Goal: Task Accomplishment & Management: Complete application form

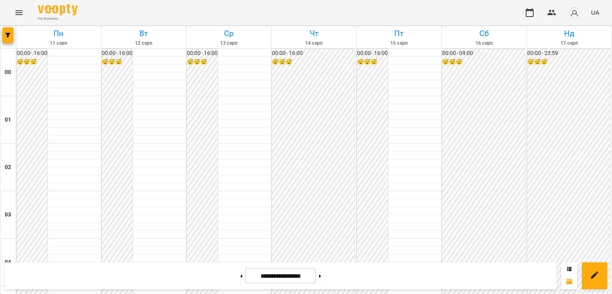
scroll to position [831, 0]
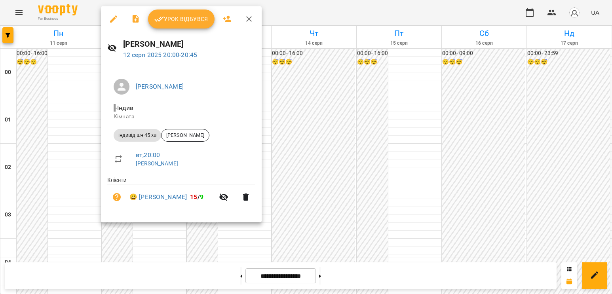
click at [190, 23] on span "Урок відбувся" at bounding box center [181, 19] width 54 height 10
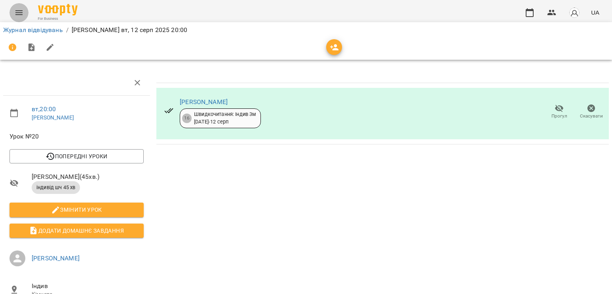
click at [23, 15] on icon "Menu" at bounding box center [19, 13] width 10 height 10
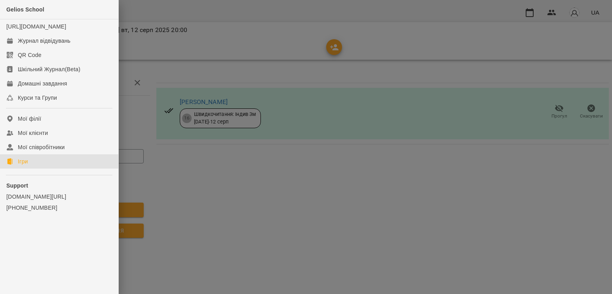
click at [59, 169] on link "Ігри" at bounding box center [59, 161] width 118 height 14
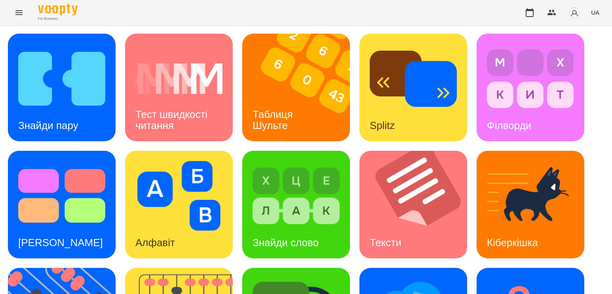
click at [26, 17] on button "Menu" at bounding box center [19, 12] width 19 height 19
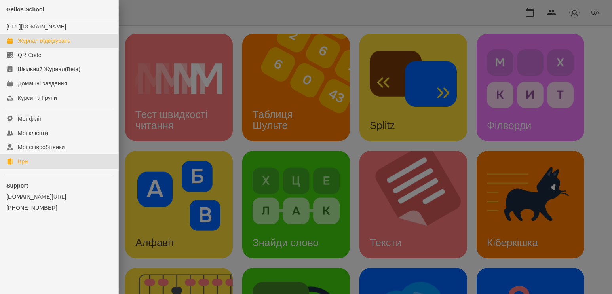
click at [42, 45] on div "Журнал відвідувань" at bounding box center [44, 41] width 53 height 8
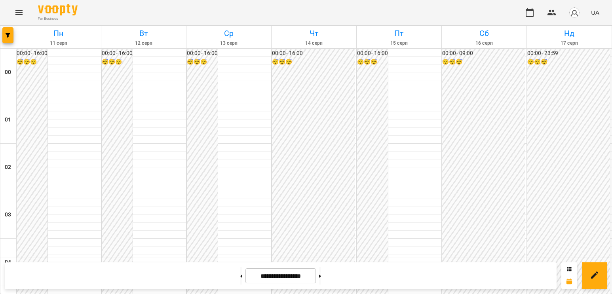
scroll to position [752, 0]
click at [25, 12] on button "Menu" at bounding box center [19, 12] width 19 height 19
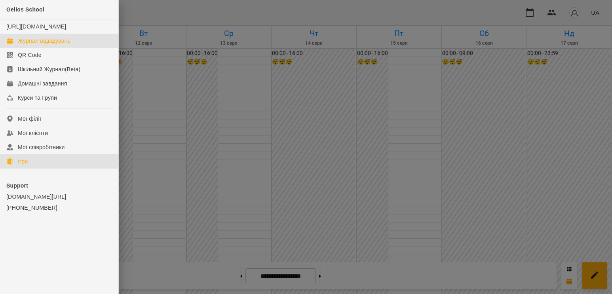
click at [42, 169] on link "Ігри" at bounding box center [59, 161] width 118 height 14
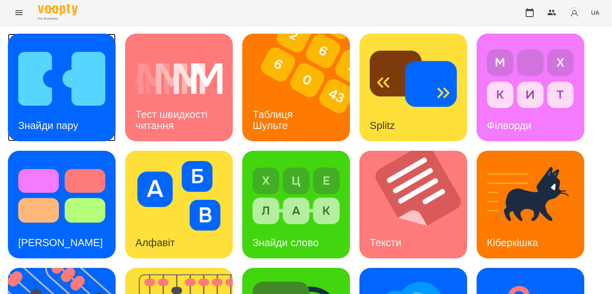
click at [64, 99] on img at bounding box center [61, 79] width 87 height 70
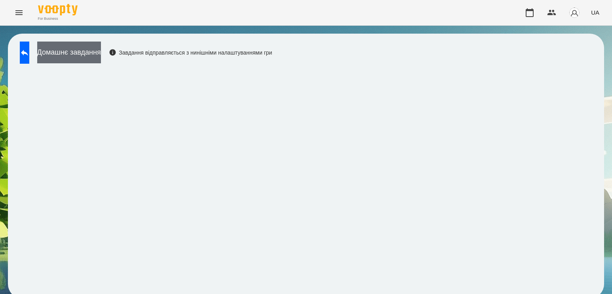
click at [101, 47] on button "Домашнє завдання" at bounding box center [69, 53] width 64 height 22
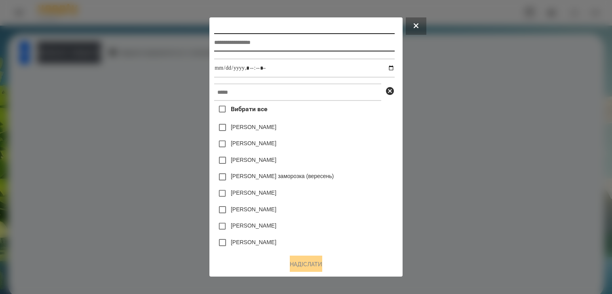
click at [302, 45] on input "text" at bounding box center [304, 42] width 180 height 18
type input "**********"
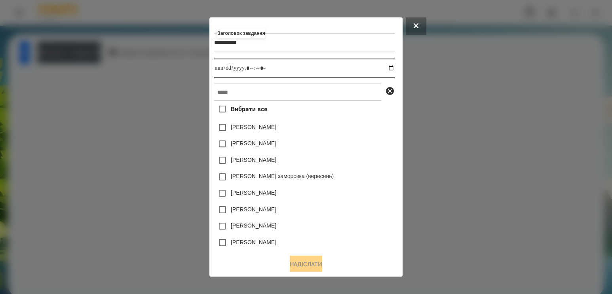
click at [388, 68] on input "datetime-local" at bounding box center [304, 68] width 180 height 19
click at [390, 69] on input "datetime-local" at bounding box center [304, 68] width 180 height 19
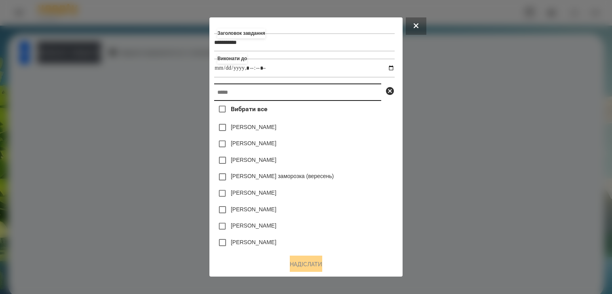
type input "**********"
click at [363, 95] on input "text" at bounding box center [297, 92] width 167 height 17
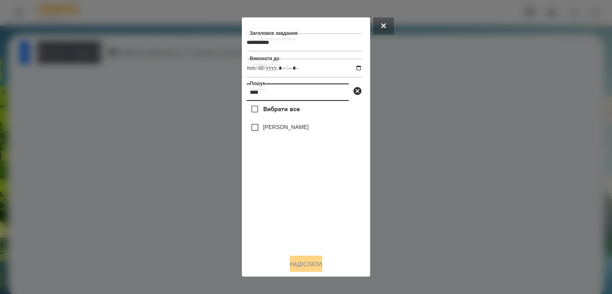
type input "****"
click at [301, 131] on label "[PERSON_NAME]" at bounding box center [286, 127] width 46 height 8
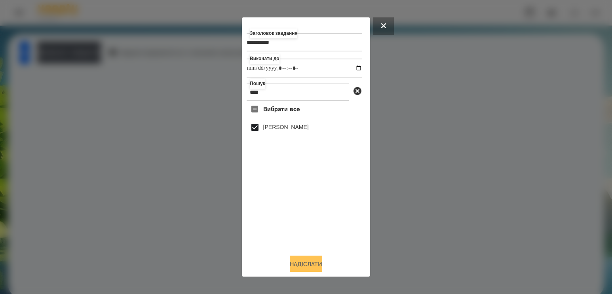
click at [311, 266] on button "Надіслати" at bounding box center [306, 264] width 32 height 17
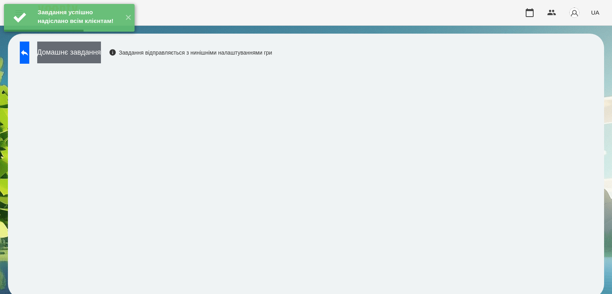
click at [95, 56] on button "Домашнє завдання" at bounding box center [69, 53] width 64 height 22
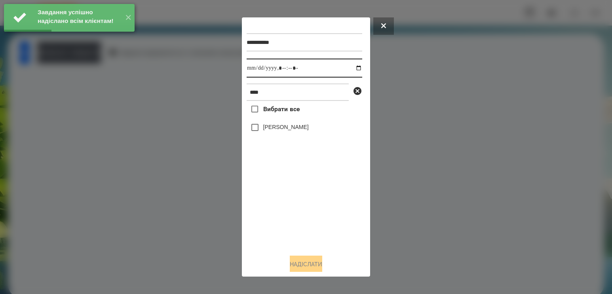
click at [352, 67] on input "datetime-local" at bounding box center [305, 68] width 116 height 19
type input "**********"
click at [296, 217] on div "Вибрати все [PERSON_NAME]" at bounding box center [305, 174] width 116 height 147
click at [292, 126] on label "[PERSON_NAME]" at bounding box center [286, 127] width 46 height 8
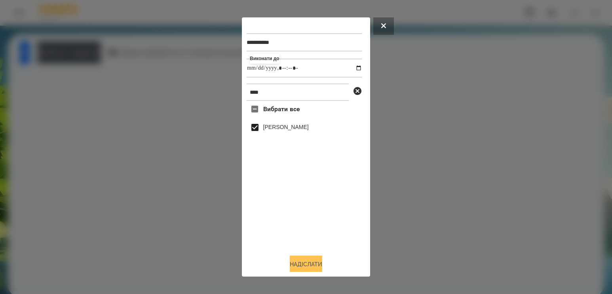
click at [290, 263] on button "Надіслати" at bounding box center [306, 264] width 32 height 17
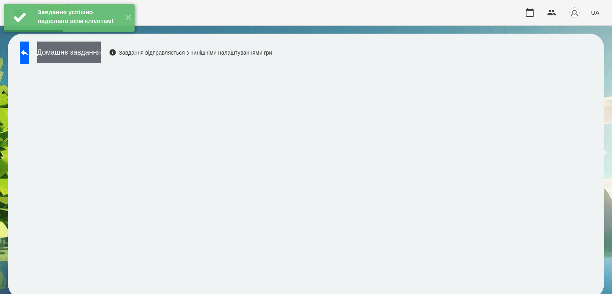
click at [101, 59] on button "Домашнє завдання" at bounding box center [69, 53] width 64 height 22
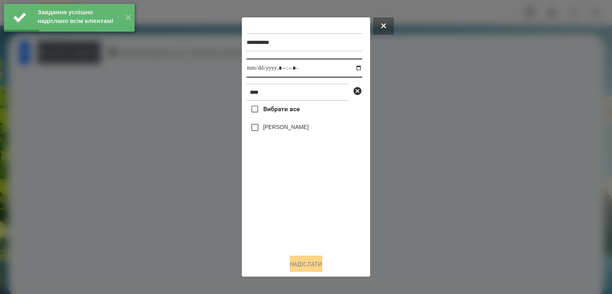
click at [353, 67] on input "datetime-local" at bounding box center [305, 68] width 116 height 19
type input "**********"
drag, startPoint x: 291, startPoint y: 199, endPoint x: 293, endPoint y: 179, distance: 20.7
click at [291, 199] on div "Вибрати все [PERSON_NAME]" at bounding box center [305, 174] width 116 height 147
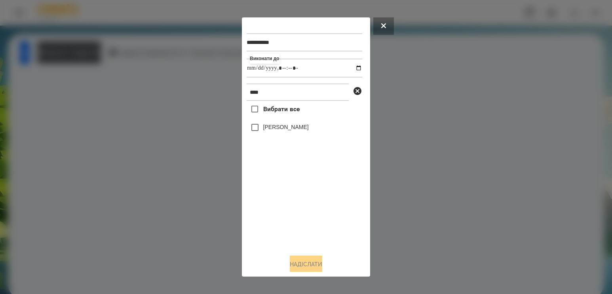
click at [291, 131] on label "[PERSON_NAME]" at bounding box center [286, 127] width 46 height 8
click at [295, 264] on button "Надіслати" at bounding box center [306, 264] width 32 height 17
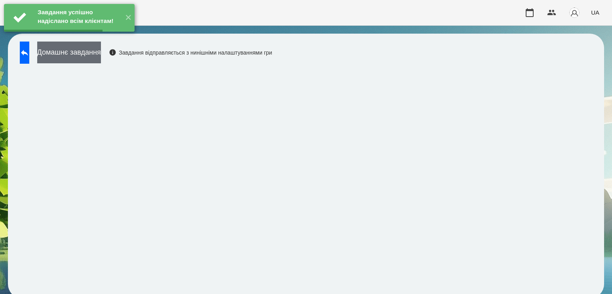
click at [101, 53] on button "Домашнє завдання" at bounding box center [69, 53] width 64 height 22
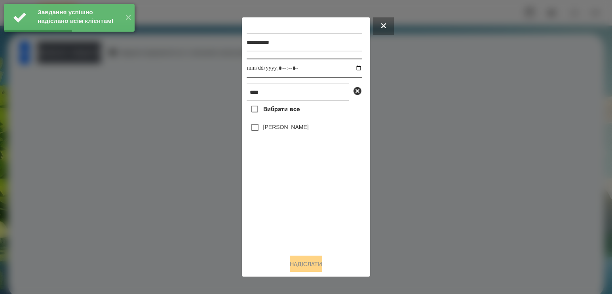
click at [352, 67] on input "datetime-local" at bounding box center [305, 68] width 116 height 19
type input "**********"
drag, startPoint x: 286, startPoint y: 209, endPoint x: 304, endPoint y: 153, distance: 58.1
click at [291, 203] on div "Вибрати все [PERSON_NAME]" at bounding box center [305, 174] width 116 height 147
click at [302, 131] on label "[PERSON_NAME]" at bounding box center [286, 127] width 46 height 8
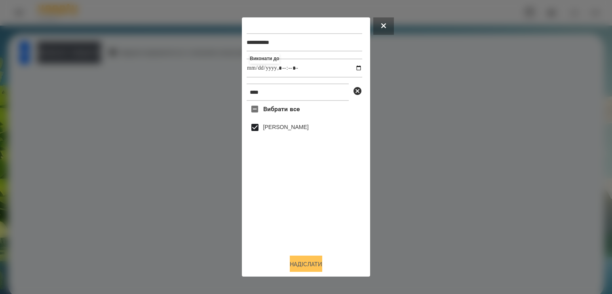
click at [297, 263] on button "Надіслати" at bounding box center [306, 264] width 32 height 17
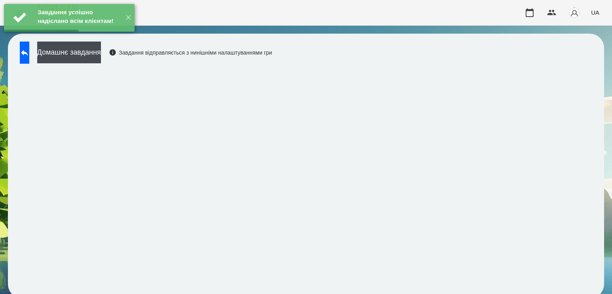
click at [91, 66] on div "Домашнє завдання Завдання відправляється з нинішніми налаштуваннями гри" at bounding box center [144, 55] width 256 height 26
click at [101, 58] on button "Домашнє завдання" at bounding box center [69, 53] width 64 height 22
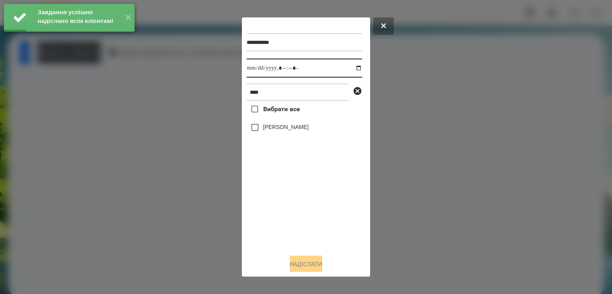
click at [347, 72] on input "datetime-local" at bounding box center [305, 68] width 116 height 19
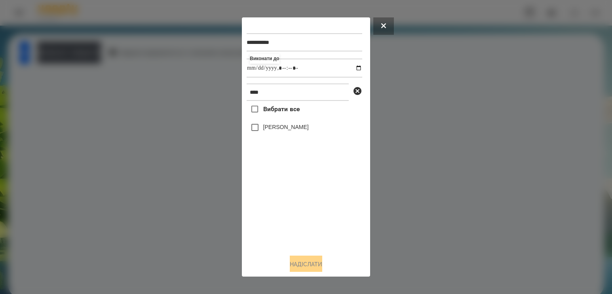
type input "**********"
click at [304, 209] on div "Вибрати все [PERSON_NAME]" at bounding box center [305, 174] width 116 height 147
click at [306, 131] on label "[PERSON_NAME]" at bounding box center [286, 127] width 46 height 8
click at [308, 262] on button "Надіслати" at bounding box center [306, 264] width 32 height 17
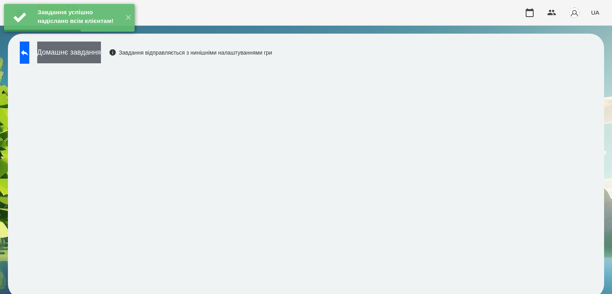
click at [100, 57] on button "Домашнє завдання" at bounding box center [69, 53] width 64 height 22
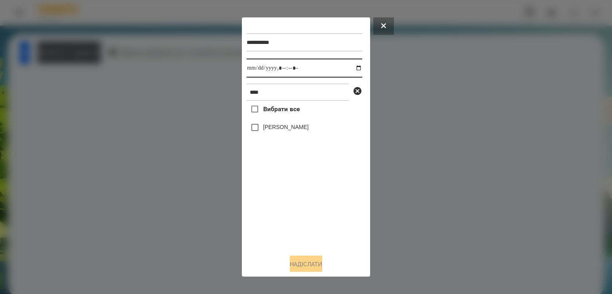
click at [352, 71] on input "datetime-local" at bounding box center [305, 68] width 116 height 19
type input "**********"
drag, startPoint x: 284, startPoint y: 210, endPoint x: 284, endPoint y: 184, distance: 26.1
click at [285, 206] on div "Вибрати все [PERSON_NAME]" at bounding box center [305, 174] width 116 height 147
click at [282, 129] on label "[PERSON_NAME]" at bounding box center [286, 127] width 46 height 8
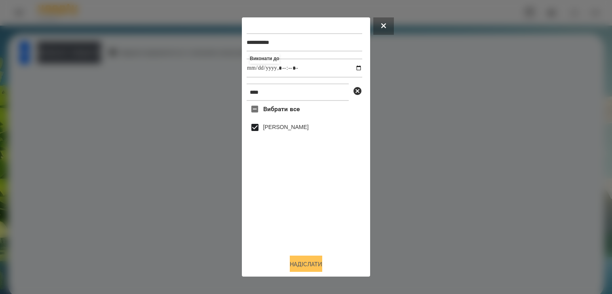
click at [298, 263] on button "Надіслати" at bounding box center [306, 264] width 32 height 17
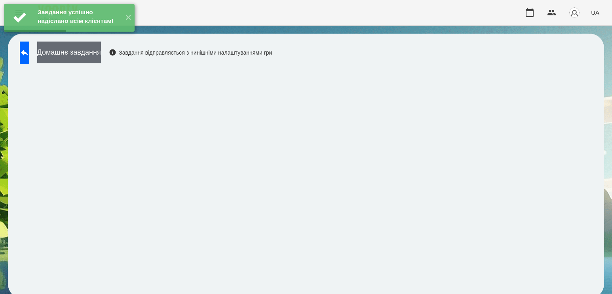
click at [101, 57] on button "Домашнє завдання" at bounding box center [69, 53] width 64 height 22
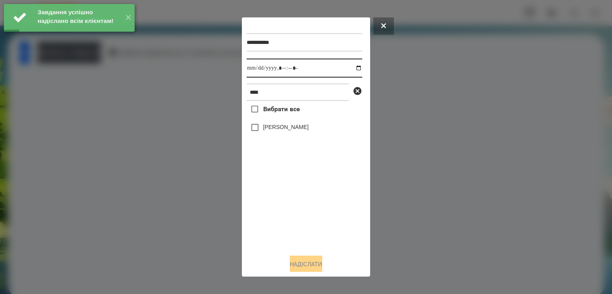
click at [350, 68] on input "datetime-local" at bounding box center [305, 68] width 116 height 19
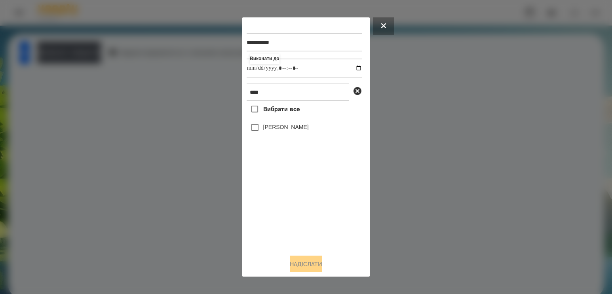
type input "**********"
click at [302, 215] on div "Вибрати все [PERSON_NAME]" at bounding box center [305, 174] width 116 height 147
click at [295, 131] on label "[PERSON_NAME]" at bounding box center [286, 127] width 46 height 8
click at [312, 262] on button "Надіслати" at bounding box center [306, 264] width 32 height 17
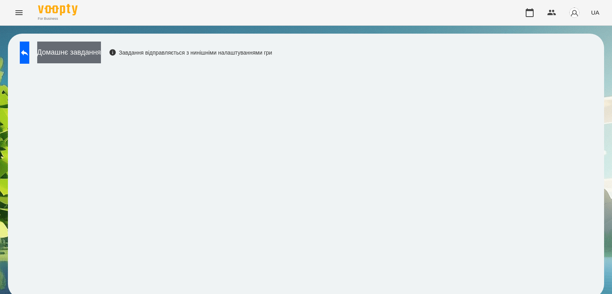
click at [84, 50] on button "Домашнє завдання" at bounding box center [69, 53] width 64 height 22
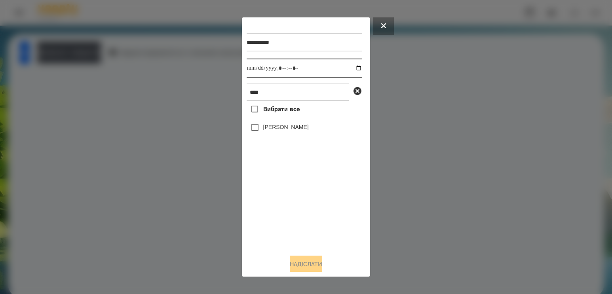
click at [353, 66] on input "datetime-local" at bounding box center [305, 68] width 116 height 19
type input "**********"
drag, startPoint x: 277, startPoint y: 211, endPoint x: 282, endPoint y: 197, distance: 14.8
click at [277, 211] on div "Вибрати все [PERSON_NAME]" at bounding box center [305, 174] width 116 height 147
drag, startPoint x: 297, startPoint y: 95, endPoint x: 143, endPoint y: 75, distance: 154.9
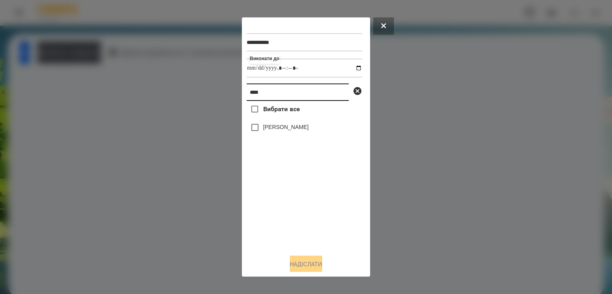
click at [143, 75] on div "**********" at bounding box center [306, 147] width 612 height 294
type input "***"
click at [282, 147] on label "[PERSON_NAME]" at bounding box center [286, 143] width 46 height 8
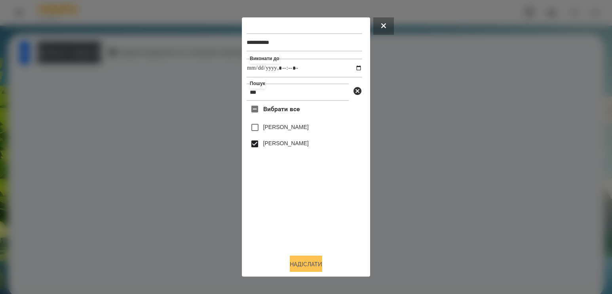
click at [309, 263] on button "Надіслати" at bounding box center [306, 264] width 32 height 17
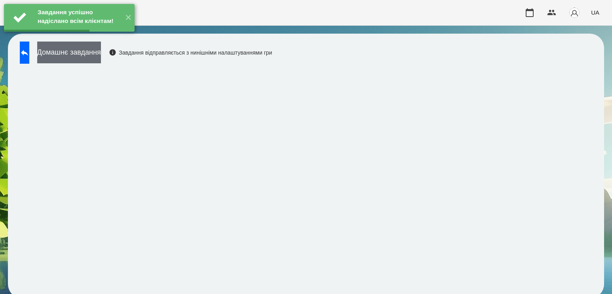
click at [101, 53] on button "Домашнє завдання" at bounding box center [69, 53] width 64 height 22
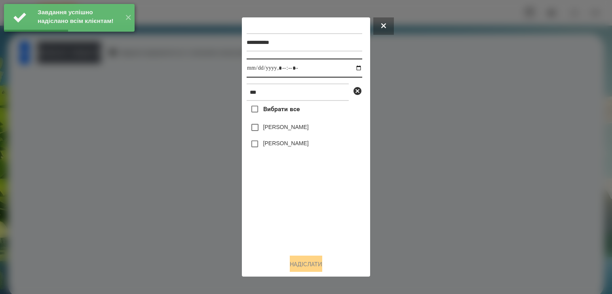
click at [350, 70] on input "datetime-local" at bounding box center [305, 68] width 116 height 19
type input "**********"
click at [289, 207] on div "Вибрати все [PERSON_NAME] [PERSON_NAME]" at bounding box center [305, 174] width 116 height 147
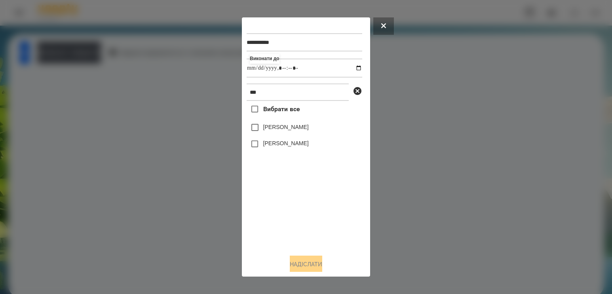
click at [269, 146] on label "[PERSON_NAME]" at bounding box center [286, 143] width 46 height 8
click at [309, 263] on button "Надіслати" at bounding box center [306, 264] width 32 height 17
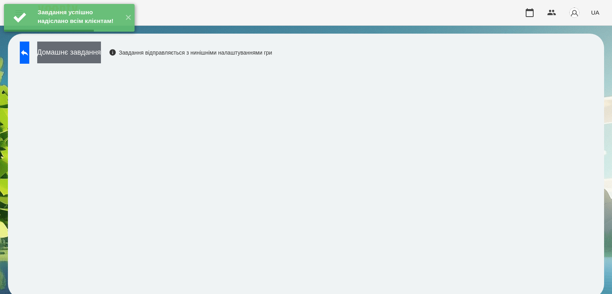
click at [101, 53] on button "Домашнє завдання" at bounding box center [69, 53] width 64 height 22
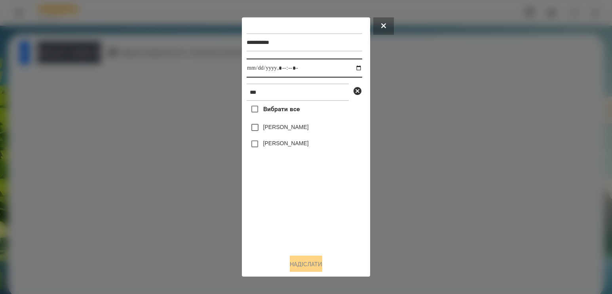
click at [354, 68] on input "datetime-local" at bounding box center [305, 68] width 116 height 19
type input "**********"
drag, startPoint x: 300, startPoint y: 212, endPoint x: 300, endPoint y: 205, distance: 7.2
click at [300, 212] on div "Вибрати все [PERSON_NAME] [PERSON_NAME]" at bounding box center [305, 174] width 116 height 147
click at [274, 143] on label "[PERSON_NAME]" at bounding box center [286, 143] width 46 height 8
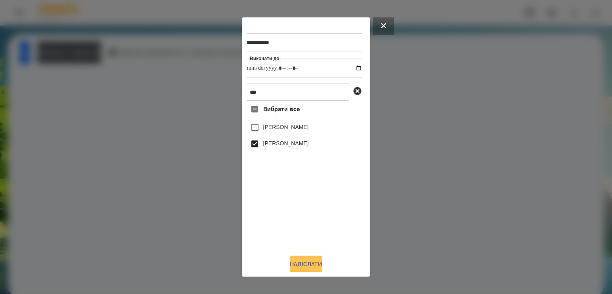
click at [306, 261] on button "Надіслати" at bounding box center [306, 264] width 32 height 17
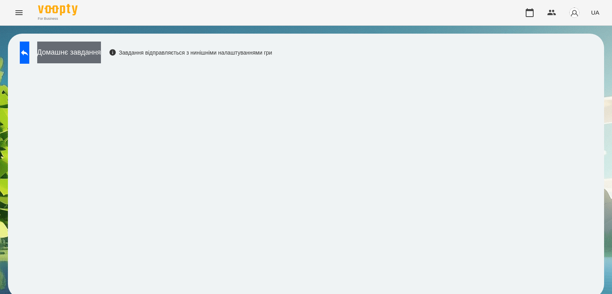
click at [101, 59] on button "Домашнє завдання" at bounding box center [69, 53] width 64 height 22
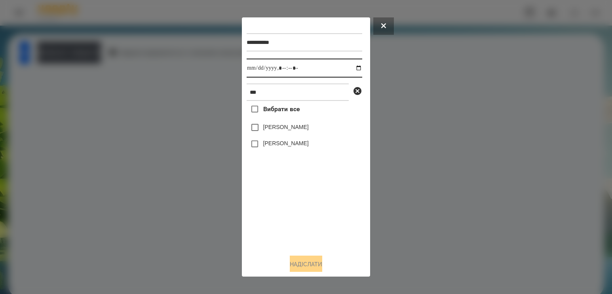
click at [353, 71] on input "datetime-local" at bounding box center [305, 68] width 116 height 19
type input "**********"
click at [305, 220] on div "Вибрати все [PERSON_NAME] [PERSON_NAME]" at bounding box center [305, 174] width 116 height 147
click at [289, 147] on label "[PERSON_NAME]" at bounding box center [286, 143] width 46 height 8
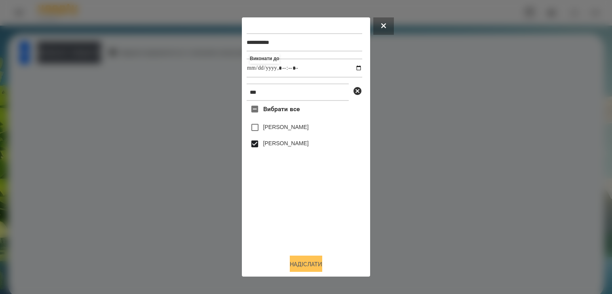
click at [304, 270] on button "Надіслати" at bounding box center [306, 264] width 32 height 17
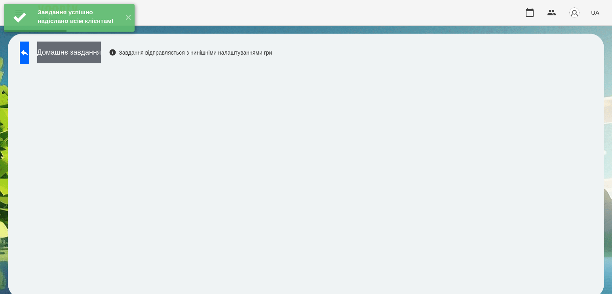
click at [101, 58] on button "Домашнє завдання" at bounding box center [69, 53] width 64 height 22
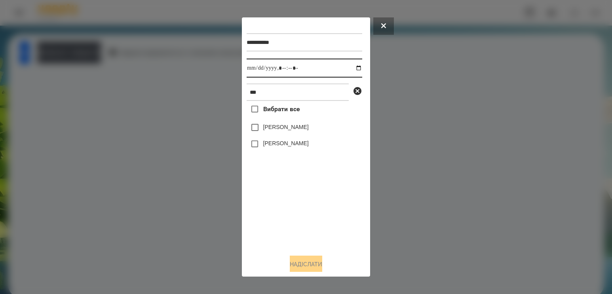
click at [352, 69] on input "datetime-local" at bounding box center [305, 68] width 116 height 19
type input "**********"
click at [313, 217] on div "Вибрати все [PERSON_NAME] [PERSON_NAME]" at bounding box center [305, 174] width 116 height 147
click at [288, 147] on label "[PERSON_NAME]" at bounding box center [286, 143] width 46 height 8
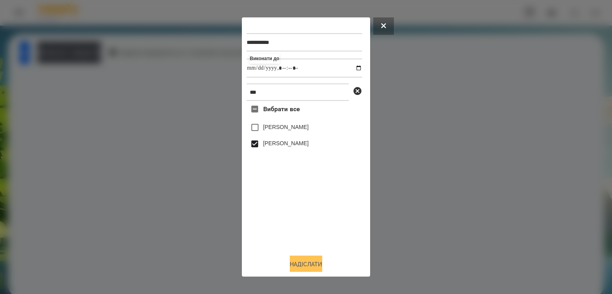
click at [300, 265] on button "Надіслати" at bounding box center [306, 264] width 32 height 17
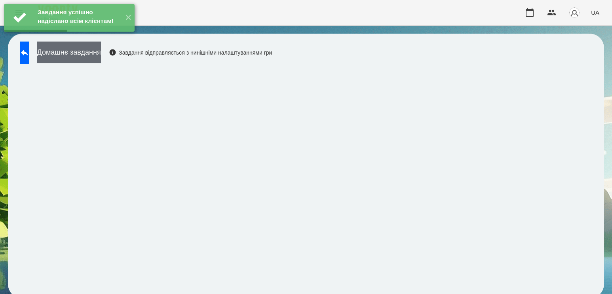
click at [101, 56] on button "Домашнє завдання" at bounding box center [69, 53] width 64 height 22
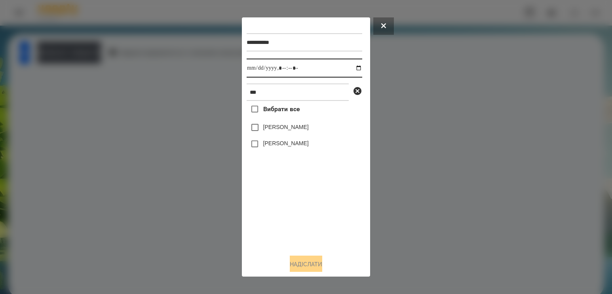
click at [353, 72] on input "datetime-local" at bounding box center [305, 68] width 116 height 19
type input "**********"
click at [274, 210] on div "Вибрати все [PERSON_NAME] [PERSON_NAME]" at bounding box center [305, 174] width 116 height 147
click at [275, 144] on label "[PERSON_NAME]" at bounding box center [286, 143] width 46 height 8
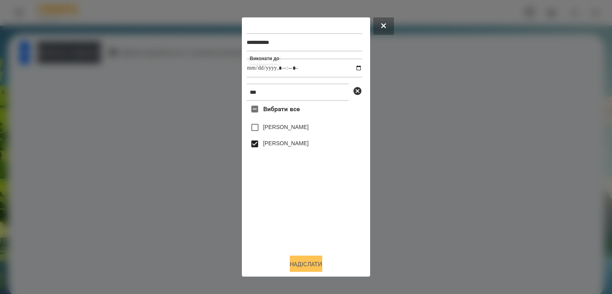
click at [304, 265] on button "Надіслати" at bounding box center [306, 264] width 32 height 17
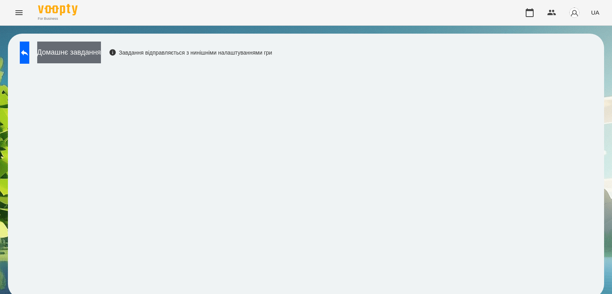
click at [90, 48] on button "Домашнє завдання" at bounding box center [69, 53] width 64 height 22
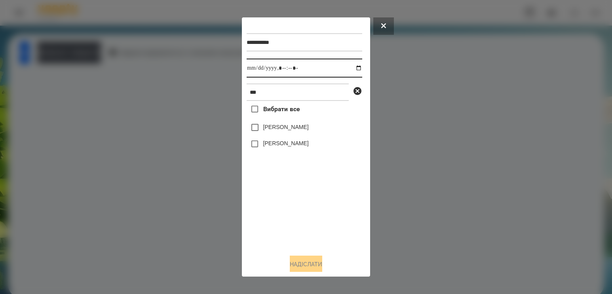
click at [354, 72] on input "datetime-local" at bounding box center [305, 68] width 116 height 19
type input "**********"
drag, startPoint x: 295, startPoint y: 203, endPoint x: 296, endPoint y: 186, distance: 16.6
click at [295, 200] on div "Вибрати все [PERSON_NAME] [PERSON_NAME]" at bounding box center [305, 174] width 116 height 147
drag, startPoint x: 291, startPoint y: 94, endPoint x: 135, endPoint y: 84, distance: 156.3
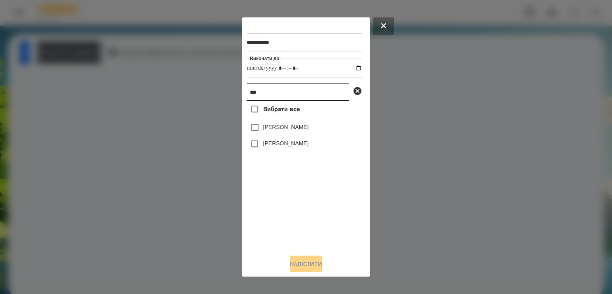
click at [135, 84] on div "**********" at bounding box center [306, 147] width 612 height 294
type input "*****"
click at [300, 131] on label "[PERSON_NAME]" at bounding box center [286, 127] width 46 height 8
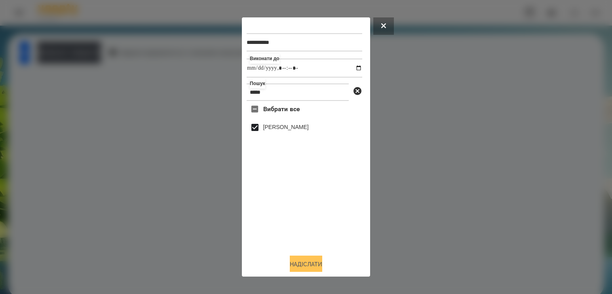
click at [312, 267] on button "Надіслати" at bounding box center [306, 264] width 32 height 17
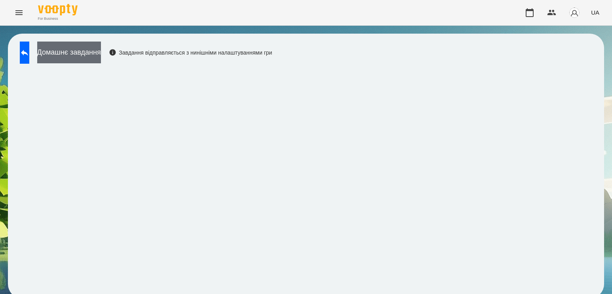
click at [101, 57] on button "Домашнє завдання" at bounding box center [69, 53] width 64 height 22
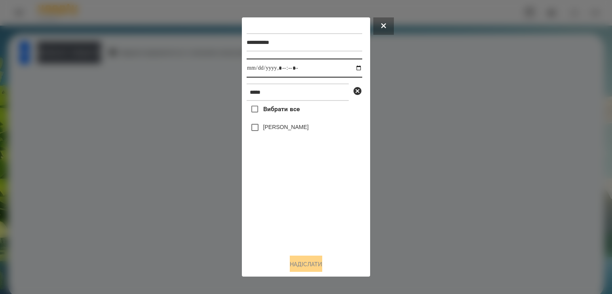
click at [350, 70] on input "datetime-local" at bounding box center [305, 68] width 116 height 19
type input "**********"
click at [299, 200] on div "Вибрати все [PERSON_NAME]" at bounding box center [305, 174] width 116 height 147
click at [283, 125] on div "[PERSON_NAME]" at bounding box center [305, 127] width 116 height 17
click at [282, 130] on label "[PERSON_NAME]" at bounding box center [286, 127] width 46 height 8
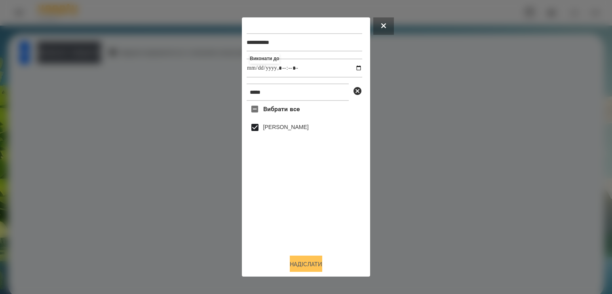
click at [306, 267] on button "Надіслати" at bounding box center [306, 264] width 32 height 17
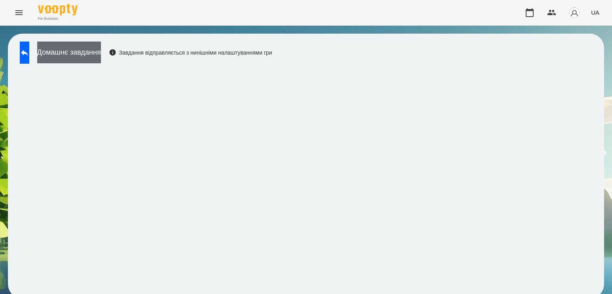
click at [101, 62] on button "Домашнє завдання" at bounding box center [69, 53] width 64 height 22
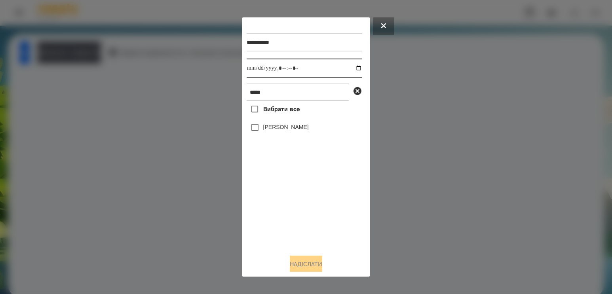
click at [354, 66] on input "datetime-local" at bounding box center [305, 68] width 116 height 19
type input "**********"
drag, startPoint x: 307, startPoint y: 213, endPoint x: 310, endPoint y: 201, distance: 12.4
click at [307, 212] on div "Вибрати все [PERSON_NAME]" at bounding box center [305, 174] width 116 height 147
click at [298, 131] on label "[PERSON_NAME]" at bounding box center [286, 127] width 46 height 8
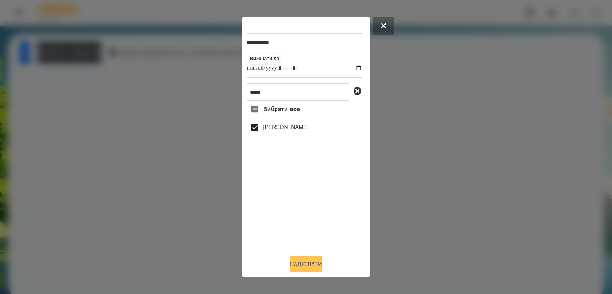
click at [298, 266] on button "Надіслати" at bounding box center [306, 264] width 32 height 17
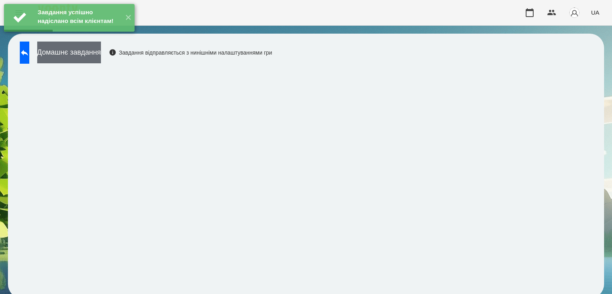
click at [101, 59] on button "Домашнє завдання" at bounding box center [69, 53] width 64 height 22
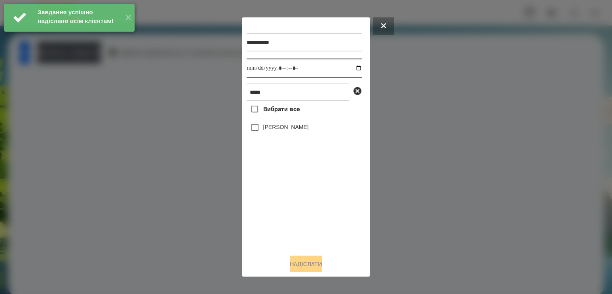
click at [350, 67] on input "datetime-local" at bounding box center [305, 68] width 116 height 19
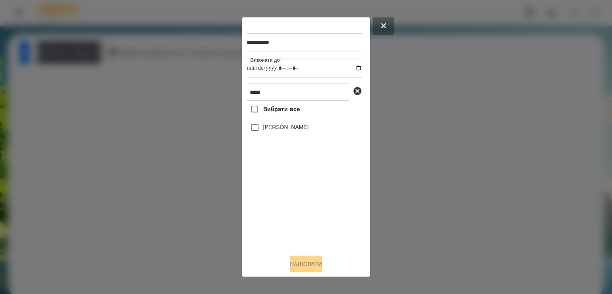
type input "**********"
click at [308, 208] on div "Вибрати все [PERSON_NAME]" at bounding box center [305, 174] width 116 height 147
click at [307, 131] on label "[PERSON_NAME]" at bounding box center [286, 127] width 46 height 8
click at [306, 261] on button "Надіслати" at bounding box center [306, 264] width 32 height 17
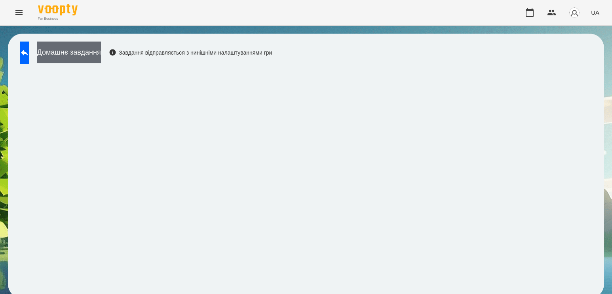
click at [84, 61] on button "Домашнє завдання" at bounding box center [69, 53] width 64 height 22
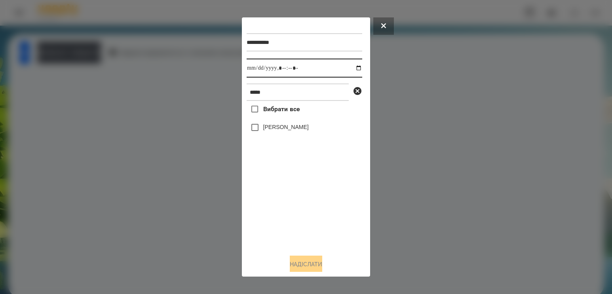
click at [353, 72] on input "datetime-local" at bounding box center [305, 68] width 116 height 19
type input "**********"
click at [308, 209] on div "Вибрати все [PERSON_NAME]" at bounding box center [305, 174] width 116 height 147
click at [302, 130] on label "[PERSON_NAME]" at bounding box center [286, 127] width 46 height 8
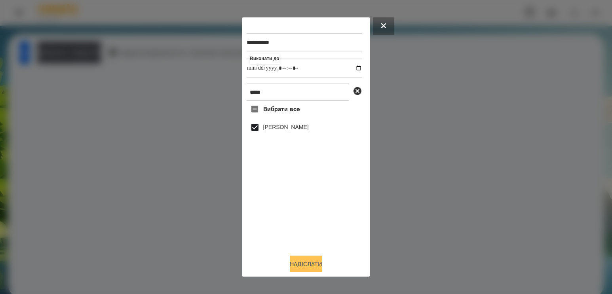
click at [318, 271] on button "Надіслати" at bounding box center [306, 264] width 32 height 17
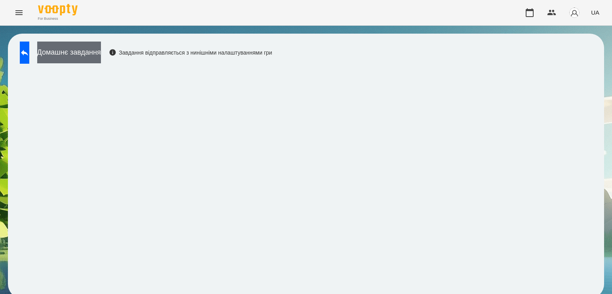
click at [101, 54] on button "Домашнє завдання" at bounding box center [69, 53] width 64 height 22
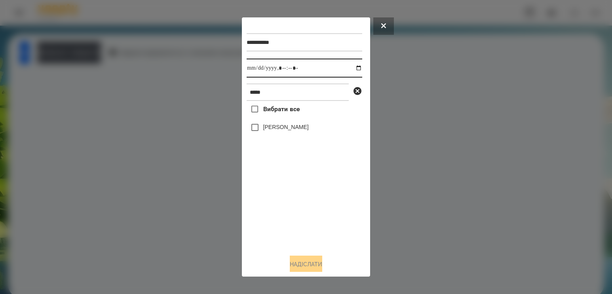
click at [356, 64] on input "datetime-local" at bounding box center [305, 68] width 116 height 19
click at [353, 69] on input "datetime-local" at bounding box center [305, 68] width 116 height 19
type input "**********"
click at [282, 192] on div "Вибрати все [PERSON_NAME]" at bounding box center [305, 174] width 116 height 147
click at [278, 129] on label "[PERSON_NAME]" at bounding box center [286, 127] width 46 height 8
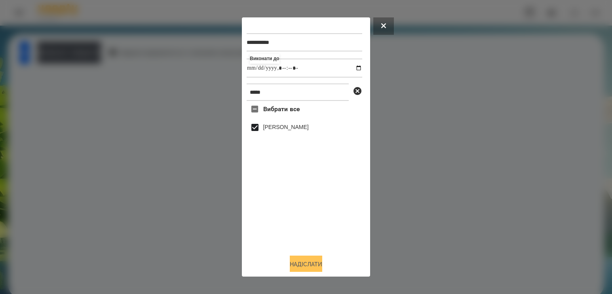
click at [293, 266] on button "Надіслати" at bounding box center [306, 264] width 32 height 17
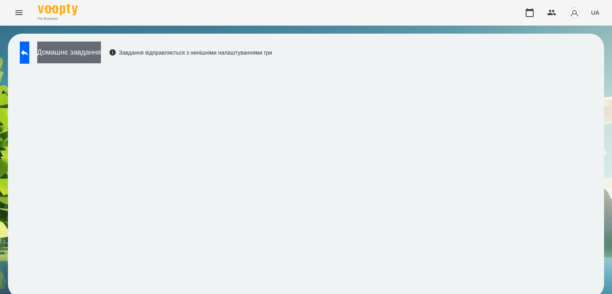
click at [101, 50] on button "Домашнє завдання" at bounding box center [69, 53] width 64 height 22
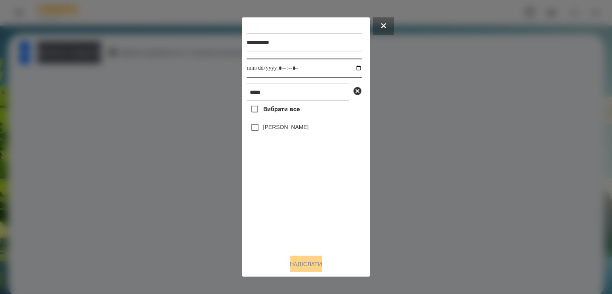
click at [351, 71] on input "datetime-local" at bounding box center [305, 68] width 116 height 19
type input "**********"
click at [280, 206] on div "Вибрати все [PERSON_NAME]" at bounding box center [305, 174] width 116 height 147
drag, startPoint x: 281, startPoint y: 88, endPoint x: 217, endPoint y: 91, distance: 63.8
click at [219, 91] on div "**********" at bounding box center [306, 147] width 612 height 294
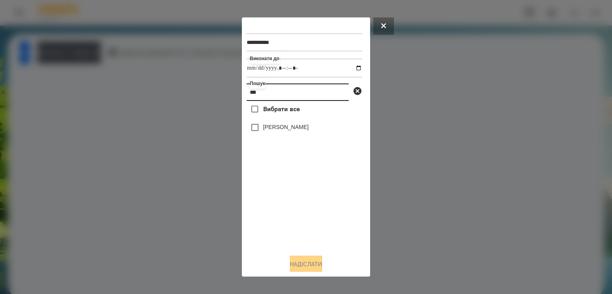
type input "***"
click at [281, 131] on label "[PERSON_NAME]" at bounding box center [286, 127] width 46 height 8
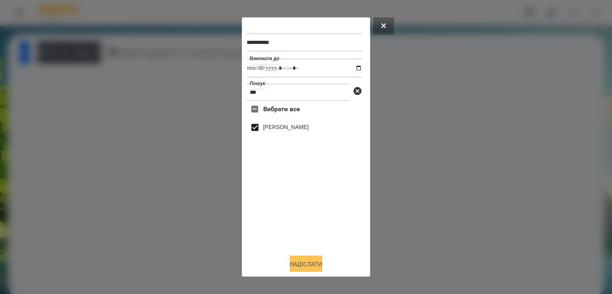
drag, startPoint x: 318, startPoint y: 268, endPoint x: 319, endPoint y: 260, distance: 8.4
click at [318, 268] on button "Надіслати" at bounding box center [306, 264] width 32 height 17
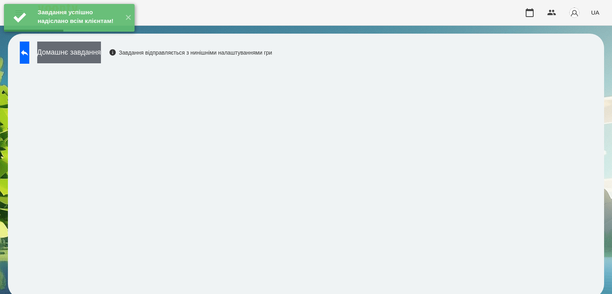
click at [96, 57] on button "Домашнє завдання" at bounding box center [69, 53] width 64 height 22
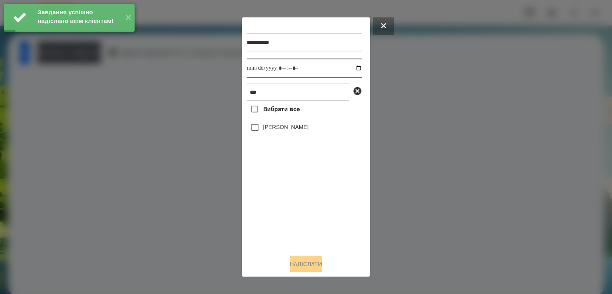
click at [355, 70] on input "datetime-local" at bounding box center [305, 68] width 116 height 19
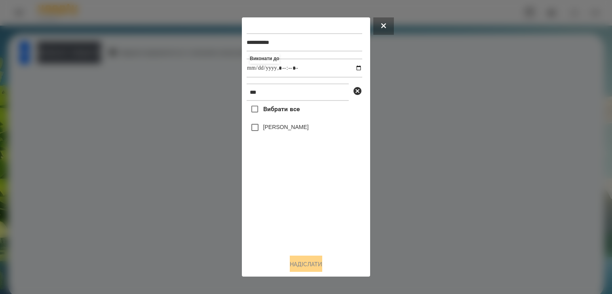
type input "**********"
click at [294, 201] on div "Вибрати все [PERSON_NAME]" at bounding box center [305, 174] width 116 height 147
click at [298, 125] on div "[PERSON_NAME]" at bounding box center [305, 127] width 116 height 17
click at [293, 129] on label "[PERSON_NAME]" at bounding box center [286, 127] width 46 height 8
click at [317, 265] on button "Надіслати" at bounding box center [306, 264] width 32 height 17
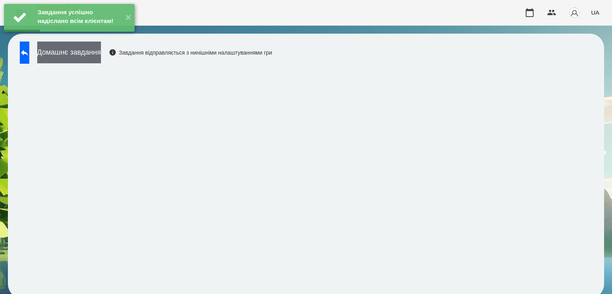
click at [101, 52] on button "Домашнє завдання" at bounding box center [69, 53] width 64 height 22
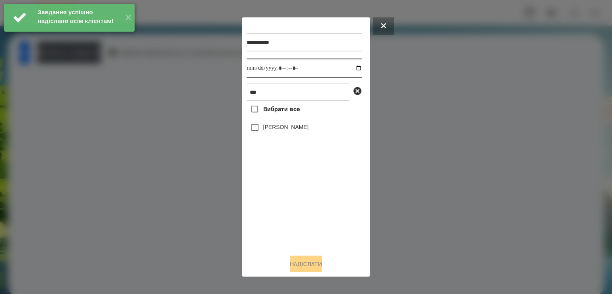
click at [357, 66] on input "datetime-local" at bounding box center [305, 68] width 116 height 19
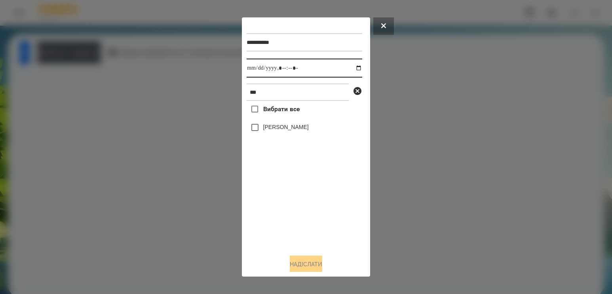
click at [354, 68] on input "datetime-local" at bounding box center [305, 68] width 116 height 19
type input "**********"
drag, startPoint x: 301, startPoint y: 204, endPoint x: 302, endPoint y: 193, distance: 11.1
click at [302, 203] on div "Вибрати все [PERSON_NAME]" at bounding box center [305, 174] width 116 height 147
click at [297, 129] on div "[PERSON_NAME]" at bounding box center [305, 127] width 116 height 17
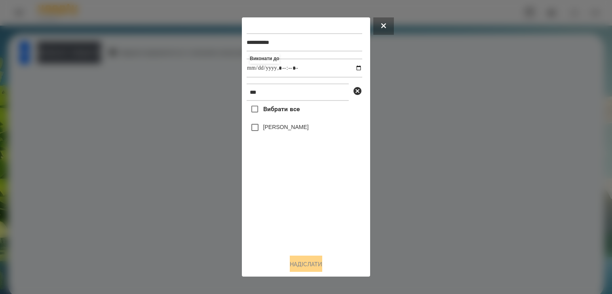
click at [286, 127] on label "[PERSON_NAME]" at bounding box center [286, 127] width 46 height 8
click at [302, 262] on button "Надіслати" at bounding box center [306, 264] width 32 height 17
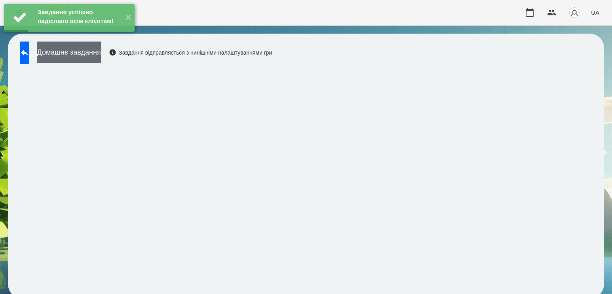
click at [101, 51] on button "Домашнє завдання" at bounding box center [69, 53] width 64 height 22
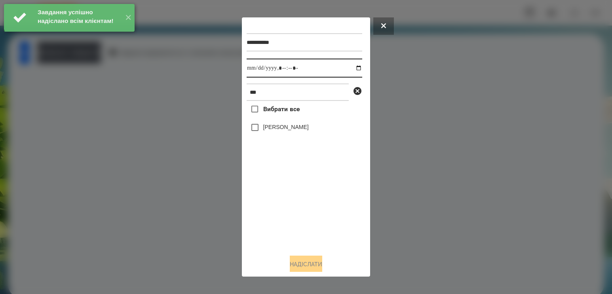
click at [356, 67] on input "datetime-local" at bounding box center [305, 68] width 116 height 19
click at [350, 71] on input "datetime-local" at bounding box center [305, 68] width 116 height 19
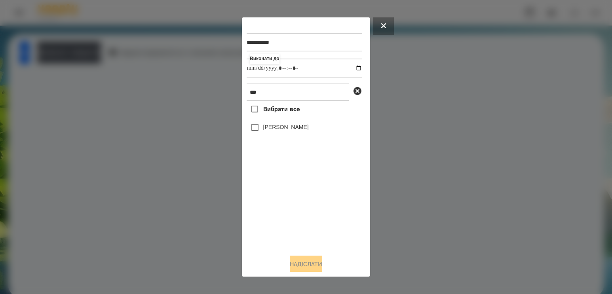
type input "**********"
click at [309, 205] on div "Вибрати все [PERSON_NAME]" at bounding box center [305, 174] width 116 height 147
click at [283, 127] on label "[PERSON_NAME]" at bounding box center [286, 127] width 46 height 8
click at [295, 268] on button "Надіслати" at bounding box center [306, 264] width 32 height 17
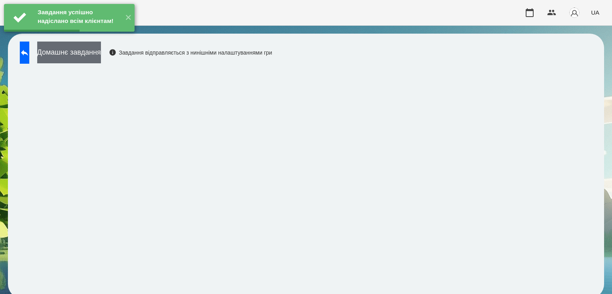
click at [101, 58] on button "Домашнє завдання" at bounding box center [69, 53] width 64 height 22
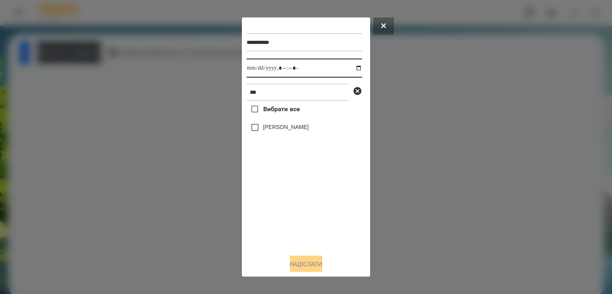
click at [352, 66] on input "datetime-local" at bounding box center [305, 68] width 116 height 19
type input "**********"
click at [314, 199] on div "Вибрати все [PERSON_NAME]" at bounding box center [305, 174] width 116 height 147
click at [293, 131] on label "[PERSON_NAME]" at bounding box center [286, 127] width 46 height 8
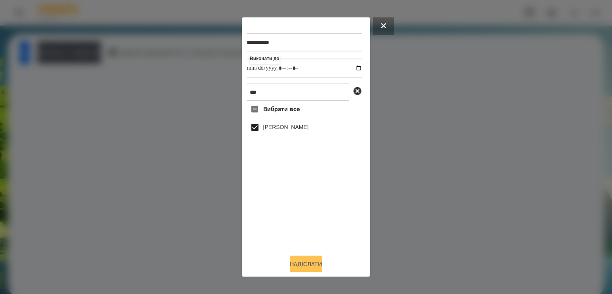
click at [292, 264] on button "Надіслати" at bounding box center [306, 264] width 32 height 17
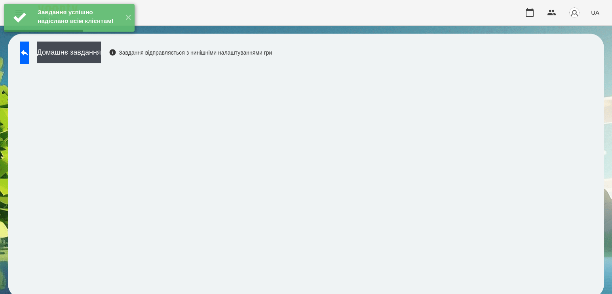
click at [112, 65] on div "Домашнє завдання Завдання відправляється з нинішніми налаштуваннями гри" at bounding box center [144, 55] width 256 height 26
click at [101, 51] on button "Домашнє завдання" at bounding box center [69, 53] width 64 height 22
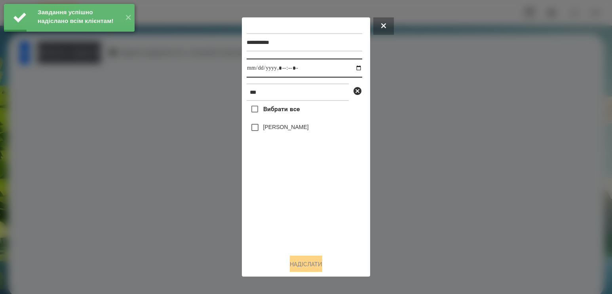
click at [348, 67] on input "datetime-local" at bounding box center [305, 68] width 116 height 19
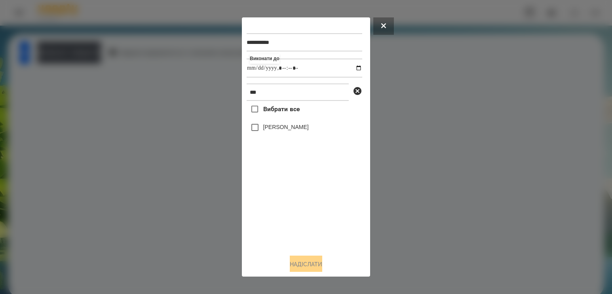
type input "**********"
drag, startPoint x: 264, startPoint y: 214, endPoint x: 264, endPoint y: 205, distance: 8.7
click at [264, 214] on div "Вибрати все [PERSON_NAME]" at bounding box center [305, 174] width 116 height 147
click at [269, 131] on label "[PERSON_NAME]" at bounding box center [286, 127] width 46 height 8
click at [316, 264] on button "Надіслати" at bounding box center [306, 264] width 32 height 17
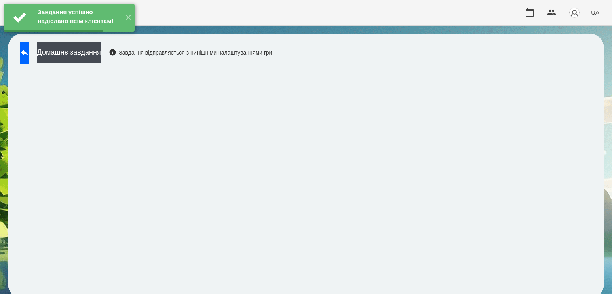
click at [101, 54] on button "Домашнє завдання" at bounding box center [69, 53] width 64 height 22
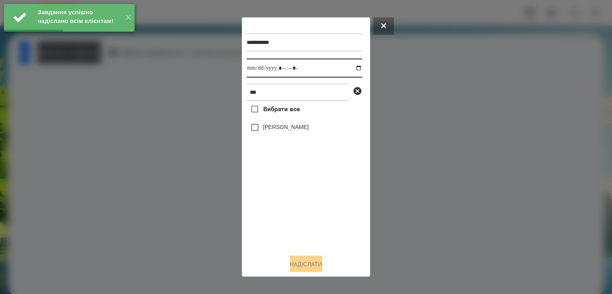
click at [353, 70] on input "datetime-local" at bounding box center [305, 68] width 116 height 19
type input "**********"
drag, startPoint x: 277, startPoint y: 206, endPoint x: 279, endPoint y: 130, distance: 76.0
click at [277, 205] on div "Вибрати все [PERSON_NAME]" at bounding box center [305, 174] width 116 height 147
click at [278, 131] on label "[PERSON_NAME]" at bounding box center [286, 127] width 46 height 8
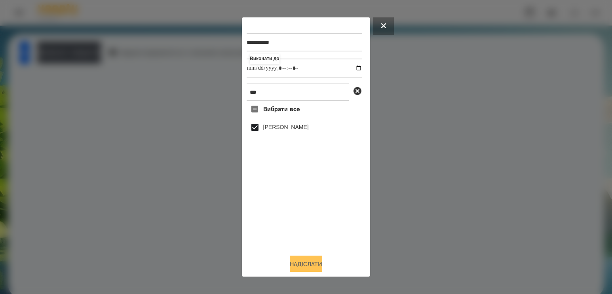
click at [311, 263] on button "Надіслати" at bounding box center [306, 264] width 32 height 17
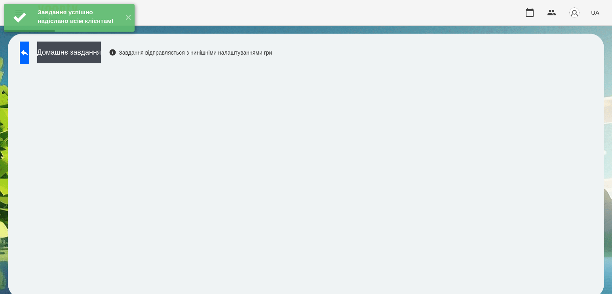
click at [47, 51] on div "Домашнє завдання Завдання відправляється з нинішніми налаштуваннями гри" at bounding box center [144, 55] width 256 height 26
click at [28, 53] on icon at bounding box center [24, 53] width 7 height 6
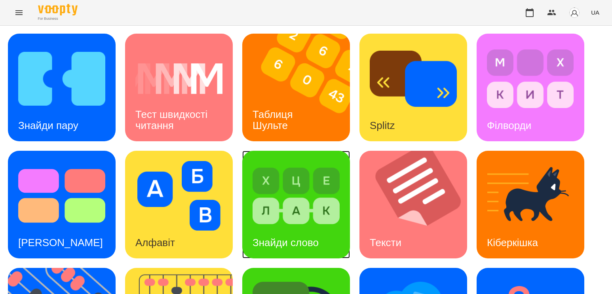
click at [287, 201] on img at bounding box center [296, 196] width 87 height 70
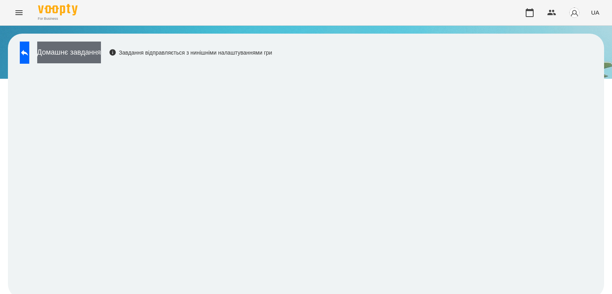
click at [97, 59] on button "Домашнє завдання" at bounding box center [69, 53] width 64 height 22
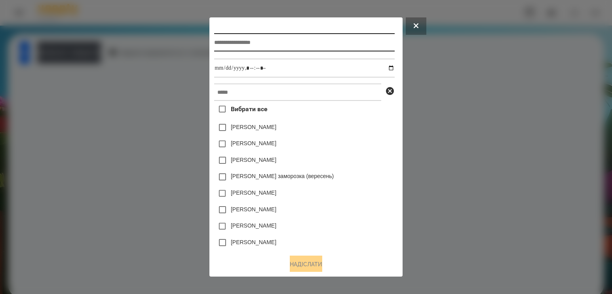
click at [258, 48] on input "text" at bounding box center [304, 42] width 180 height 18
type input "**********"
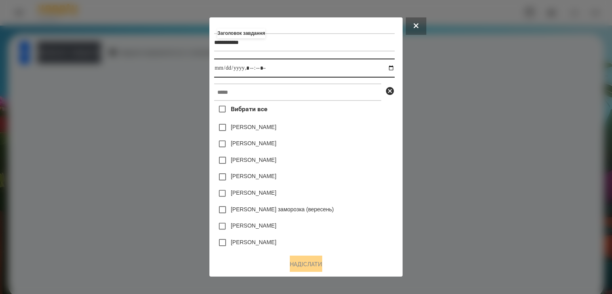
click at [391, 70] on input "datetime-local" at bounding box center [304, 68] width 180 height 19
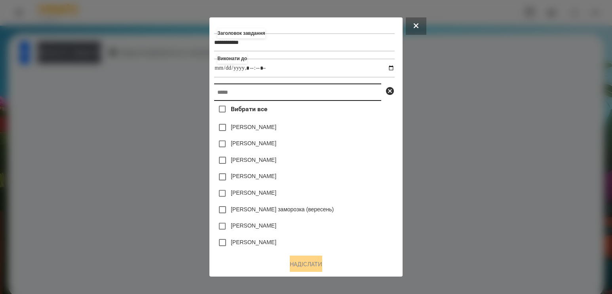
type input "**********"
click at [368, 99] on input "text" at bounding box center [297, 92] width 167 height 17
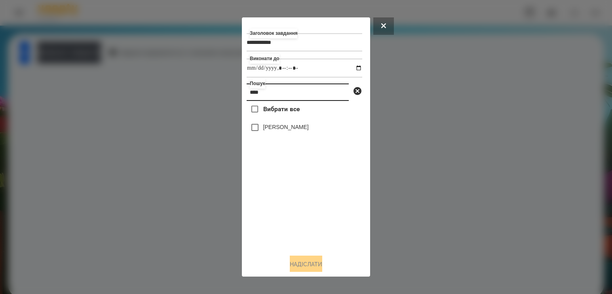
type input "****"
click at [299, 128] on label "[PERSON_NAME]" at bounding box center [286, 127] width 46 height 8
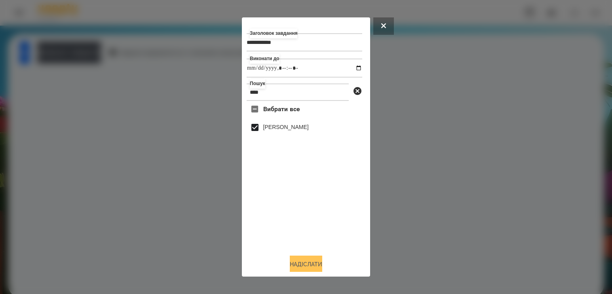
click at [315, 265] on button "Надіслати" at bounding box center [306, 264] width 32 height 17
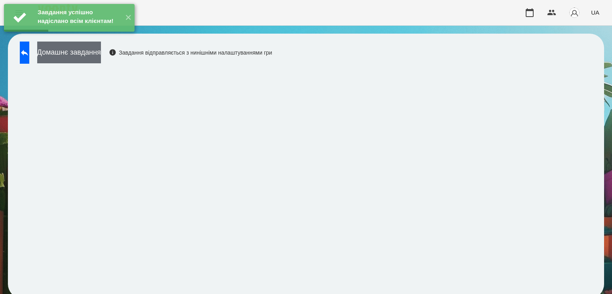
click at [70, 58] on button "Домашнє завдання" at bounding box center [69, 53] width 64 height 22
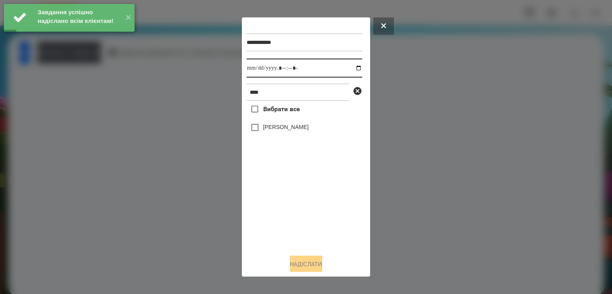
click at [350, 70] on input "datetime-local" at bounding box center [305, 68] width 116 height 19
type input "**********"
click at [283, 197] on div "Вибрати все [PERSON_NAME]" at bounding box center [305, 174] width 116 height 147
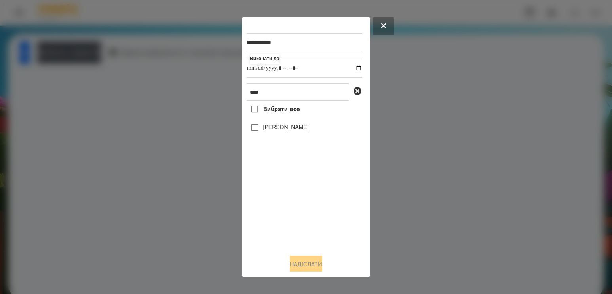
click at [291, 124] on div "[PERSON_NAME]" at bounding box center [305, 127] width 116 height 17
click at [291, 130] on label "[PERSON_NAME]" at bounding box center [286, 127] width 46 height 8
drag, startPoint x: 295, startPoint y: 262, endPoint x: 298, endPoint y: 256, distance: 7.6
click at [296, 259] on button "Надіслати" at bounding box center [306, 264] width 32 height 17
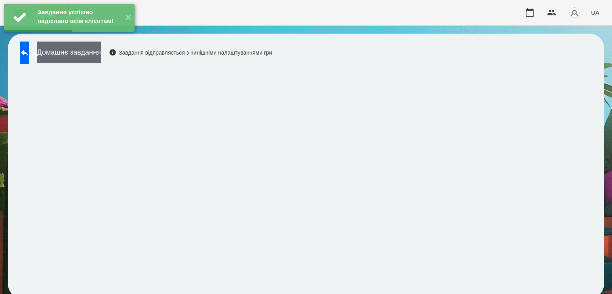
click at [101, 52] on button "Домашнє завдання" at bounding box center [69, 53] width 64 height 22
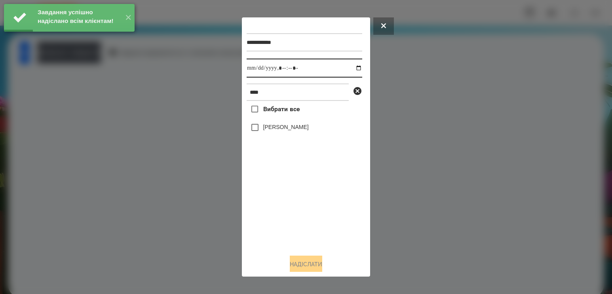
click at [355, 72] on input "datetime-local" at bounding box center [305, 68] width 116 height 19
click at [353, 71] on input "datetime-local" at bounding box center [305, 68] width 116 height 19
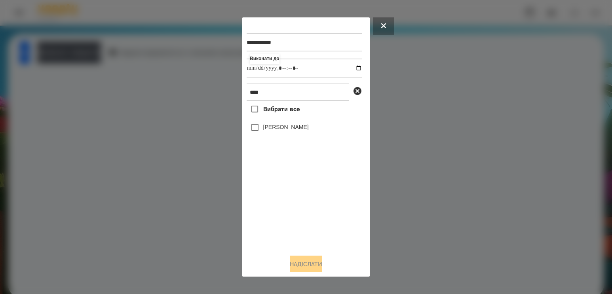
type input "**********"
click at [301, 209] on div "Вибрати все [PERSON_NAME]" at bounding box center [305, 174] width 116 height 147
click at [294, 131] on label "[PERSON_NAME]" at bounding box center [286, 127] width 46 height 8
click at [301, 266] on button "Надіслати" at bounding box center [306, 264] width 32 height 17
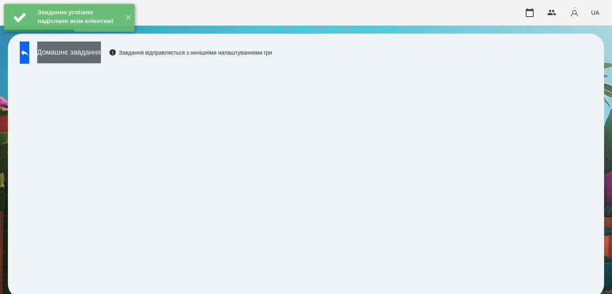
click at [101, 53] on button "Домашнє завдання" at bounding box center [69, 53] width 64 height 22
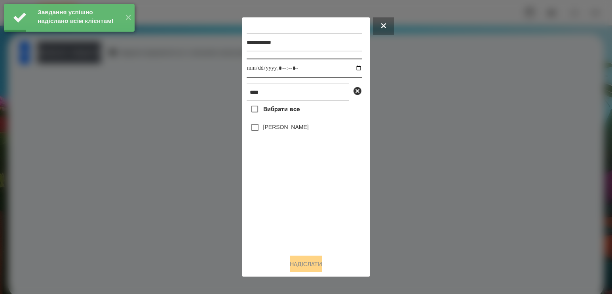
click at [352, 72] on input "datetime-local" at bounding box center [305, 68] width 116 height 19
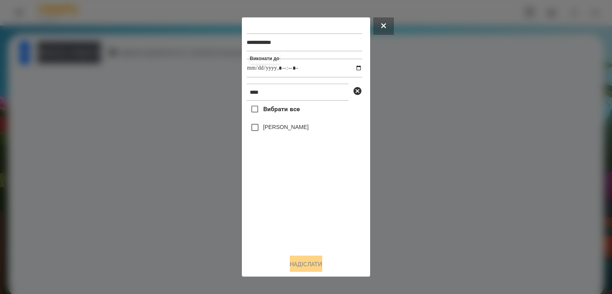
type input "**********"
drag, startPoint x: 295, startPoint y: 213, endPoint x: 296, endPoint y: 199, distance: 13.5
click at [295, 213] on div "Вибрати все [PERSON_NAME]" at bounding box center [305, 174] width 116 height 147
click at [296, 131] on label "[PERSON_NAME]" at bounding box center [286, 127] width 46 height 8
click at [308, 270] on button "Надіслати" at bounding box center [306, 264] width 32 height 17
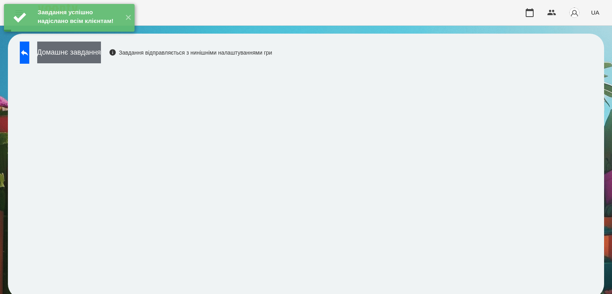
click at [101, 56] on button "Домашнє завдання" at bounding box center [69, 53] width 64 height 22
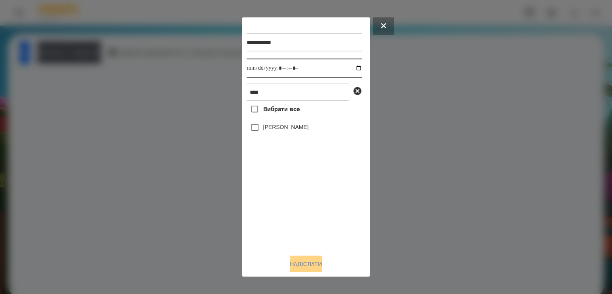
click at [353, 69] on input "datetime-local" at bounding box center [305, 68] width 116 height 19
type input "**********"
click at [314, 210] on div "Вибрати все [PERSON_NAME]" at bounding box center [305, 174] width 116 height 147
click at [291, 131] on label "[PERSON_NAME]" at bounding box center [286, 127] width 46 height 8
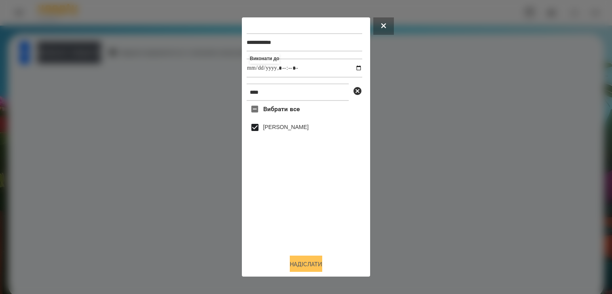
click at [312, 267] on button "Надіслати" at bounding box center [306, 264] width 32 height 17
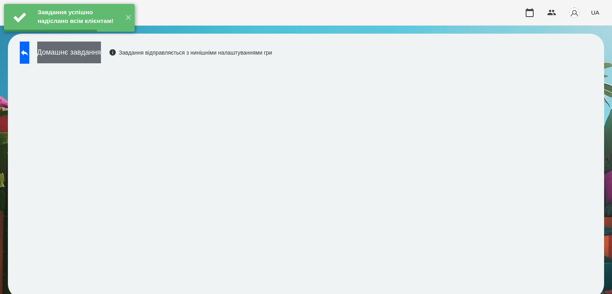
click at [79, 50] on button "Домашнє завдання" at bounding box center [69, 53] width 64 height 22
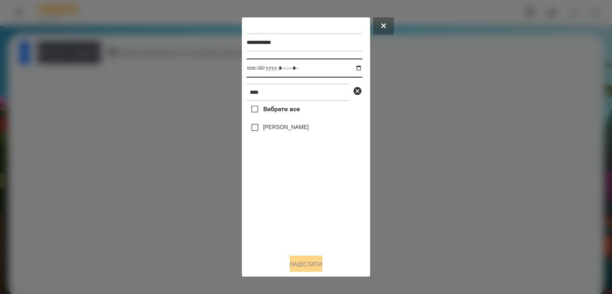
click at [351, 68] on input "datetime-local" at bounding box center [305, 68] width 116 height 19
type input "**********"
click at [274, 205] on div "Вибрати все [PERSON_NAME]" at bounding box center [305, 174] width 116 height 147
click at [283, 127] on label "[PERSON_NAME]" at bounding box center [286, 127] width 46 height 8
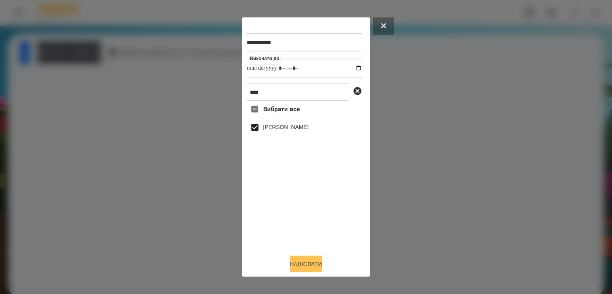
click at [311, 267] on button "Надіслати" at bounding box center [306, 264] width 32 height 17
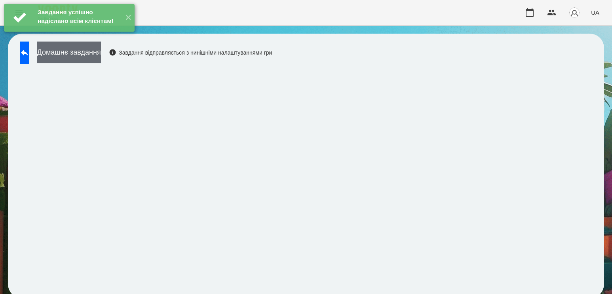
click at [101, 58] on button "Домашнє завдання" at bounding box center [69, 53] width 64 height 22
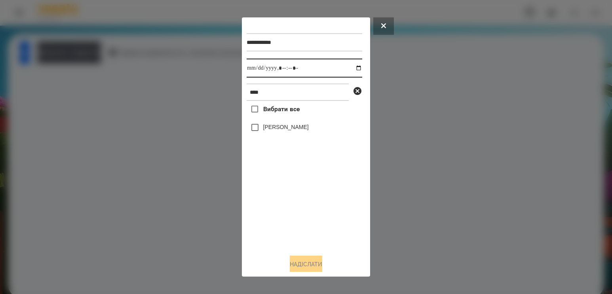
click at [356, 68] on input "datetime-local" at bounding box center [305, 68] width 116 height 19
click at [353, 69] on input "datetime-local" at bounding box center [305, 68] width 116 height 19
type input "**********"
click at [295, 226] on div "Вибрати все [PERSON_NAME]" at bounding box center [305, 174] width 116 height 147
drag, startPoint x: 294, startPoint y: 92, endPoint x: 182, endPoint y: 97, distance: 111.3
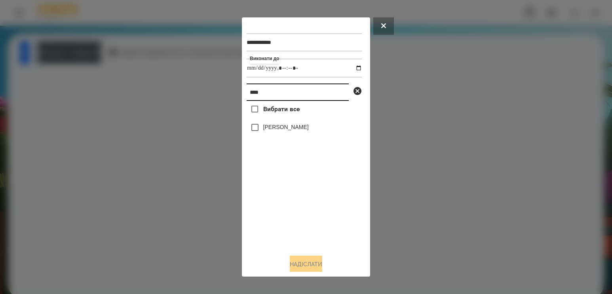
click at [182, 97] on div "**********" at bounding box center [306, 147] width 612 height 294
type input "****"
click at [271, 130] on label "[PERSON_NAME]" at bounding box center [286, 127] width 46 height 8
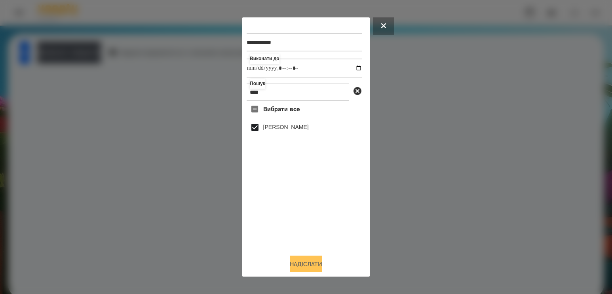
click at [309, 263] on button "Надіслати" at bounding box center [306, 264] width 32 height 17
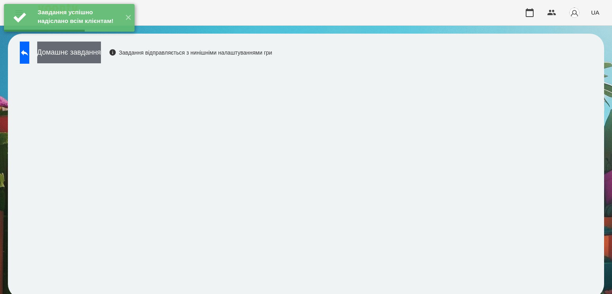
click at [101, 59] on button "Домашнє завдання" at bounding box center [69, 53] width 64 height 22
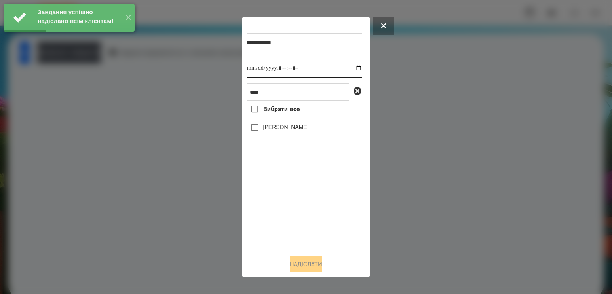
click at [348, 72] on input "datetime-local" at bounding box center [305, 68] width 116 height 19
type input "**********"
click at [297, 193] on div "Вибрати все [PERSON_NAME]" at bounding box center [305, 174] width 116 height 147
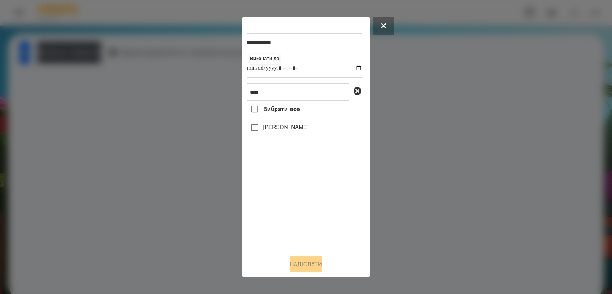
click at [295, 129] on label "[PERSON_NAME]" at bounding box center [286, 127] width 46 height 8
click at [295, 264] on button "Надіслати" at bounding box center [306, 264] width 32 height 17
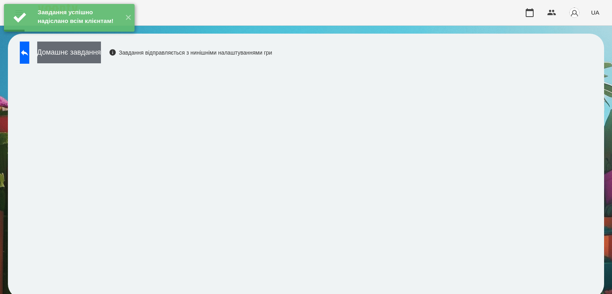
click at [101, 51] on button "Домашнє завдання" at bounding box center [69, 53] width 64 height 22
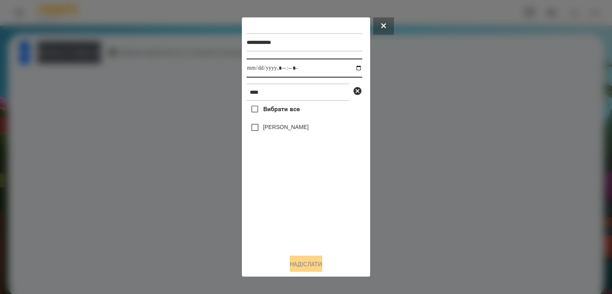
click at [348, 69] on input "datetime-local" at bounding box center [305, 68] width 116 height 19
type input "**********"
drag, startPoint x: 293, startPoint y: 200, endPoint x: 295, endPoint y: 197, distance: 4.1
click at [293, 200] on div "Вибрати все [PERSON_NAME]" at bounding box center [305, 174] width 116 height 147
click at [294, 131] on label "[PERSON_NAME]" at bounding box center [286, 127] width 46 height 8
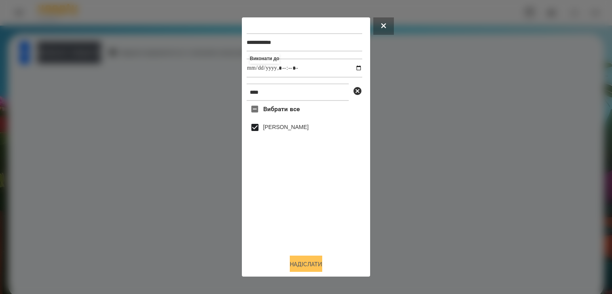
click at [306, 263] on button "Надіслати" at bounding box center [306, 264] width 32 height 17
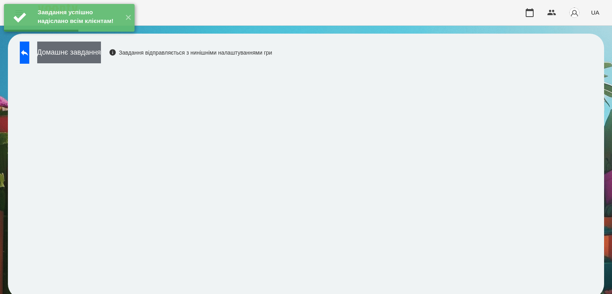
click at [101, 56] on button "Домашнє завдання" at bounding box center [69, 53] width 64 height 22
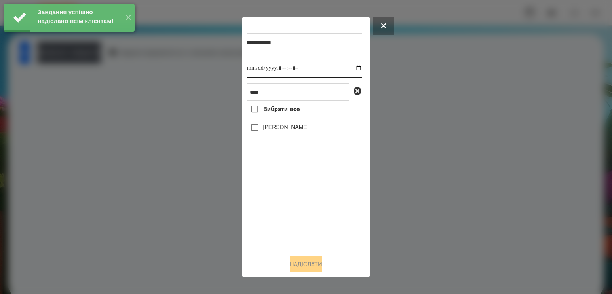
click at [348, 66] on input "datetime-local" at bounding box center [305, 68] width 116 height 19
type input "**********"
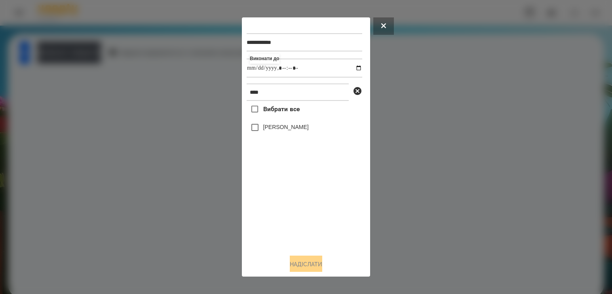
drag, startPoint x: 294, startPoint y: 202, endPoint x: 281, endPoint y: 130, distance: 73.1
click at [294, 201] on div "Вибрати все [PERSON_NAME]" at bounding box center [305, 174] width 116 height 147
click at [278, 128] on label "[PERSON_NAME]" at bounding box center [286, 127] width 46 height 8
click at [312, 265] on button "Надіслати" at bounding box center [306, 264] width 32 height 17
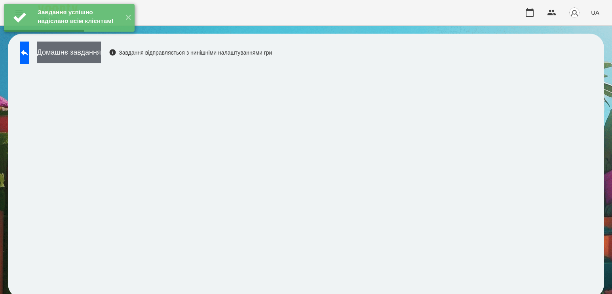
click at [98, 51] on button "Домашнє завдання" at bounding box center [69, 53] width 64 height 22
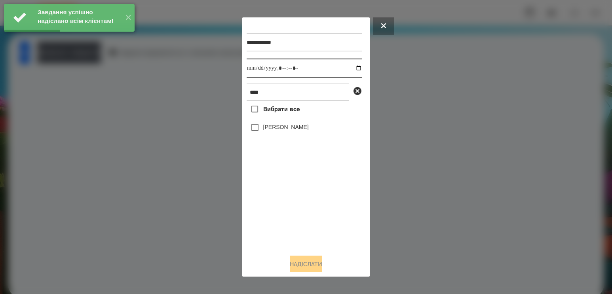
click at [352, 66] on input "datetime-local" at bounding box center [305, 68] width 116 height 19
type input "**********"
click at [311, 203] on div "Вибрати все [PERSON_NAME]" at bounding box center [305, 174] width 116 height 147
click at [288, 126] on label "[PERSON_NAME]" at bounding box center [286, 127] width 46 height 8
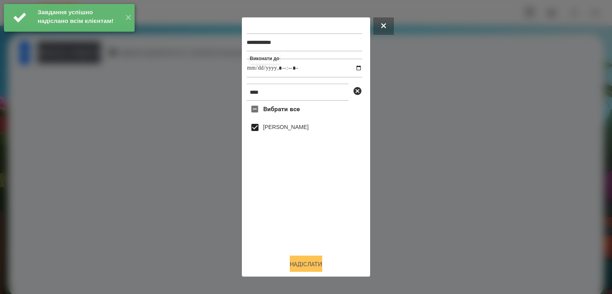
click at [310, 268] on button "Надіслати" at bounding box center [306, 264] width 32 height 17
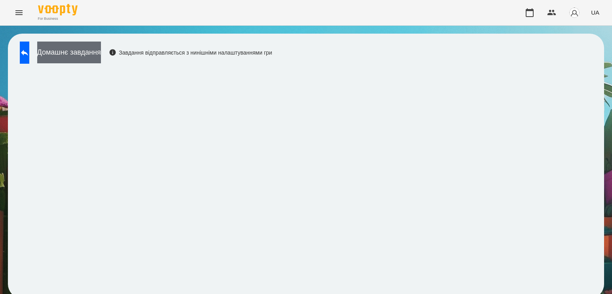
click at [101, 55] on button "Домашнє завдання" at bounding box center [69, 53] width 64 height 22
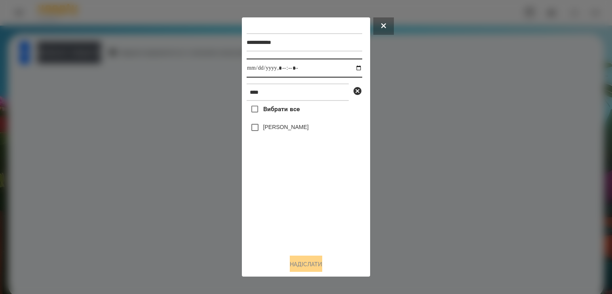
click at [353, 68] on input "datetime-local" at bounding box center [305, 68] width 116 height 19
type input "**********"
click at [276, 197] on div "Вибрати все [PERSON_NAME]" at bounding box center [305, 174] width 116 height 147
click at [266, 123] on div "[PERSON_NAME]" at bounding box center [305, 127] width 116 height 17
click at [266, 125] on div "[PERSON_NAME]" at bounding box center [305, 127] width 116 height 17
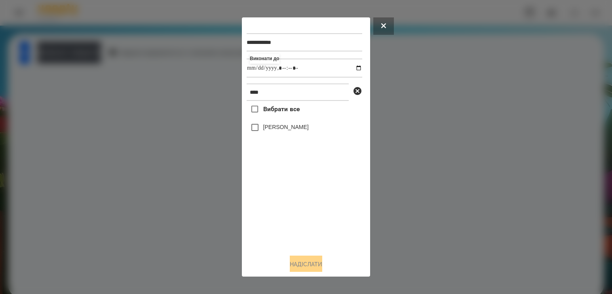
click at [266, 131] on label "[PERSON_NAME]" at bounding box center [286, 127] width 46 height 8
click at [316, 270] on button "Надіслати" at bounding box center [306, 264] width 32 height 17
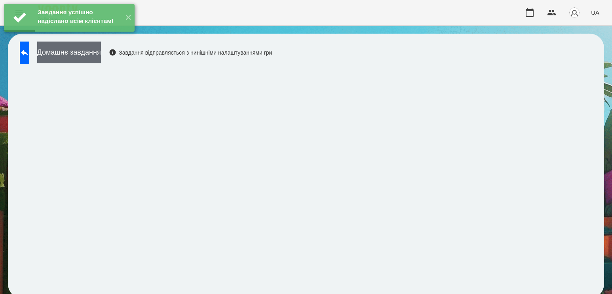
click at [101, 59] on button "Домашнє завдання" at bounding box center [69, 53] width 64 height 22
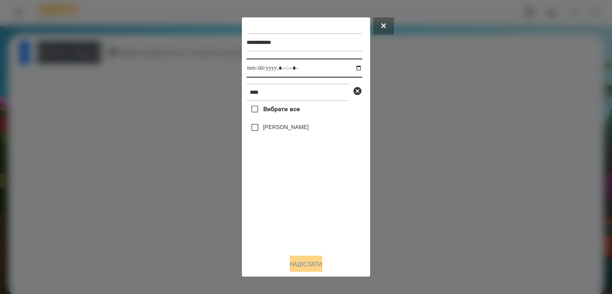
click at [350, 70] on input "datetime-local" at bounding box center [305, 68] width 116 height 19
type input "**********"
drag, startPoint x: 319, startPoint y: 228, endPoint x: 317, endPoint y: 220, distance: 8.4
click at [319, 228] on div "Вибрати все [PERSON_NAME]" at bounding box center [305, 174] width 116 height 147
drag, startPoint x: 278, startPoint y: 98, endPoint x: 173, endPoint y: 81, distance: 106.6
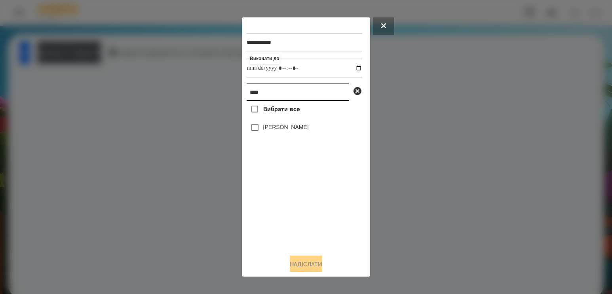
click at [173, 81] on div "**********" at bounding box center [306, 147] width 612 height 294
type input "******"
click at [308, 131] on label "[PERSON_NAME]" at bounding box center [286, 127] width 46 height 8
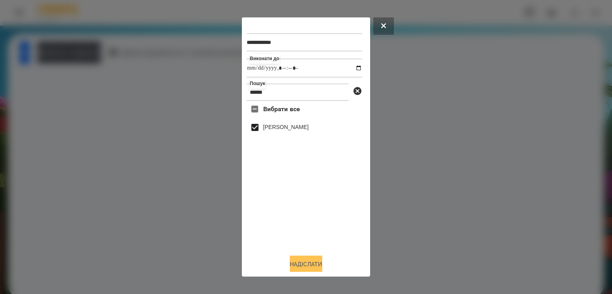
click at [307, 265] on button "Надіслати" at bounding box center [306, 264] width 32 height 17
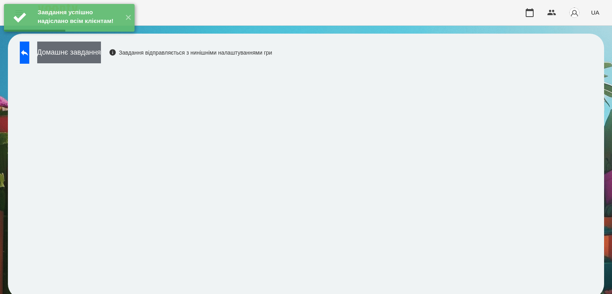
click at [94, 61] on button "Домашнє завдання" at bounding box center [69, 53] width 64 height 22
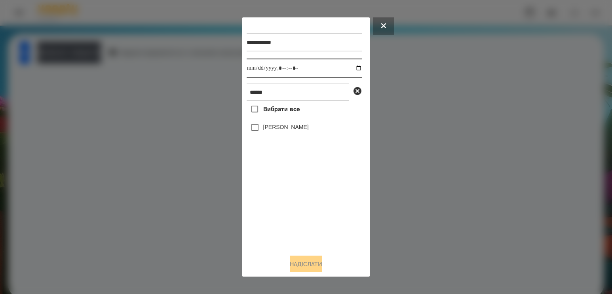
click at [354, 69] on input "datetime-local" at bounding box center [305, 68] width 116 height 19
type input "**********"
drag, startPoint x: 276, startPoint y: 211, endPoint x: 276, endPoint y: 203, distance: 7.5
click at [276, 211] on div "Вибрати все [PERSON_NAME]" at bounding box center [305, 174] width 116 height 147
click at [272, 135] on div "[PERSON_NAME]" at bounding box center [305, 127] width 116 height 17
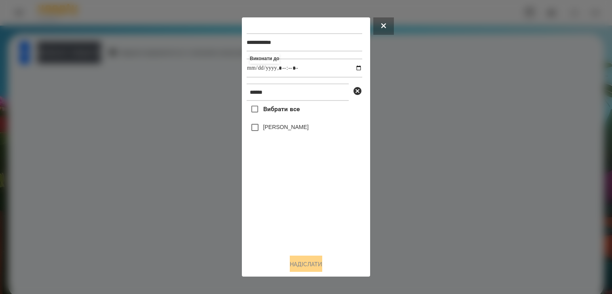
click at [276, 129] on label "[PERSON_NAME]" at bounding box center [286, 127] width 46 height 8
click at [305, 265] on button "Надіслати" at bounding box center [306, 264] width 32 height 17
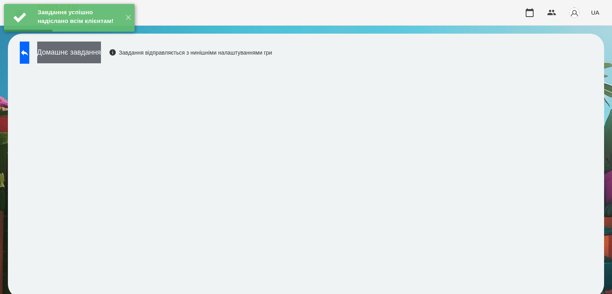
click at [101, 54] on button "Домашнє завдання" at bounding box center [69, 53] width 64 height 22
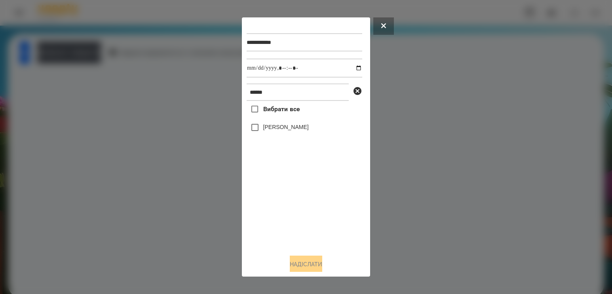
click at [290, 130] on label "[PERSON_NAME]" at bounding box center [286, 127] width 46 height 8
click at [296, 262] on button "Надіслати" at bounding box center [306, 264] width 32 height 17
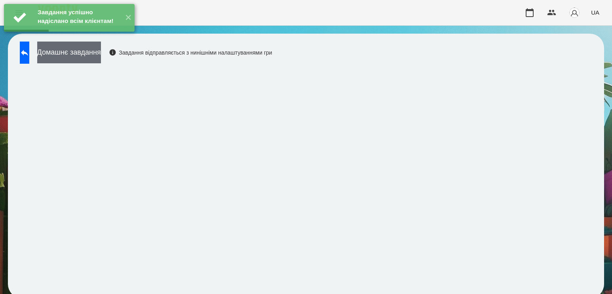
click at [101, 58] on button "Домашнє завдання" at bounding box center [69, 53] width 64 height 22
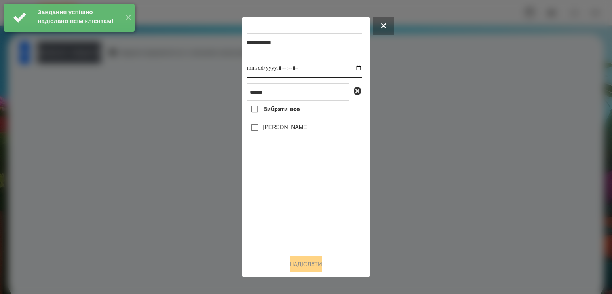
click at [355, 71] on input "datetime-local" at bounding box center [305, 68] width 116 height 19
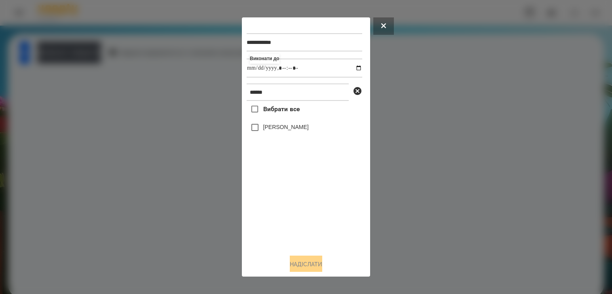
type input "**********"
click at [299, 227] on div "Вибрати все [PERSON_NAME]" at bounding box center [305, 174] width 116 height 147
click at [293, 127] on label "[PERSON_NAME]" at bounding box center [286, 127] width 46 height 8
click at [297, 269] on button "Надіслати" at bounding box center [306, 264] width 32 height 17
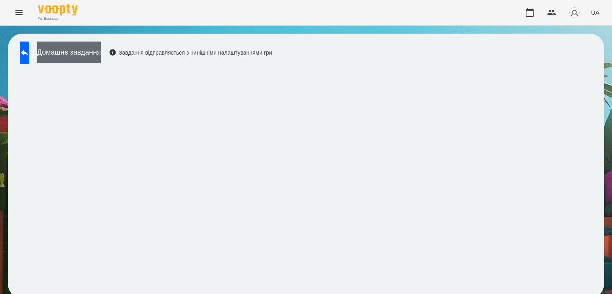
click at [92, 52] on button "Домашнє завдання" at bounding box center [69, 53] width 64 height 22
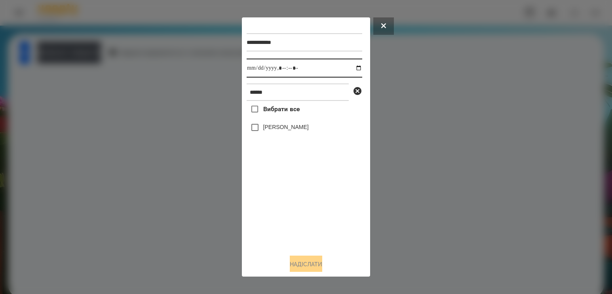
click at [352, 72] on input "datetime-local" at bounding box center [305, 68] width 116 height 19
type input "**********"
click at [308, 205] on div "Вибрати все [PERSON_NAME]" at bounding box center [305, 174] width 116 height 147
click at [274, 131] on label "[PERSON_NAME]" at bounding box center [286, 127] width 46 height 8
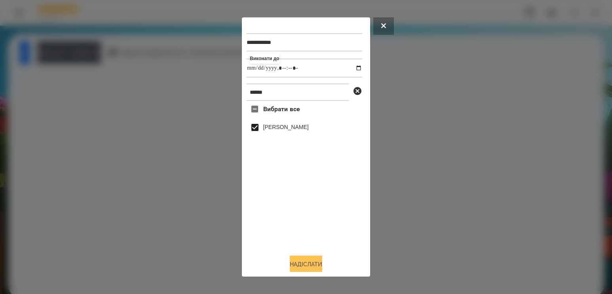
click at [309, 265] on button "Надіслати" at bounding box center [306, 264] width 32 height 17
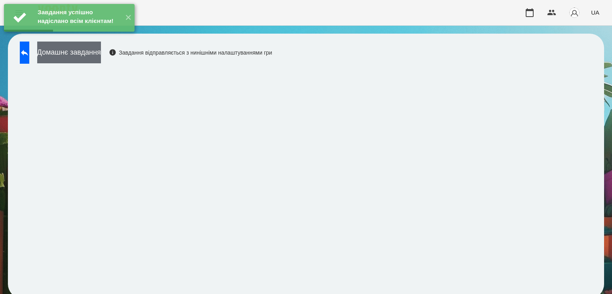
click at [90, 57] on button "Домашнє завдання" at bounding box center [69, 53] width 64 height 22
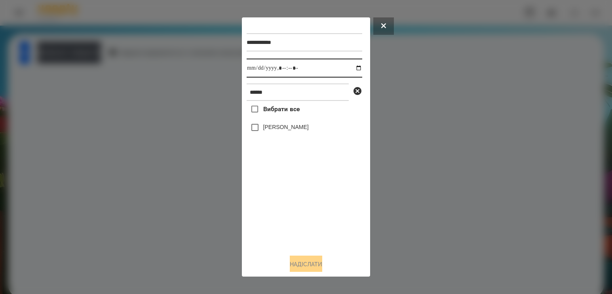
click at [351, 70] on input "datetime-local" at bounding box center [305, 68] width 116 height 19
type input "**********"
click at [320, 228] on div "Вибрати все [PERSON_NAME]" at bounding box center [305, 174] width 116 height 147
click at [280, 127] on label "[PERSON_NAME]" at bounding box center [286, 127] width 46 height 8
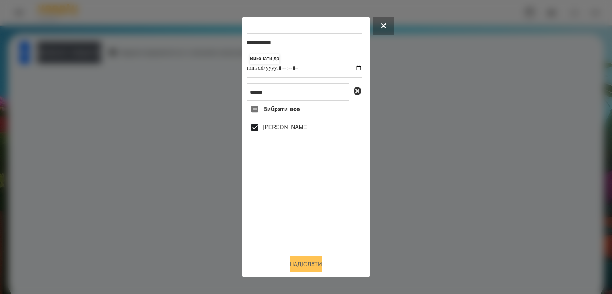
click at [306, 266] on button "Надіслати" at bounding box center [306, 264] width 32 height 17
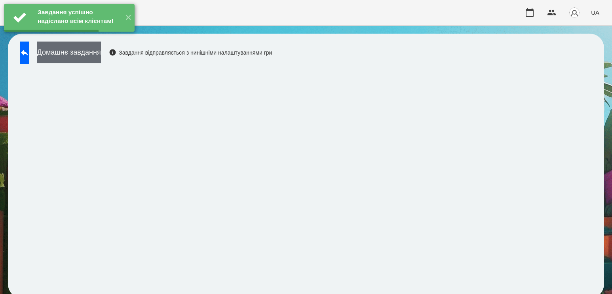
click at [101, 56] on button "Домашнє завдання" at bounding box center [69, 53] width 64 height 22
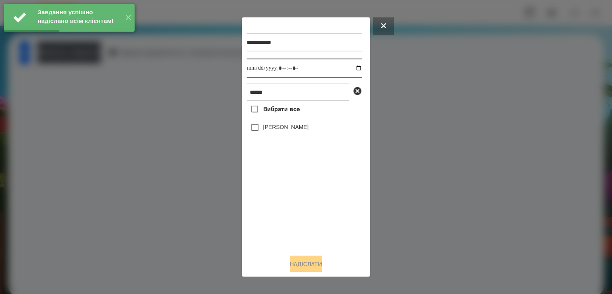
click at [355, 66] on input "datetime-local" at bounding box center [305, 68] width 116 height 19
click at [351, 71] on input "datetime-local" at bounding box center [305, 68] width 116 height 19
type input "**********"
click at [281, 204] on div "Вибрати все [PERSON_NAME]" at bounding box center [305, 174] width 116 height 147
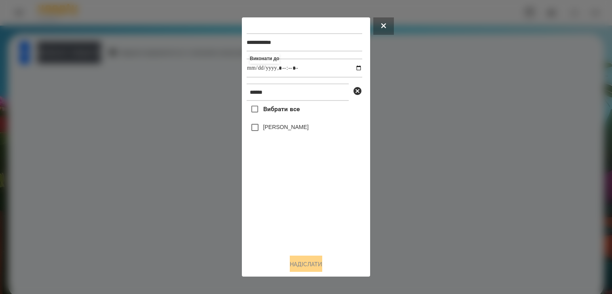
click at [289, 128] on label "[PERSON_NAME]" at bounding box center [286, 127] width 46 height 8
click at [306, 267] on button "Надіслати" at bounding box center [306, 264] width 32 height 17
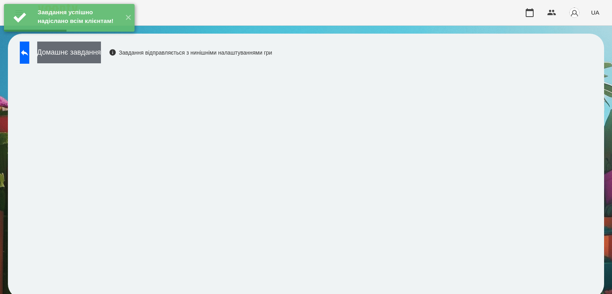
click at [101, 59] on button "Домашнє завдання" at bounding box center [69, 53] width 64 height 22
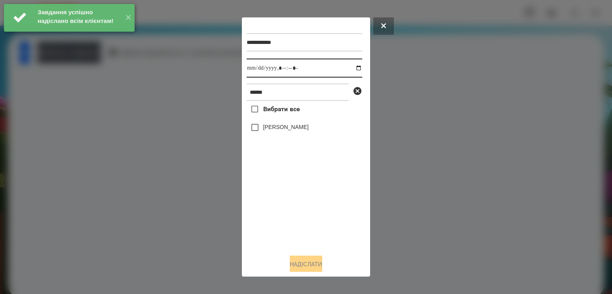
click at [356, 68] on input "datetime-local" at bounding box center [305, 68] width 116 height 19
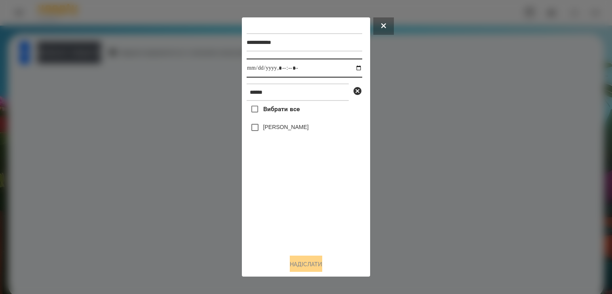
click at [355, 69] on input "datetime-local" at bounding box center [305, 68] width 116 height 19
type input "**********"
drag, startPoint x: 268, startPoint y: 211, endPoint x: 275, endPoint y: 179, distance: 32.0
click at [268, 211] on div "Вибрати все [PERSON_NAME]" at bounding box center [305, 174] width 116 height 147
click at [281, 135] on div "[PERSON_NAME]" at bounding box center [305, 127] width 116 height 17
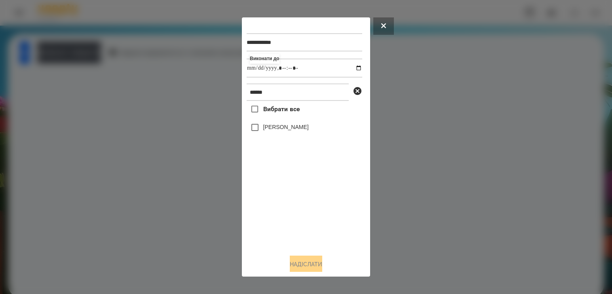
click at [283, 129] on label "[PERSON_NAME]" at bounding box center [286, 127] width 46 height 8
click at [300, 262] on button "Надіслати" at bounding box center [306, 264] width 32 height 17
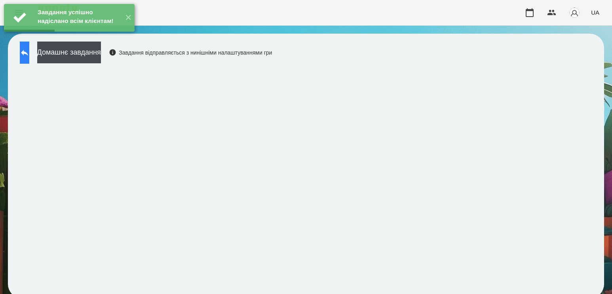
click at [29, 58] on button at bounding box center [25, 53] width 10 height 22
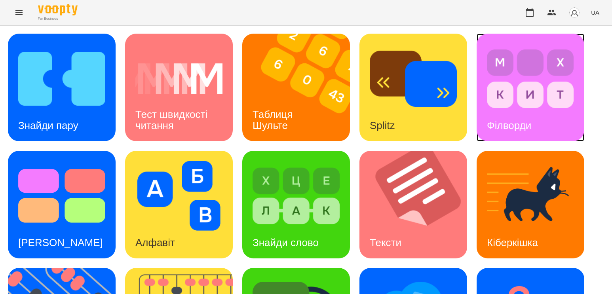
click at [504, 93] on img at bounding box center [530, 79] width 87 height 70
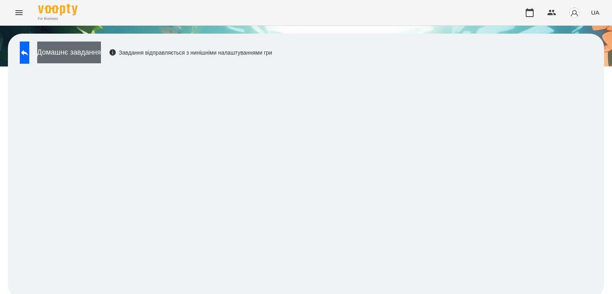
click at [101, 57] on button "Домашнє завдання" at bounding box center [69, 53] width 64 height 22
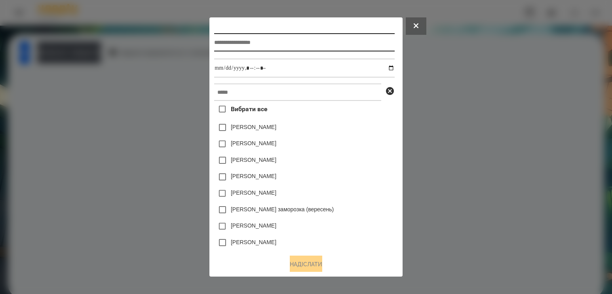
click at [245, 44] on input "text" at bounding box center [304, 42] width 180 height 18
type input "**********"
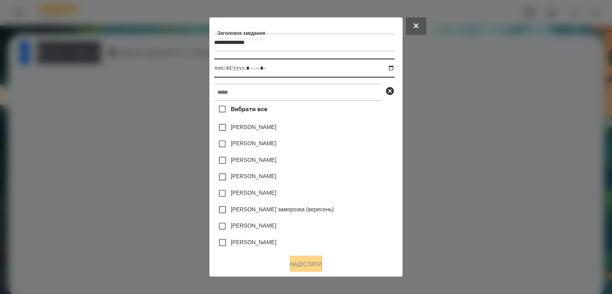
click at [394, 67] on input "datetime-local" at bounding box center [304, 68] width 180 height 19
click at [392, 68] on input "datetime-local" at bounding box center [304, 68] width 180 height 19
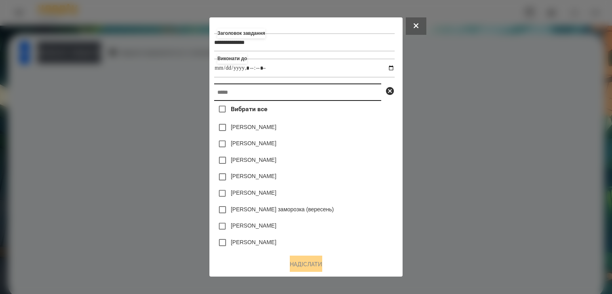
type input "**********"
click at [358, 89] on input "text" at bounding box center [297, 92] width 167 height 17
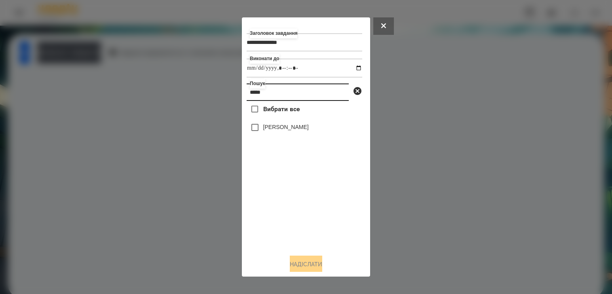
type input "*****"
click at [271, 130] on label "[PERSON_NAME]" at bounding box center [286, 127] width 46 height 8
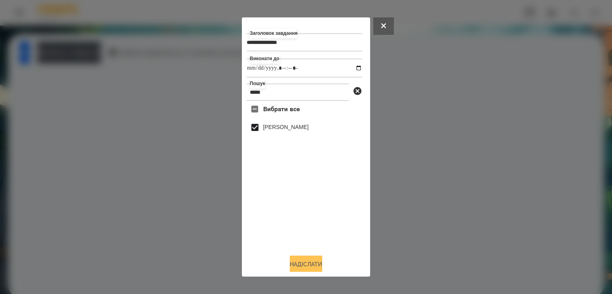
click at [305, 263] on button "Надіслати" at bounding box center [306, 264] width 32 height 17
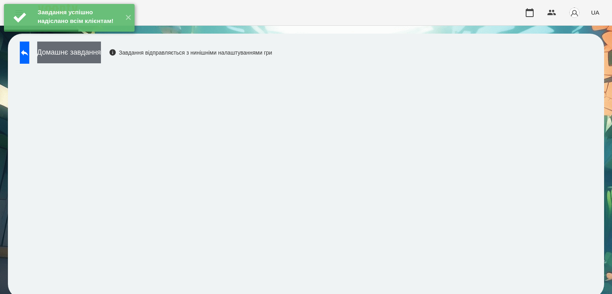
click at [101, 59] on button "Домашнє завдання" at bounding box center [69, 53] width 64 height 22
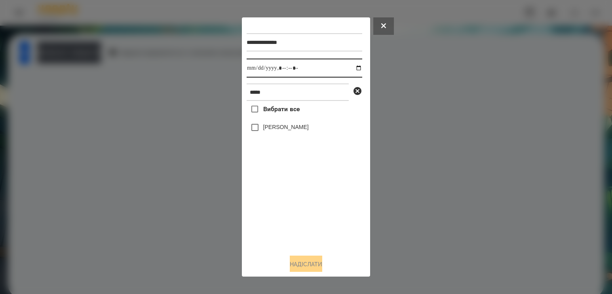
click at [351, 71] on input "datetime-local" at bounding box center [305, 68] width 116 height 19
type input "**********"
click at [287, 213] on div "Вибрати все [PERSON_NAME]" at bounding box center [305, 174] width 116 height 147
click at [281, 131] on label "[PERSON_NAME]" at bounding box center [286, 127] width 46 height 8
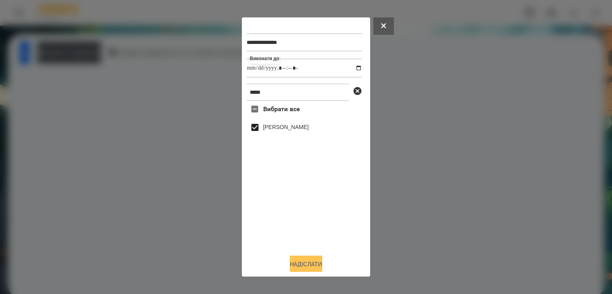
click at [293, 260] on button "Надіслати" at bounding box center [306, 264] width 32 height 17
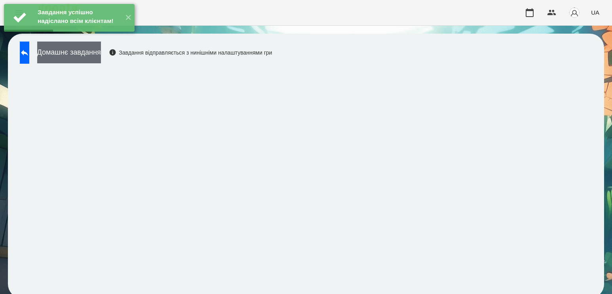
click at [101, 54] on button "Домашнє завдання" at bounding box center [69, 53] width 64 height 22
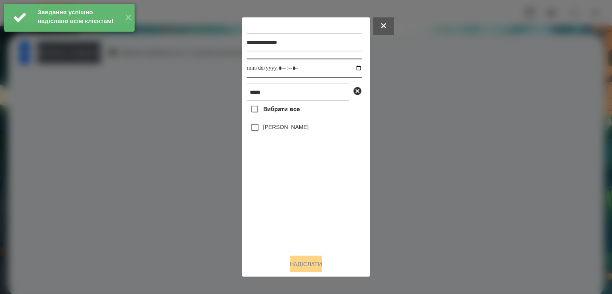
click at [350, 70] on input "datetime-local" at bounding box center [305, 68] width 116 height 19
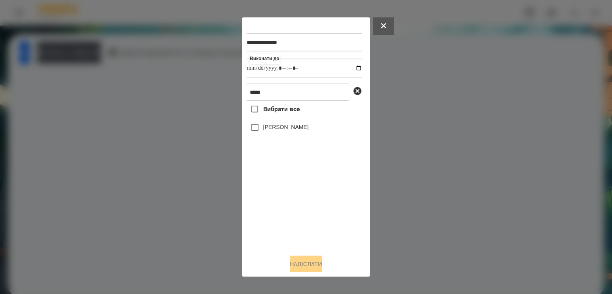
type input "**********"
click at [290, 215] on div "Вибрати все [PERSON_NAME]" at bounding box center [305, 174] width 116 height 147
click at [280, 131] on label "[PERSON_NAME]" at bounding box center [286, 127] width 46 height 8
click at [314, 261] on button "Надіслати" at bounding box center [306, 264] width 32 height 17
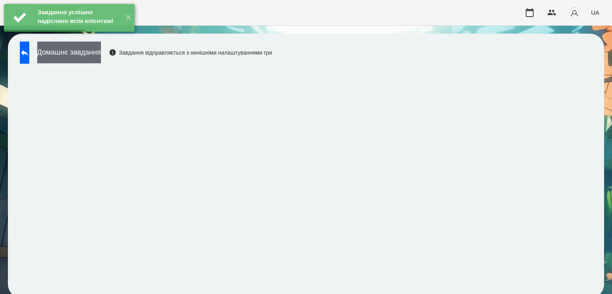
click at [90, 55] on button "Домашнє завдання" at bounding box center [69, 53] width 64 height 22
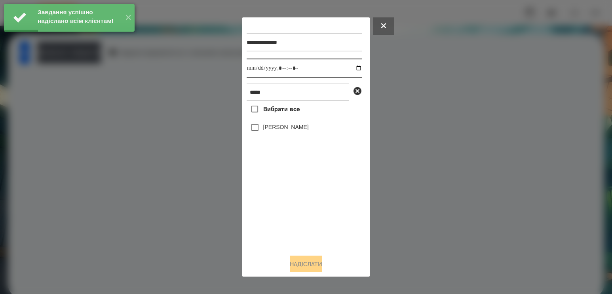
click at [350, 67] on input "datetime-local" at bounding box center [305, 68] width 116 height 19
type input "**********"
drag, startPoint x: 303, startPoint y: 217, endPoint x: 298, endPoint y: 148, distance: 68.3
click at [303, 217] on div "Вибрати все [PERSON_NAME]" at bounding box center [305, 174] width 116 height 147
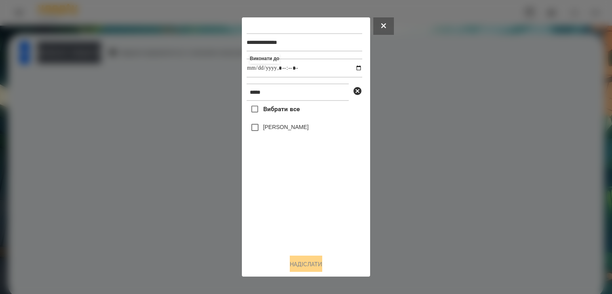
click at [289, 131] on label "[PERSON_NAME]" at bounding box center [286, 127] width 46 height 8
click at [304, 264] on button "Надіслати" at bounding box center [306, 264] width 32 height 17
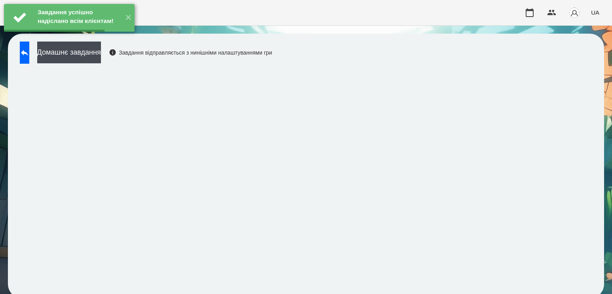
click at [101, 57] on button "Домашнє завдання" at bounding box center [69, 53] width 64 height 22
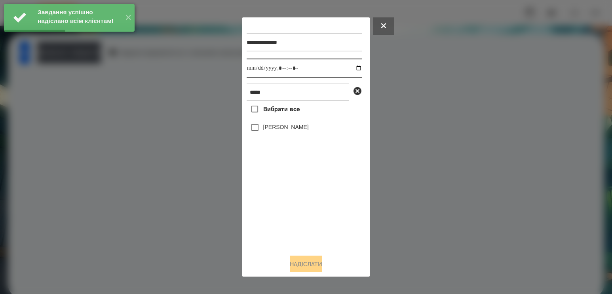
click at [349, 69] on input "datetime-local" at bounding box center [305, 68] width 116 height 19
type input "**********"
click at [297, 200] on div "Вибрати все [PERSON_NAME]" at bounding box center [305, 174] width 116 height 147
click at [289, 130] on label "[PERSON_NAME]" at bounding box center [286, 127] width 46 height 8
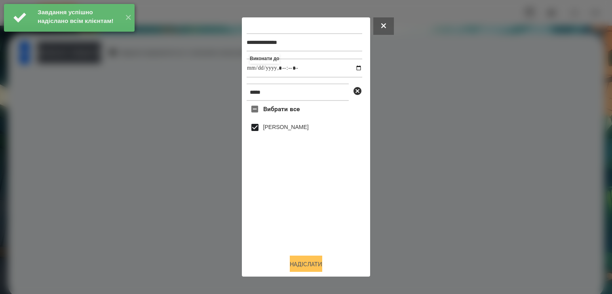
click at [301, 264] on button "Надіслати" at bounding box center [306, 264] width 32 height 17
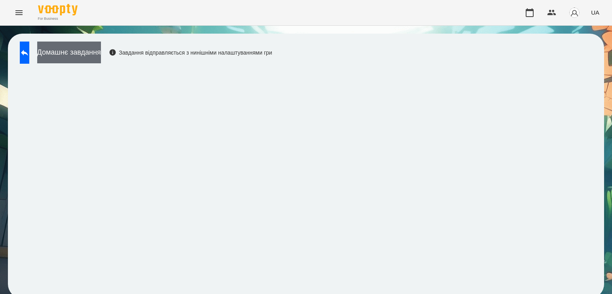
click at [101, 52] on button "Домашнє завдання" at bounding box center [69, 53] width 64 height 22
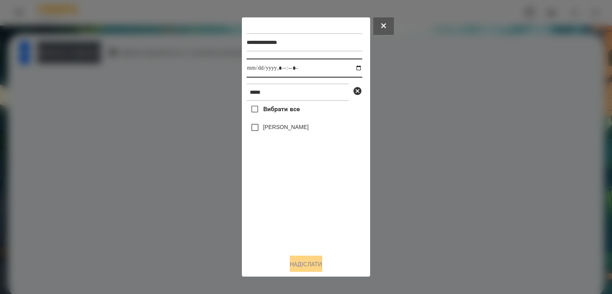
click at [352, 71] on input "datetime-local" at bounding box center [305, 68] width 116 height 19
type input "**********"
drag, startPoint x: 283, startPoint y: 209, endPoint x: 278, endPoint y: 129, distance: 80.5
click at [284, 205] on div "Вибрати все [PERSON_NAME]" at bounding box center [305, 174] width 116 height 147
click at [275, 130] on label "[PERSON_NAME]" at bounding box center [286, 127] width 46 height 8
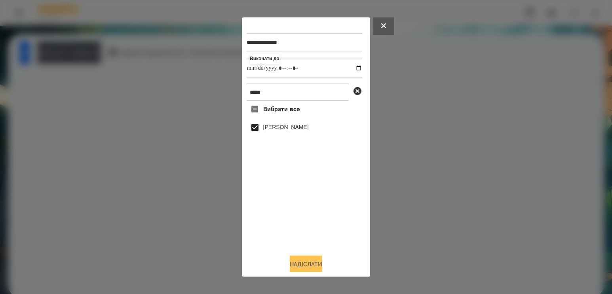
click at [319, 262] on button "Надіслати" at bounding box center [306, 264] width 32 height 17
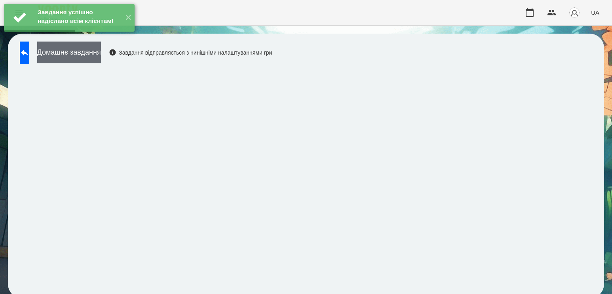
click at [101, 55] on button "Домашнє завдання" at bounding box center [69, 53] width 64 height 22
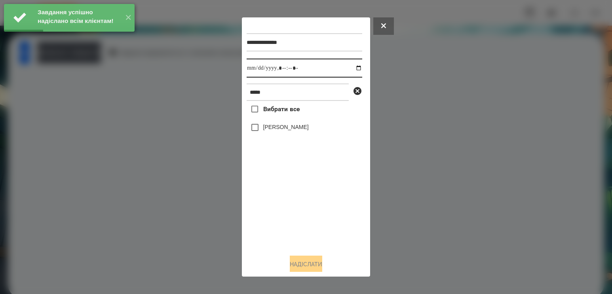
click at [354, 68] on input "datetime-local" at bounding box center [305, 68] width 116 height 19
type input "**********"
click at [283, 215] on div "Вибрати все [PERSON_NAME]" at bounding box center [305, 174] width 116 height 147
click at [286, 131] on label "[PERSON_NAME]" at bounding box center [286, 127] width 46 height 8
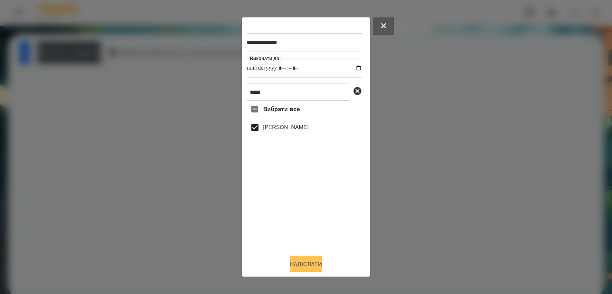
click at [311, 271] on button "Надіслати" at bounding box center [306, 264] width 32 height 17
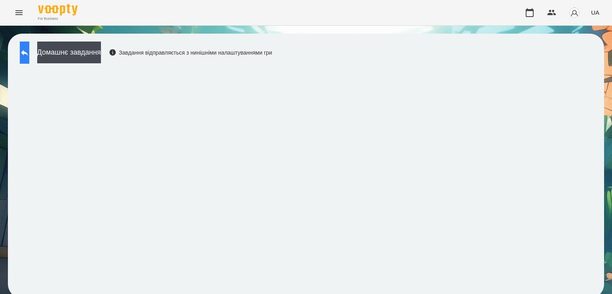
click at [29, 57] on button at bounding box center [25, 53] width 10 height 22
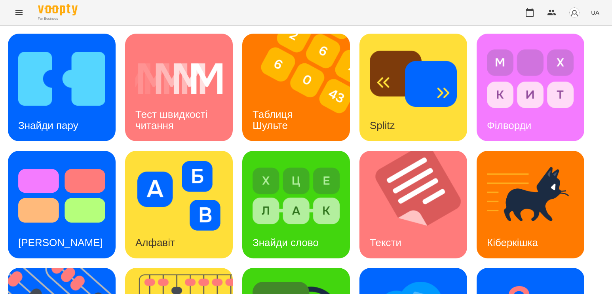
scroll to position [119, 0]
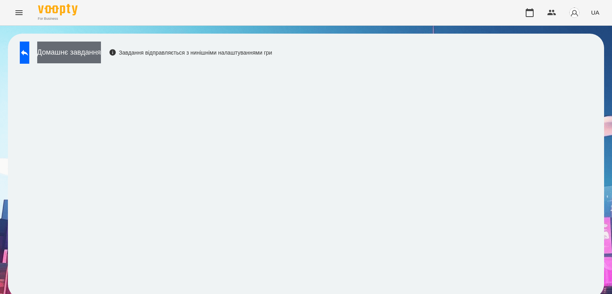
click at [85, 48] on button "Домашнє завдання" at bounding box center [69, 53] width 64 height 22
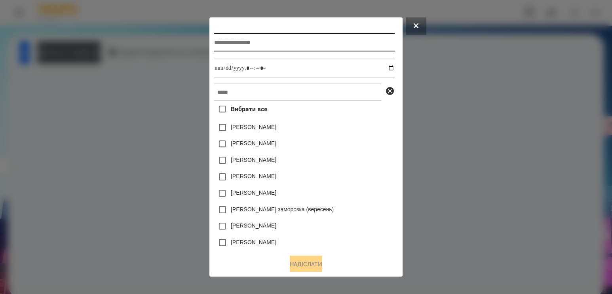
click at [260, 44] on input "text" at bounding box center [304, 42] width 180 height 18
type input "**********"
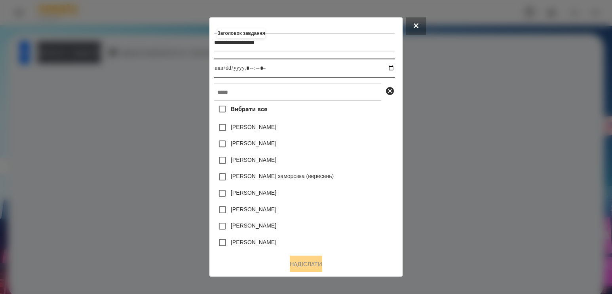
click at [393, 67] on input "datetime-local" at bounding box center [304, 68] width 180 height 19
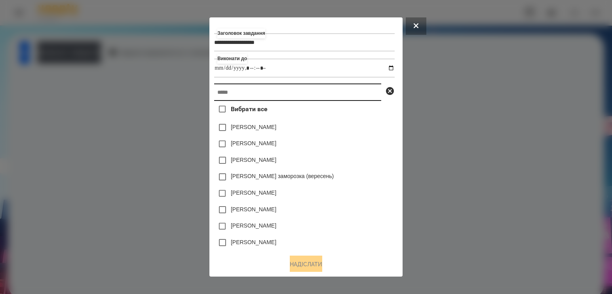
type input "**********"
click at [365, 92] on input "text" at bounding box center [297, 92] width 167 height 17
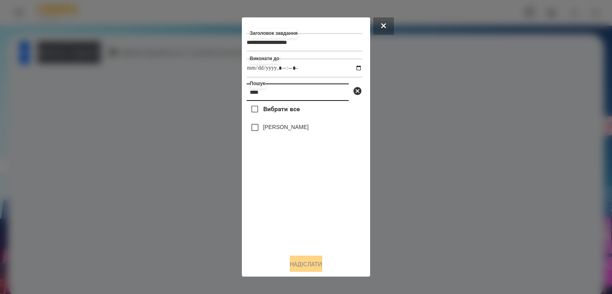
type input "****"
click at [309, 131] on label "[PERSON_NAME]" at bounding box center [286, 127] width 46 height 8
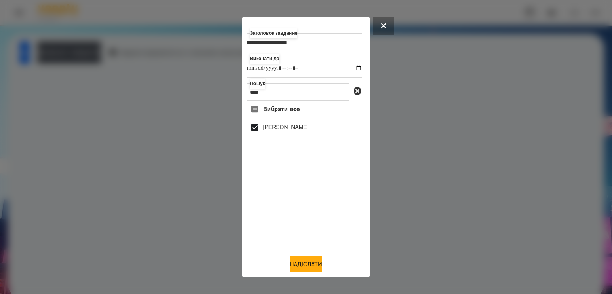
click at [298, 275] on div "**********" at bounding box center [306, 147] width 128 height 260
click at [298, 269] on button "Надіслати" at bounding box center [306, 264] width 32 height 17
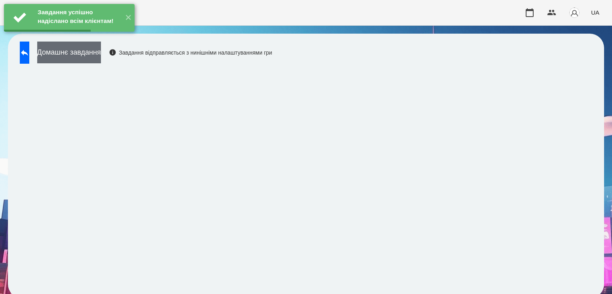
click at [95, 49] on button "Домашнє завдання" at bounding box center [69, 53] width 64 height 22
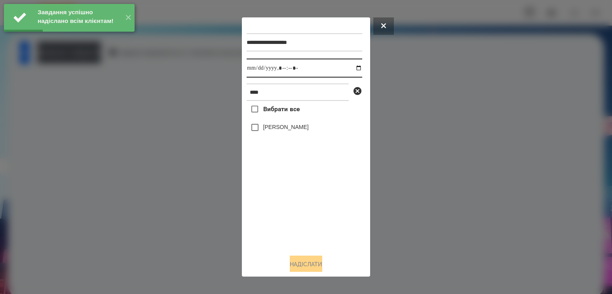
click at [350, 66] on input "datetime-local" at bounding box center [305, 68] width 116 height 19
type input "**********"
drag, startPoint x: 293, startPoint y: 217, endPoint x: 295, endPoint y: 211, distance: 5.8
click at [293, 217] on div "Вибрати все [PERSON_NAME]" at bounding box center [305, 174] width 116 height 147
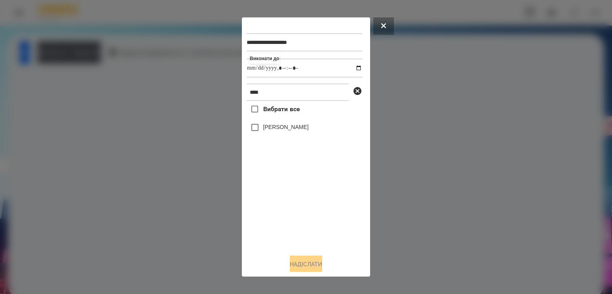
click at [288, 131] on label "[PERSON_NAME]" at bounding box center [286, 127] width 46 height 8
click at [302, 264] on button "Надіслати" at bounding box center [306, 264] width 32 height 17
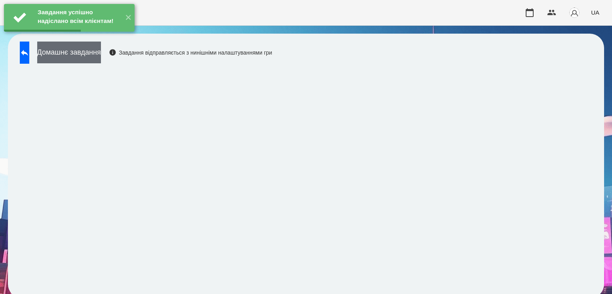
click at [82, 59] on button "Домашнє завдання" at bounding box center [69, 53] width 64 height 22
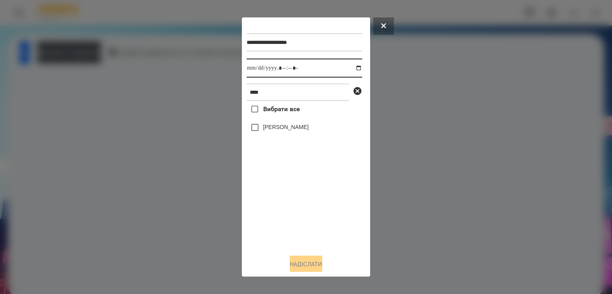
click at [349, 68] on input "datetime-local" at bounding box center [305, 68] width 116 height 19
type input "**********"
click at [302, 198] on div "Вибрати все [PERSON_NAME]" at bounding box center [305, 174] width 116 height 147
click at [289, 131] on label "[PERSON_NAME]" at bounding box center [286, 127] width 46 height 8
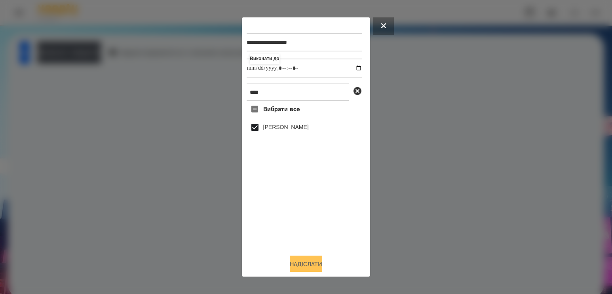
click at [305, 262] on button "Надіслати" at bounding box center [306, 264] width 32 height 17
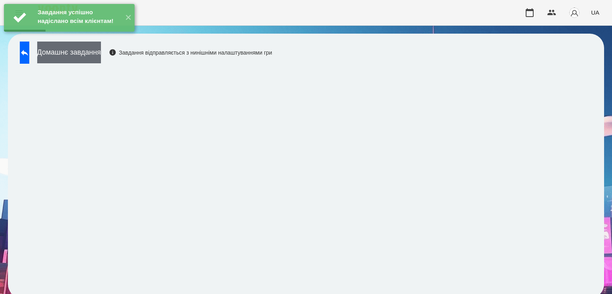
click at [101, 54] on button "Домашнє завдання" at bounding box center [69, 53] width 64 height 22
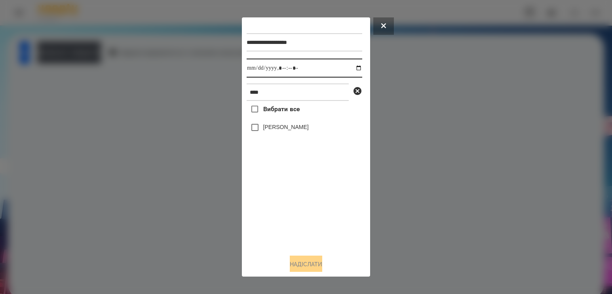
click at [353, 67] on input "datetime-local" at bounding box center [305, 68] width 116 height 19
type input "**********"
click at [292, 194] on div "Вибрати все [PERSON_NAME]" at bounding box center [305, 174] width 116 height 147
click at [283, 122] on div "Вибрати все [PERSON_NAME]" at bounding box center [305, 174] width 116 height 147
click at [280, 127] on label "[PERSON_NAME]" at bounding box center [286, 127] width 46 height 8
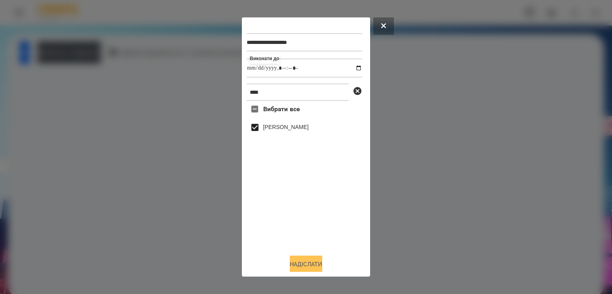
click at [304, 261] on button "Надіслати" at bounding box center [306, 264] width 32 height 17
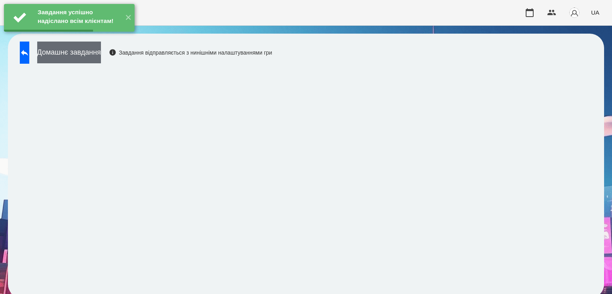
click at [96, 61] on button "Домашнє завдання" at bounding box center [69, 53] width 64 height 22
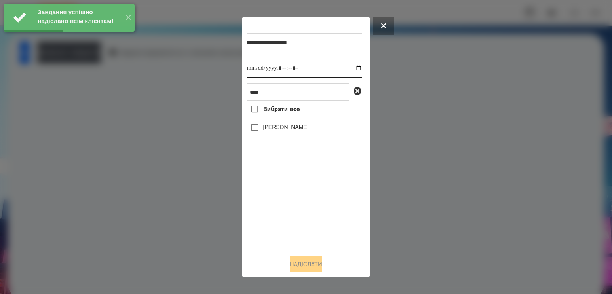
click at [350, 71] on input "datetime-local" at bounding box center [305, 68] width 116 height 19
type input "**********"
drag, startPoint x: 305, startPoint y: 205, endPoint x: 306, endPoint y: 195, distance: 10.3
click at [306, 201] on div "Вибрати все [PERSON_NAME]" at bounding box center [305, 174] width 116 height 147
click at [290, 128] on label "[PERSON_NAME]" at bounding box center [286, 127] width 46 height 8
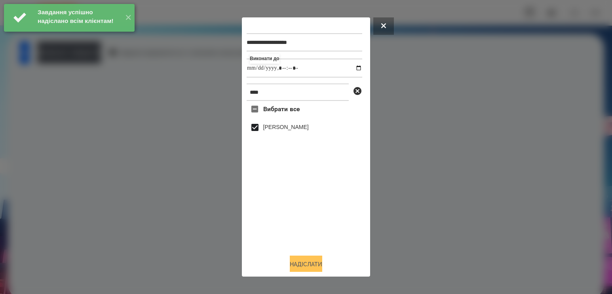
click at [305, 264] on button "Надіслати" at bounding box center [306, 264] width 32 height 17
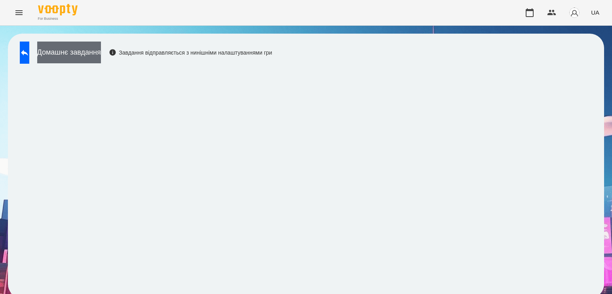
click at [101, 56] on button "Домашнє завдання" at bounding box center [69, 53] width 64 height 22
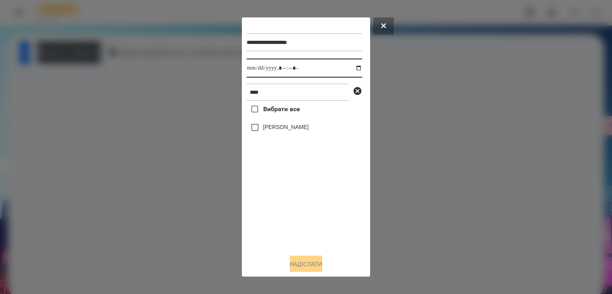
click at [353, 67] on input "datetime-local" at bounding box center [305, 68] width 116 height 19
type input "**********"
click at [279, 192] on div "Вибрати все [PERSON_NAME]" at bounding box center [305, 174] width 116 height 147
click at [281, 131] on label "[PERSON_NAME]" at bounding box center [286, 127] width 46 height 8
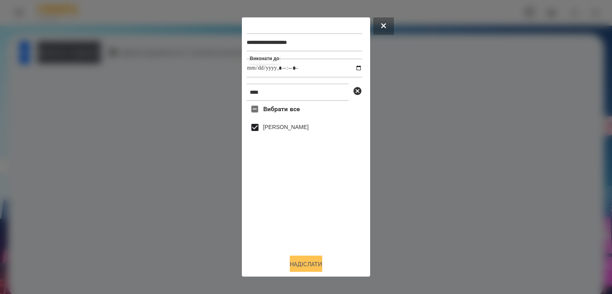
click at [302, 262] on button "Надіслати" at bounding box center [306, 264] width 32 height 17
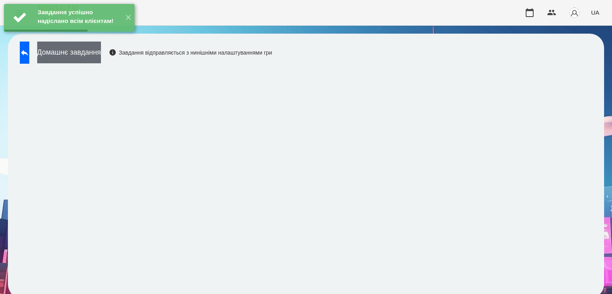
click at [101, 53] on button "Домашнє завдання" at bounding box center [69, 53] width 64 height 22
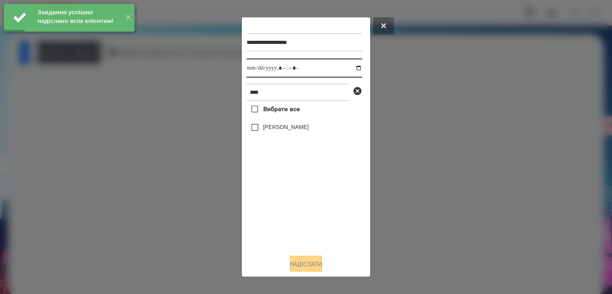
click at [351, 69] on input "datetime-local" at bounding box center [305, 68] width 116 height 19
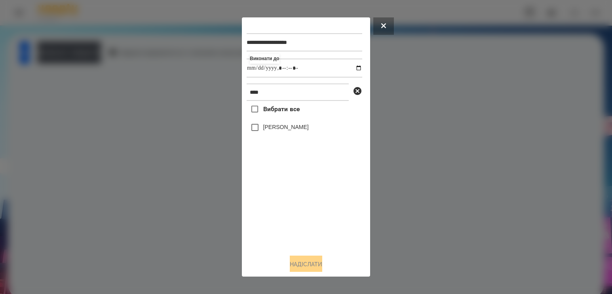
type input "**********"
click at [277, 226] on div "Вибрати все [PERSON_NAME]" at bounding box center [305, 174] width 116 height 147
click at [292, 136] on div "[PERSON_NAME]" at bounding box center [305, 127] width 116 height 17
click at [295, 131] on label "[PERSON_NAME]" at bounding box center [286, 127] width 46 height 8
click at [302, 263] on button "Надіслати" at bounding box center [306, 264] width 32 height 17
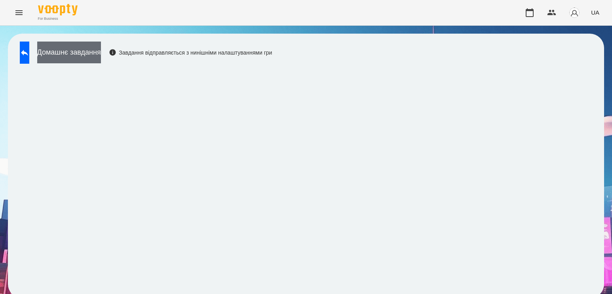
click at [101, 54] on button "Домашнє завдання" at bounding box center [69, 53] width 64 height 22
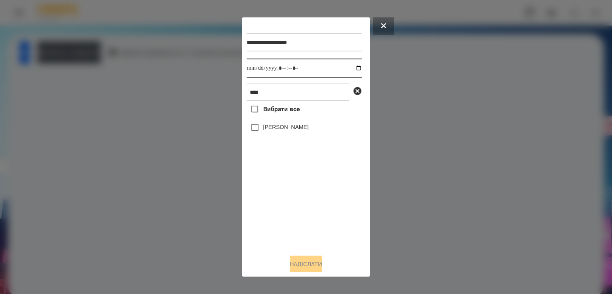
click at [350, 69] on input "datetime-local" at bounding box center [305, 68] width 116 height 19
type input "**********"
drag, startPoint x: 299, startPoint y: 211, endPoint x: 288, endPoint y: 108, distance: 104.3
click at [299, 211] on div "Вибрати все [PERSON_NAME]" at bounding box center [305, 174] width 116 height 147
drag, startPoint x: 288, startPoint y: 89, endPoint x: 171, endPoint y: 87, distance: 117.2
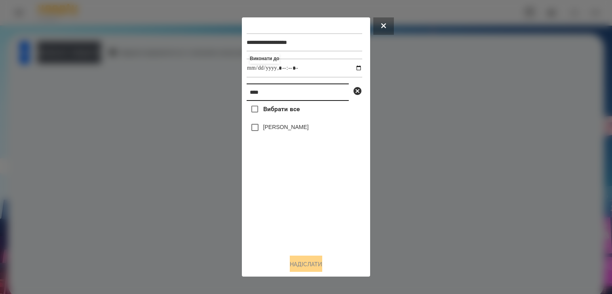
click at [171, 87] on div "**********" at bounding box center [306, 147] width 612 height 294
type input "****"
click at [293, 131] on label "[PERSON_NAME]" at bounding box center [286, 127] width 46 height 8
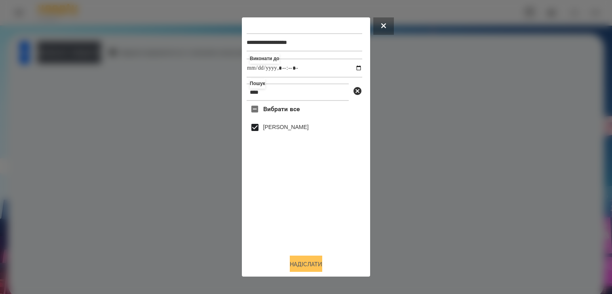
click at [311, 261] on button "Надіслати" at bounding box center [306, 264] width 32 height 17
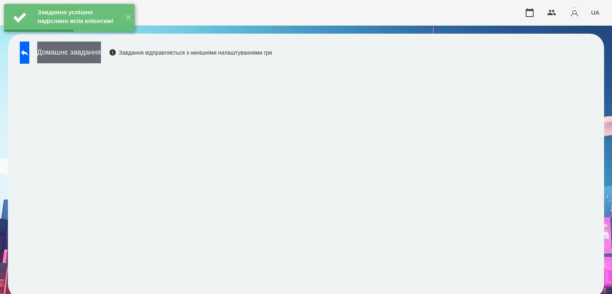
click at [101, 50] on button "Домашнє завдання" at bounding box center [69, 53] width 64 height 22
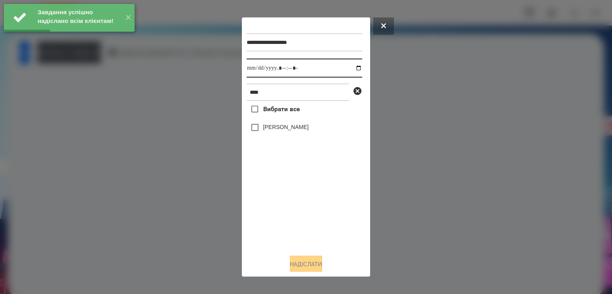
click at [355, 69] on input "datetime-local" at bounding box center [305, 68] width 116 height 19
click at [350, 70] on input "datetime-local" at bounding box center [305, 68] width 116 height 19
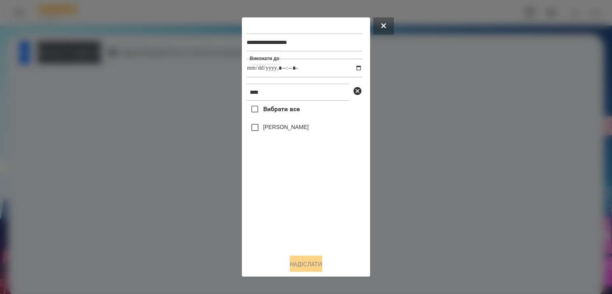
type input "**********"
click at [289, 200] on div "Вибрати все [PERSON_NAME]" at bounding box center [305, 174] width 116 height 147
click at [281, 131] on label "[PERSON_NAME]" at bounding box center [286, 127] width 46 height 8
click at [298, 260] on button "Надіслати" at bounding box center [306, 264] width 32 height 17
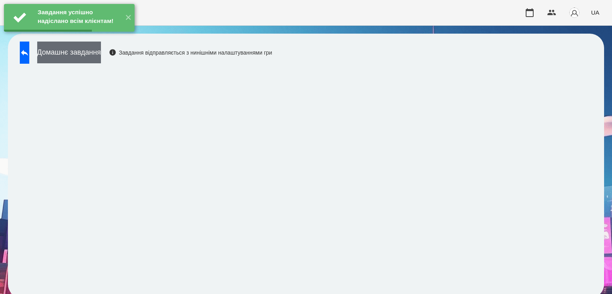
click at [101, 53] on button "Домашнє завдання" at bounding box center [69, 53] width 64 height 22
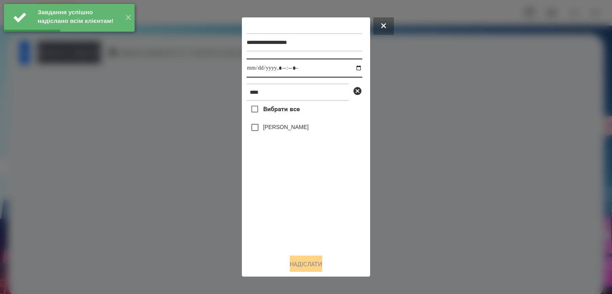
click at [350, 68] on input "datetime-local" at bounding box center [305, 68] width 116 height 19
type input "**********"
click at [295, 205] on div "Вибрати все [PERSON_NAME]" at bounding box center [305, 174] width 116 height 147
click at [292, 127] on label "[PERSON_NAME]" at bounding box center [286, 127] width 46 height 8
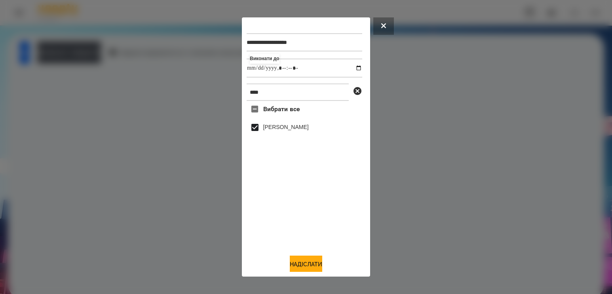
click at [304, 273] on div "**********" at bounding box center [306, 147] width 128 height 260
click at [305, 264] on button "Надіслати" at bounding box center [306, 264] width 32 height 17
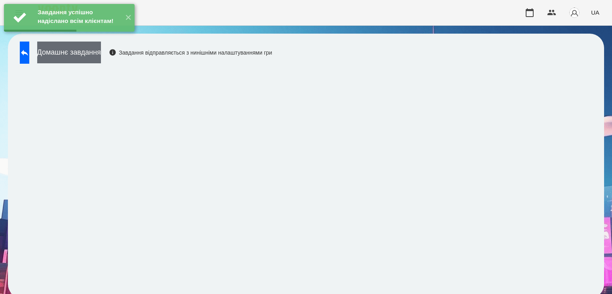
click at [101, 55] on button "Домашнє завдання" at bounding box center [69, 53] width 64 height 22
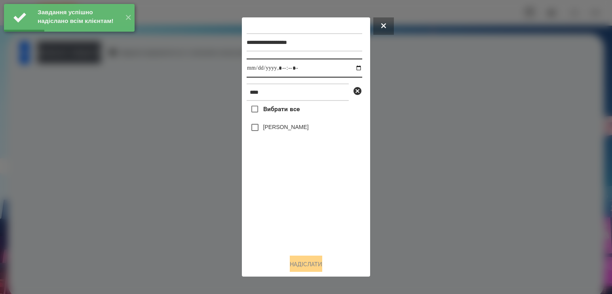
click at [350, 68] on input "datetime-local" at bounding box center [305, 68] width 116 height 19
type input "**********"
click at [313, 202] on div "Вибрати все [PERSON_NAME]" at bounding box center [305, 174] width 116 height 147
click at [288, 131] on label "[PERSON_NAME]" at bounding box center [286, 127] width 46 height 8
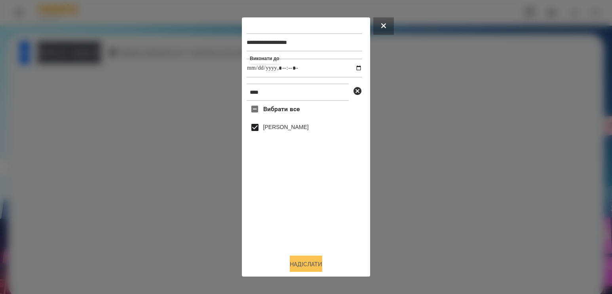
click at [301, 260] on button "Надіслати" at bounding box center [306, 264] width 32 height 17
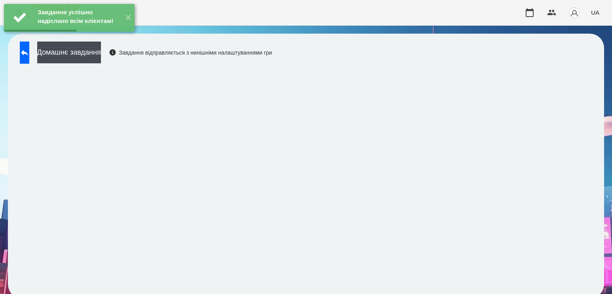
click at [94, 36] on div "Завдання успішно надіслано всім клієнтам! ✕" at bounding box center [69, 18] width 139 height 36
click at [101, 51] on button "Домашнє завдання" at bounding box center [69, 53] width 64 height 22
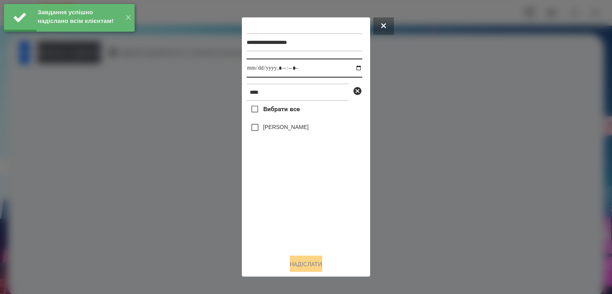
click at [354, 70] on input "datetime-local" at bounding box center [305, 68] width 116 height 19
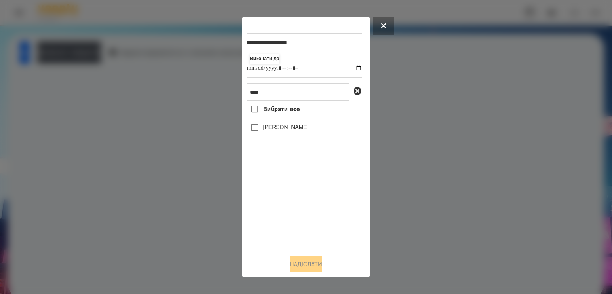
type input "**********"
click at [306, 213] on div "Вибрати все [PERSON_NAME]" at bounding box center [305, 174] width 116 height 147
click at [294, 128] on label "[PERSON_NAME]" at bounding box center [286, 127] width 46 height 8
click at [291, 264] on button "Надіслати" at bounding box center [306, 264] width 32 height 17
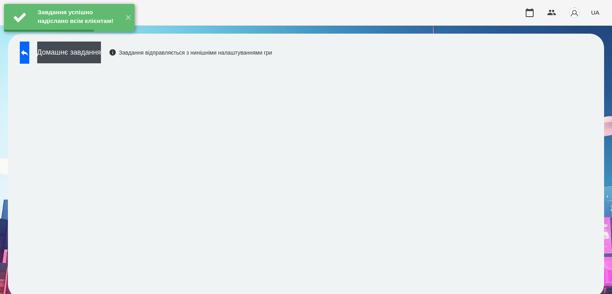
click at [101, 51] on button "Домашнє завдання" at bounding box center [69, 53] width 64 height 22
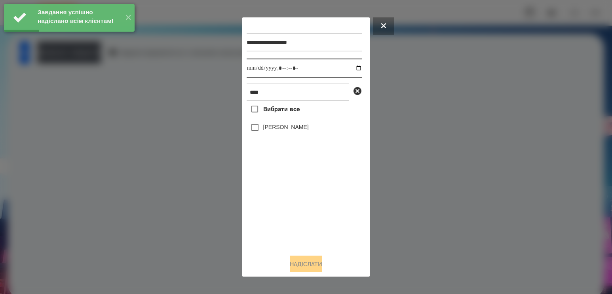
click at [355, 70] on input "datetime-local" at bounding box center [305, 68] width 116 height 19
type input "**********"
click at [271, 191] on div "Вибрати все [PERSON_NAME]" at bounding box center [305, 174] width 116 height 147
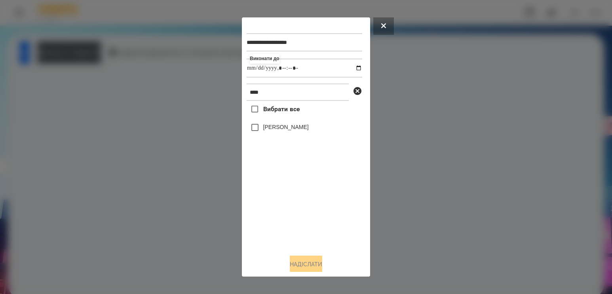
click at [283, 131] on label "[PERSON_NAME]" at bounding box center [286, 127] width 46 height 8
click at [315, 270] on button "Надіслати" at bounding box center [306, 264] width 32 height 17
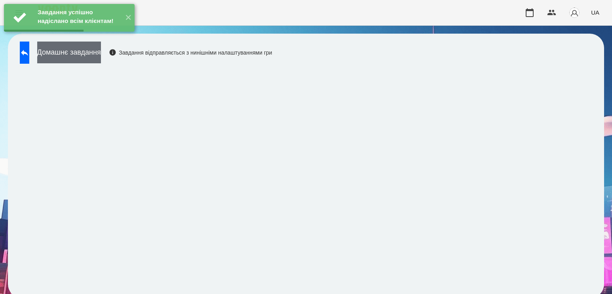
click at [99, 57] on button "Домашнє завдання" at bounding box center [69, 53] width 64 height 22
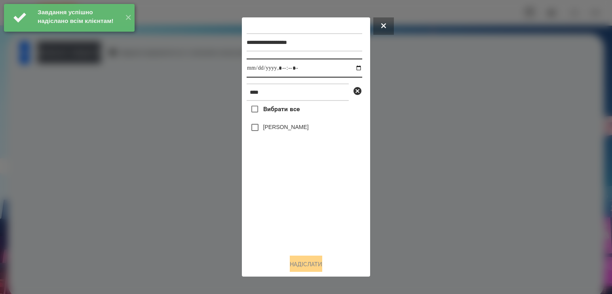
click at [350, 69] on input "datetime-local" at bounding box center [305, 68] width 116 height 19
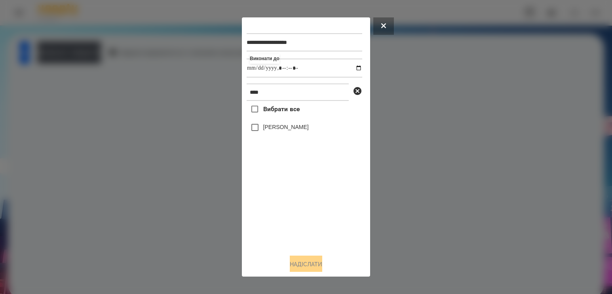
type input "**********"
click at [277, 196] on div "Вибрати все [PERSON_NAME]" at bounding box center [305, 174] width 116 height 147
click at [279, 131] on label "[PERSON_NAME]" at bounding box center [286, 127] width 46 height 8
click at [305, 266] on button "Надіслати" at bounding box center [306, 264] width 32 height 17
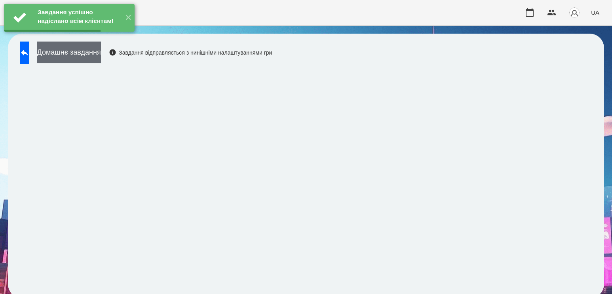
click at [94, 51] on button "Домашнє завдання" at bounding box center [69, 53] width 64 height 22
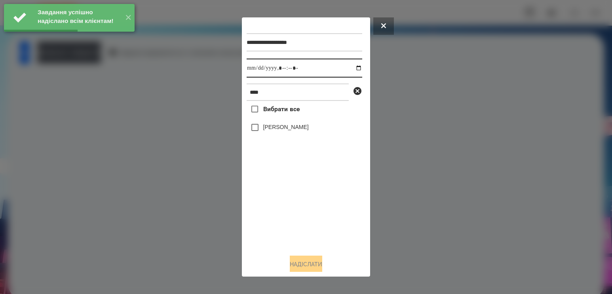
click at [351, 66] on input "datetime-local" at bounding box center [305, 68] width 116 height 19
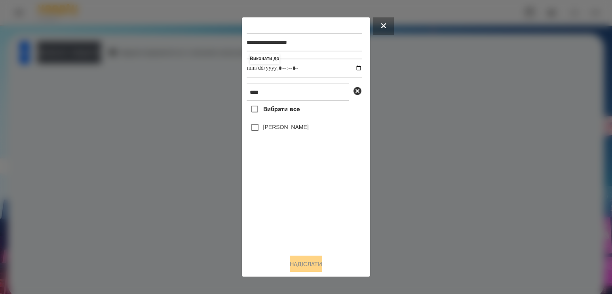
type input "**********"
drag, startPoint x: 277, startPoint y: 215, endPoint x: 281, endPoint y: 147, distance: 68.2
click at [277, 212] on div "Вибрати все [PERSON_NAME]" at bounding box center [305, 174] width 116 height 147
drag, startPoint x: 284, startPoint y: 93, endPoint x: 117, endPoint y: 57, distance: 171.0
click at [117, 57] on div "**********" at bounding box center [306, 147] width 612 height 294
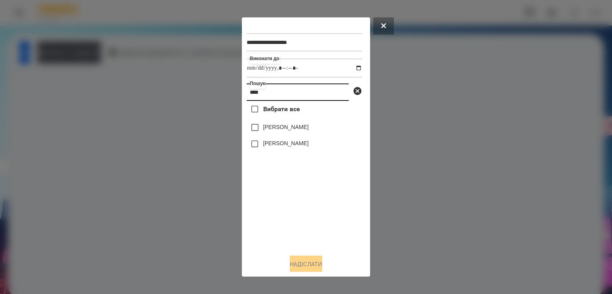
type input "****"
click at [295, 127] on label "[PERSON_NAME]" at bounding box center [286, 127] width 46 height 8
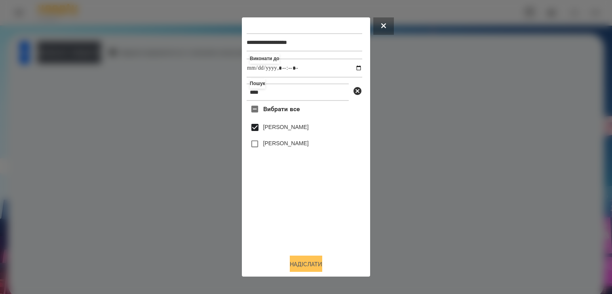
click at [300, 262] on button "Надіслати" at bounding box center [306, 264] width 32 height 17
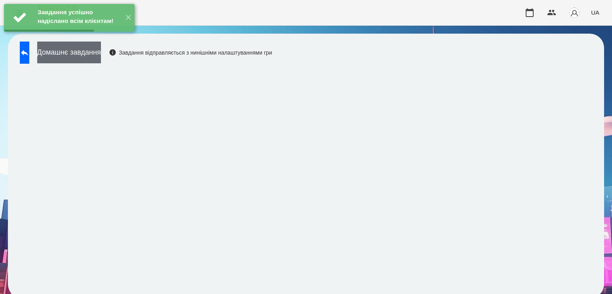
click at [76, 51] on button "Домашнє завдання" at bounding box center [69, 53] width 64 height 22
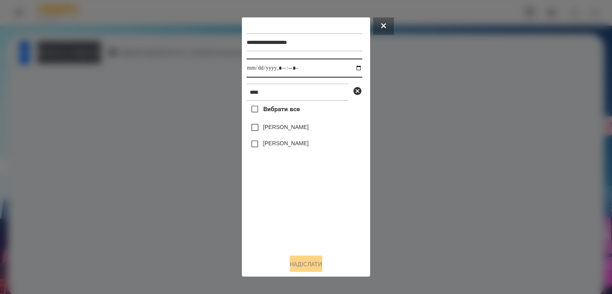
click at [350, 69] on input "datetime-local" at bounding box center [305, 68] width 116 height 19
type input "**********"
drag, startPoint x: 304, startPoint y: 197, endPoint x: 304, endPoint y: 177, distance: 19.8
click at [304, 197] on div "Вибрати все [PERSON_NAME] [PERSON_NAME]" at bounding box center [305, 174] width 116 height 147
click at [299, 128] on label "[PERSON_NAME]" at bounding box center [286, 127] width 46 height 8
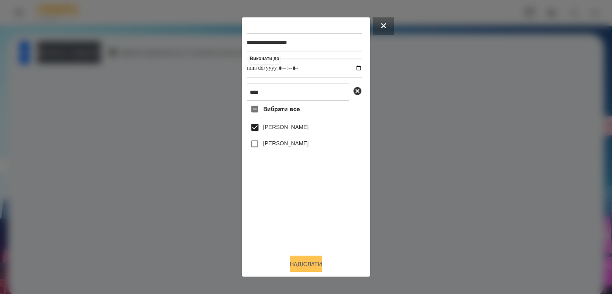
click at [309, 263] on button "Надіслати" at bounding box center [306, 264] width 32 height 17
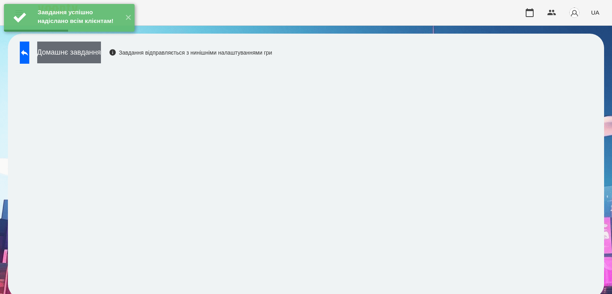
click at [101, 59] on button "Домашнє завдання" at bounding box center [69, 53] width 64 height 22
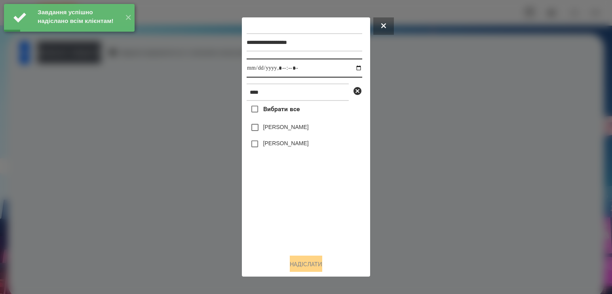
click at [354, 70] on input "datetime-local" at bounding box center [305, 68] width 116 height 19
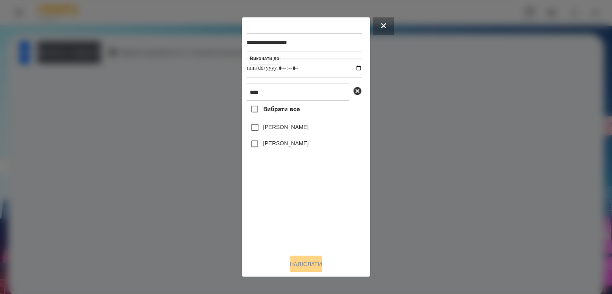
type input "**********"
click at [272, 216] on div "Вибрати все [PERSON_NAME] [PERSON_NAME]" at bounding box center [305, 174] width 116 height 147
click at [285, 131] on label "[PERSON_NAME]" at bounding box center [286, 127] width 46 height 8
click at [303, 268] on button "Надіслати" at bounding box center [306, 264] width 32 height 17
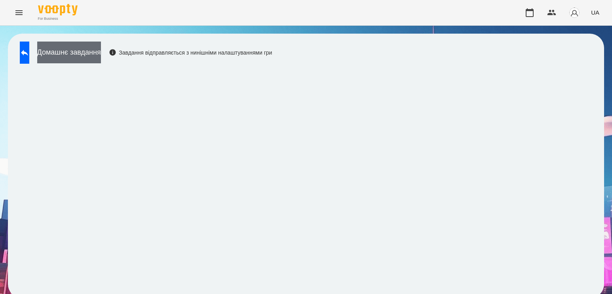
click at [101, 58] on button "Домашнє завдання" at bounding box center [69, 53] width 64 height 22
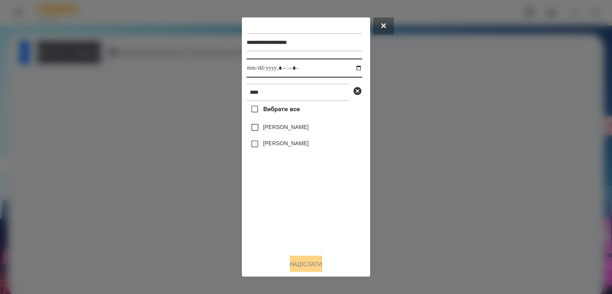
click at [350, 68] on input "datetime-local" at bounding box center [305, 68] width 116 height 19
type input "**********"
click at [316, 203] on div "Вибрати все [PERSON_NAME] [PERSON_NAME]" at bounding box center [305, 174] width 116 height 147
click at [287, 128] on label "[PERSON_NAME]" at bounding box center [286, 127] width 46 height 8
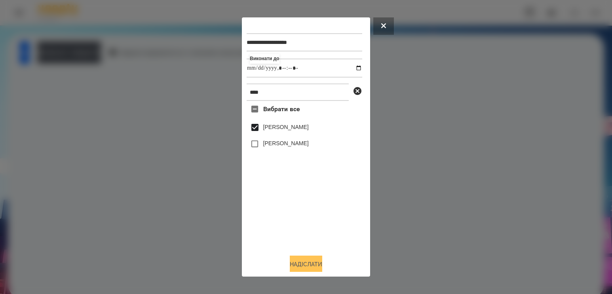
click at [300, 264] on button "Надіслати" at bounding box center [306, 264] width 32 height 17
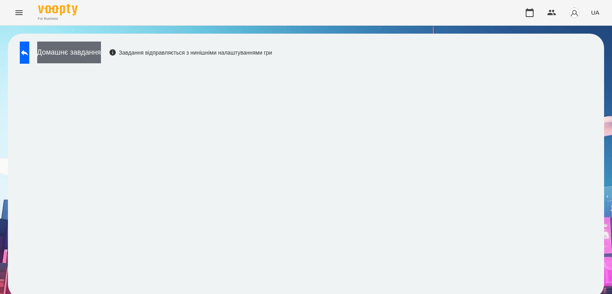
click at [101, 55] on button "Домашнє завдання" at bounding box center [69, 53] width 64 height 22
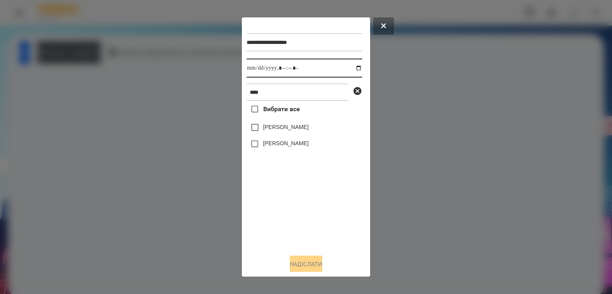
click at [350, 68] on input "datetime-local" at bounding box center [305, 68] width 116 height 19
type input "**********"
drag, startPoint x: 326, startPoint y: 202, endPoint x: 325, endPoint y: 189, distance: 13.1
click at [326, 202] on div "Вибрати все [PERSON_NAME] [PERSON_NAME]" at bounding box center [305, 174] width 116 height 147
click at [302, 131] on label "[PERSON_NAME]" at bounding box center [286, 127] width 46 height 8
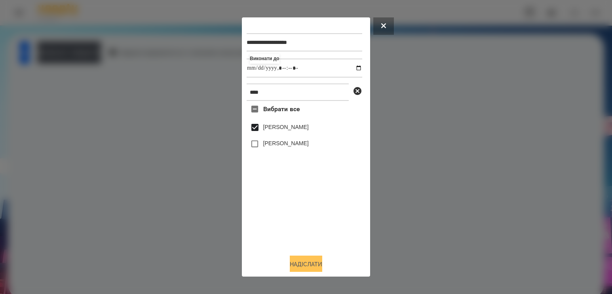
click at [315, 265] on button "Надіслати" at bounding box center [306, 264] width 32 height 17
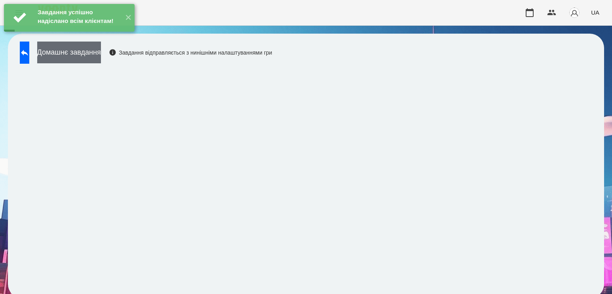
click at [86, 48] on button "Домашнє завдання" at bounding box center [69, 53] width 64 height 22
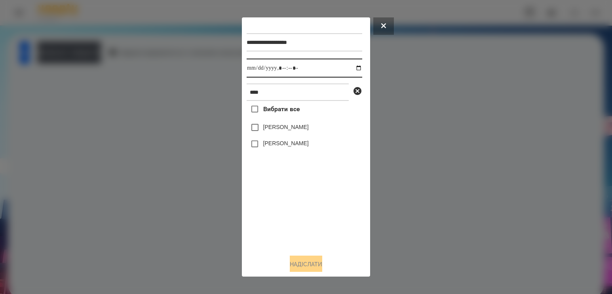
click at [355, 68] on input "datetime-local" at bounding box center [305, 68] width 116 height 19
click at [350, 69] on input "datetime-local" at bounding box center [305, 68] width 116 height 19
type input "**********"
click at [273, 199] on div "Вибрати все [PERSON_NAME] [PERSON_NAME]" at bounding box center [305, 174] width 116 height 147
click at [285, 131] on label "[PERSON_NAME]" at bounding box center [286, 127] width 46 height 8
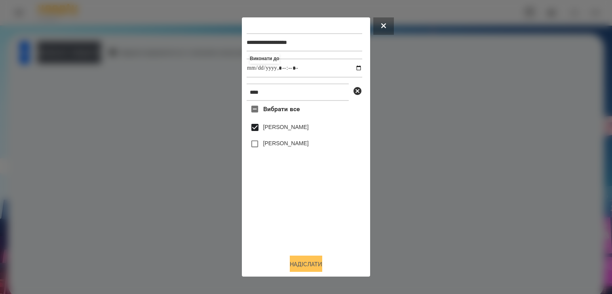
click at [304, 264] on button "Надіслати" at bounding box center [306, 264] width 32 height 17
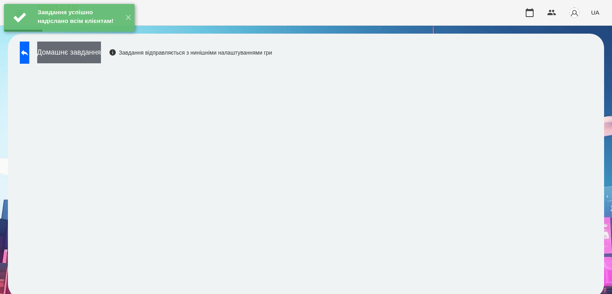
click at [101, 56] on button "Домашнє завдання" at bounding box center [69, 53] width 64 height 22
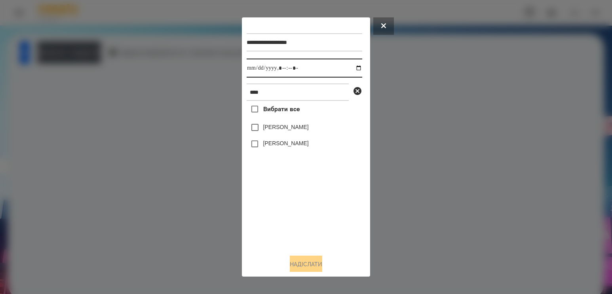
click at [352, 72] on input "datetime-local" at bounding box center [305, 68] width 116 height 19
type input "**********"
drag, startPoint x: 316, startPoint y: 232, endPoint x: 311, endPoint y: 215, distance: 17.7
click at [316, 232] on div "Вибрати все [PERSON_NAME] [PERSON_NAME]" at bounding box center [305, 174] width 116 height 147
click at [289, 130] on label "[PERSON_NAME]" at bounding box center [286, 127] width 46 height 8
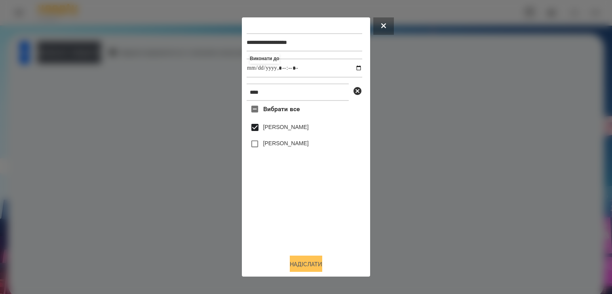
click at [304, 265] on button "Надіслати" at bounding box center [306, 264] width 32 height 17
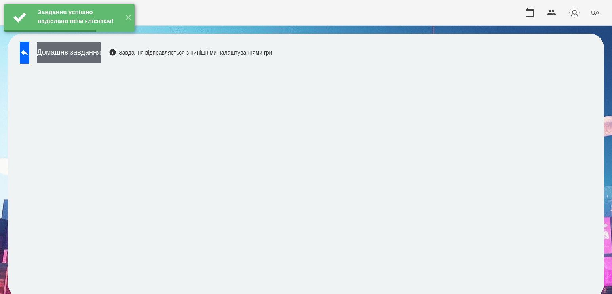
click at [101, 54] on button "Домашнє завдання" at bounding box center [69, 53] width 64 height 22
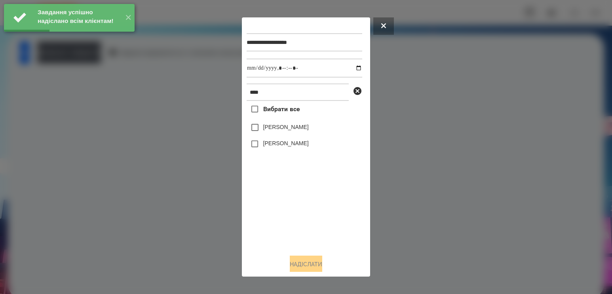
click at [405, 112] on div at bounding box center [306, 147] width 612 height 294
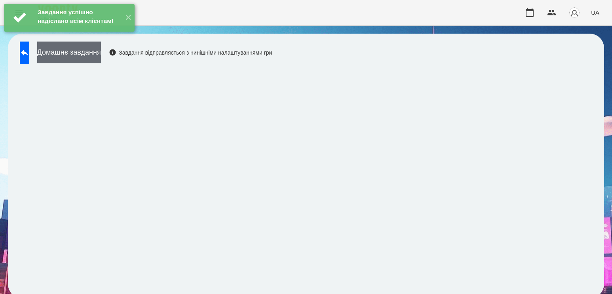
click at [101, 55] on button "Домашнє завдання" at bounding box center [69, 53] width 64 height 22
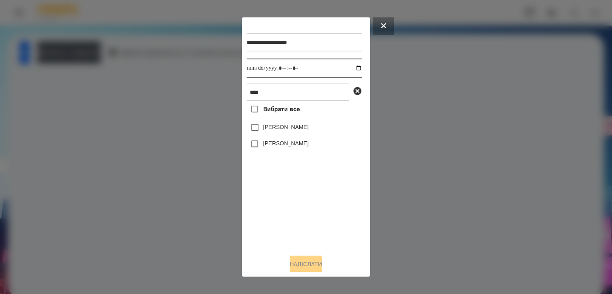
click at [351, 68] on input "datetime-local" at bounding box center [305, 68] width 116 height 19
type input "**********"
drag, startPoint x: 287, startPoint y: 206, endPoint x: 286, endPoint y: 108, distance: 97.8
click at [287, 206] on div "Вибрати все [PERSON_NAME] [PERSON_NAME]" at bounding box center [305, 174] width 116 height 147
drag, startPoint x: 243, startPoint y: 88, endPoint x: 124, endPoint y: 70, distance: 120.9
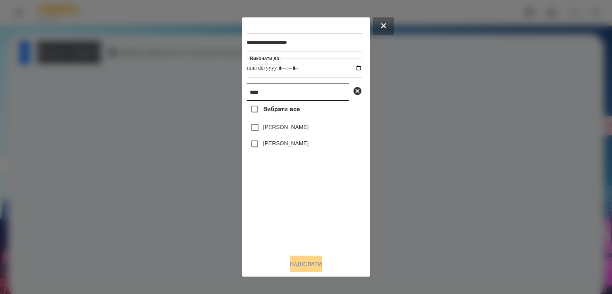
click at [124, 70] on div "**********" at bounding box center [306, 147] width 612 height 294
type input "***"
click at [283, 131] on label "[PERSON_NAME]" at bounding box center [286, 127] width 46 height 8
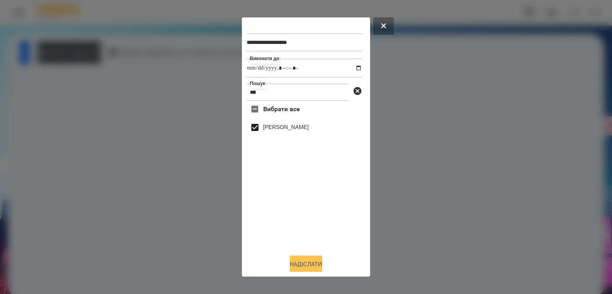
click at [303, 268] on button "Надіслати" at bounding box center [306, 264] width 32 height 17
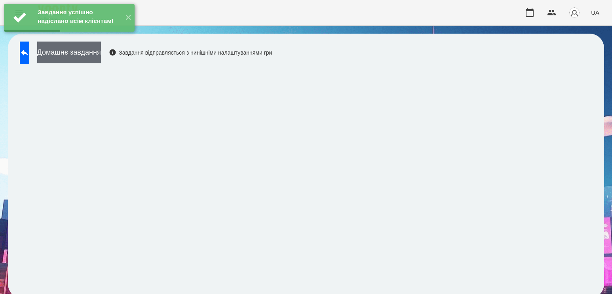
click at [86, 55] on button "Домашнє завдання" at bounding box center [69, 53] width 64 height 22
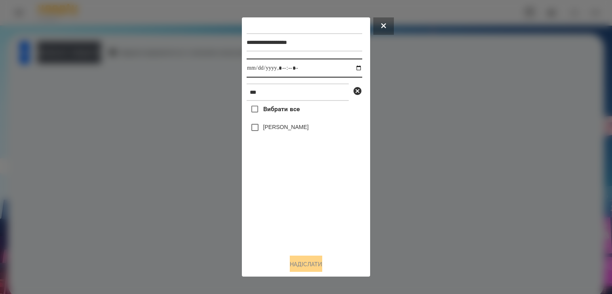
click at [352, 71] on input "datetime-local" at bounding box center [305, 68] width 116 height 19
type input "**********"
drag, startPoint x: 282, startPoint y: 215, endPoint x: 286, endPoint y: 190, distance: 25.3
click at [282, 213] on div "Вибрати все [PERSON_NAME]" at bounding box center [305, 174] width 116 height 147
click at [279, 127] on label "[PERSON_NAME]" at bounding box center [286, 127] width 46 height 8
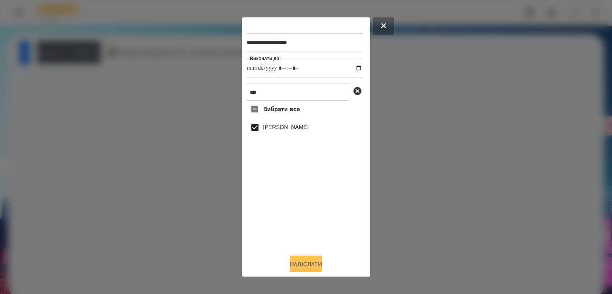
click at [293, 261] on button "Надіслати" at bounding box center [306, 264] width 32 height 17
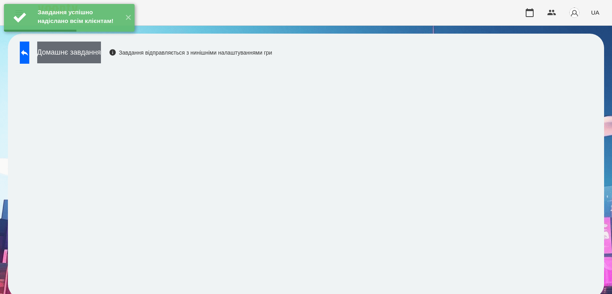
click at [101, 55] on button "Домашнє завдання" at bounding box center [69, 53] width 64 height 22
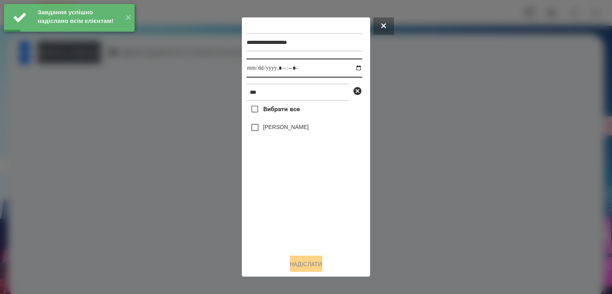
click at [351, 72] on input "datetime-local" at bounding box center [305, 68] width 116 height 19
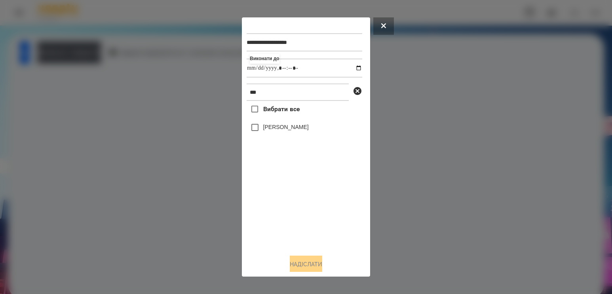
type input "**********"
click at [264, 250] on div "**********" at bounding box center [306, 147] width 119 height 250
click at [277, 131] on label "[PERSON_NAME]" at bounding box center [286, 127] width 46 height 8
click at [311, 262] on button "Надіслати" at bounding box center [306, 264] width 32 height 17
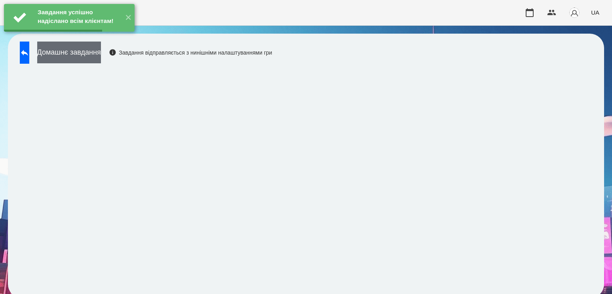
click at [101, 49] on button "Домашнє завдання" at bounding box center [69, 53] width 64 height 22
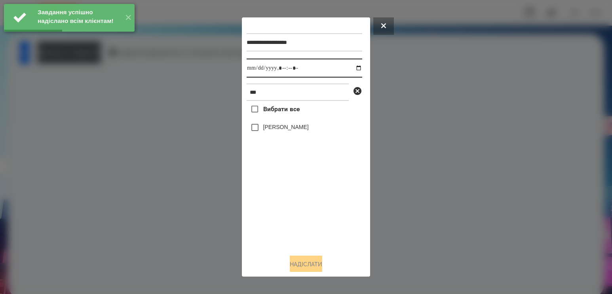
click at [351, 68] on input "datetime-local" at bounding box center [305, 68] width 116 height 19
type input "**********"
drag, startPoint x: 302, startPoint y: 209, endPoint x: 307, endPoint y: 174, distance: 35.2
click at [302, 209] on div "Вибрати все [PERSON_NAME]" at bounding box center [305, 174] width 116 height 147
click at [290, 131] on label "[PERSON_NAME]" at bounding box center [286, 127] width 46 height 8
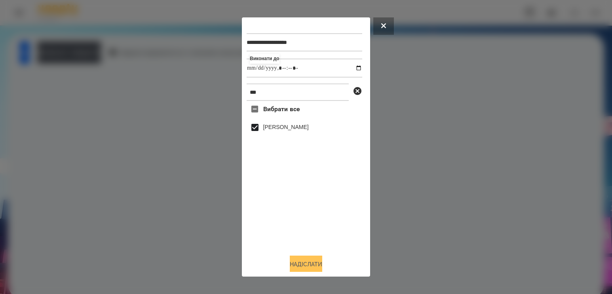
click at [310, 264] on button "Надіслати" at bounding box center [306, 264] width 32 height 17
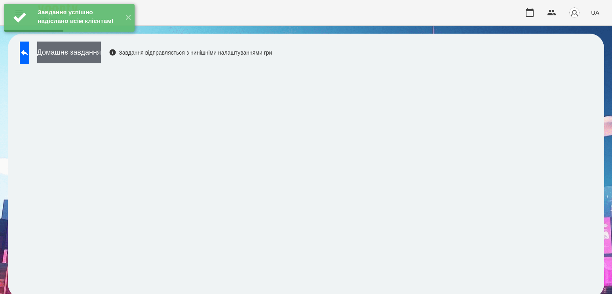
click at [101, 56] on button "Домашнє завдання" at bounding box center [69, 53] width 64 height 22
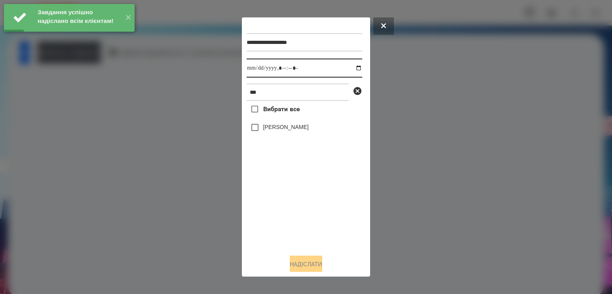
click at [352, 70] on input "datetime-local" at bounding box center [305, 68] width 116 height 19
type input "**********"
drag, startPoint x: 318, startPoint y: 214, endPoint x: 308, endPoint y: 162, distance: 52.9
click at [318, 214] on div "Вибрати все [PERSON_NAME]" at bounding box center [305, 174] width 116 height 147
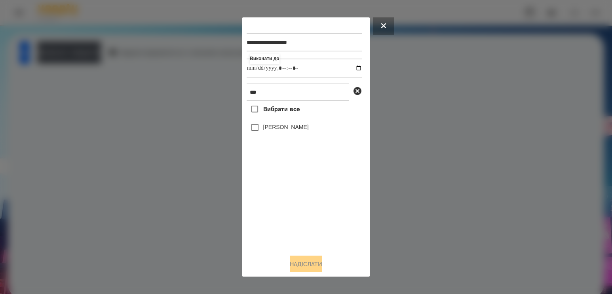
click at [282, 127] on label "[PERSON_NAME]" at bounding box center [286, 127] width 46 height 8
click at [299, 264] on button "Надіслати" at bounding box center [306, 264] width 32 height 17
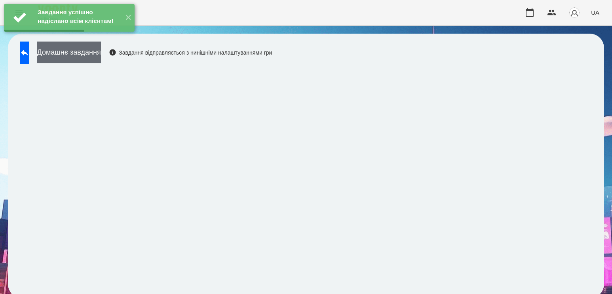
click at [101, 58] on button "Домашнє завдання" at bounding box center [69, 53] width 64 height 22
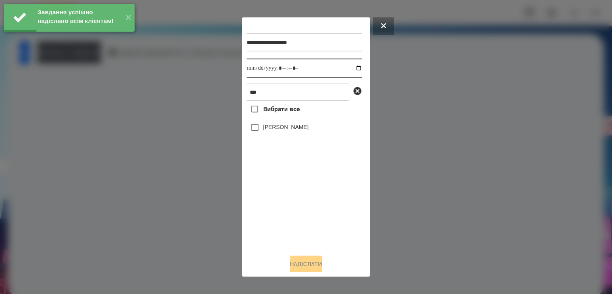
click at [348, 68] on input "datetime-local" at bounding box center [305, 68] width 116 height 19
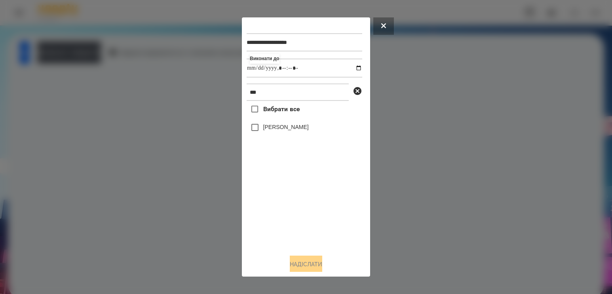
type input "**********"
click at [292, 216] on div "Вибрати все [PERSON_NAME]" at bounding box center [305, 174] width 116 height 147
click at [295, 131] on label "[PERSON_NAME]" at bounding box center [286, 127] width 46 height 8
click at [307, 266] on button "Надіслати" at bounding box center [306, 264] width 32 height 17
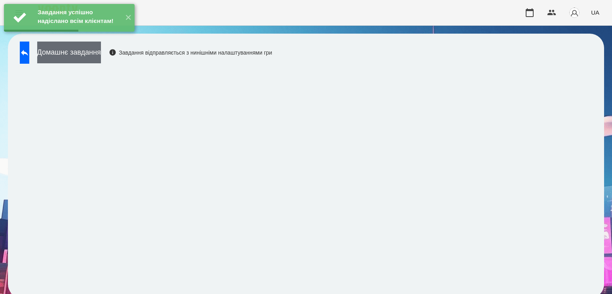
click at [101, 59] on button "Домашнє завдання" at bounding box center [69, 53] width 64 height 22
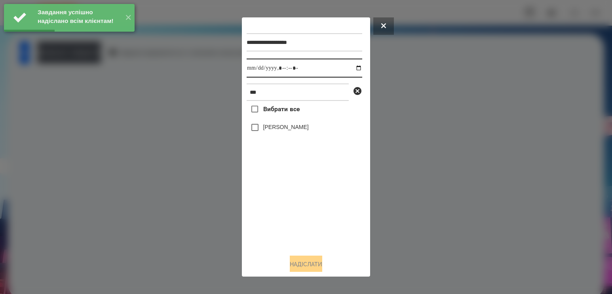
click at [349, 71] on input "datetime-local" at bounding box center [305, 68] width 116 height 19
type input "**********"
click at [295, 216] on div "Вибрати все [PERSON_NAME]" at bounding box center [305, 174] width 116 height 147
click at [277, 125] on div "[PERSON_NAME]" at bounding box center [305, 127] width 116 height 17
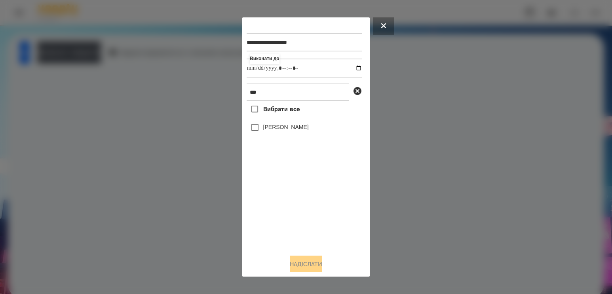
click at [278, 125] on div "[PERSON_NAME]" at bounding box center [305, 127] width 116 height 17
click at [278, 131] on label "[PERSON_NAME]" at bounding box center [286, 127] width 46 height 8
click at [304, 266] on button "Надіслати" at bounding box center [306, 264] width 32 height 17
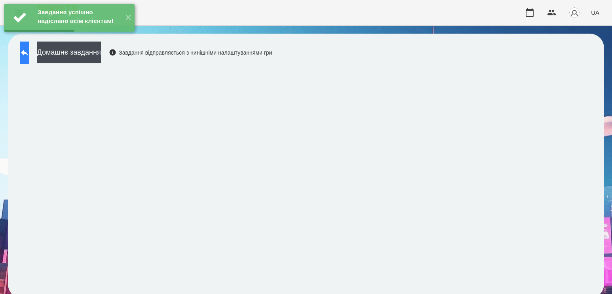
click at [29, 53] on button at bounding box center [25, 53] width 10 height 22
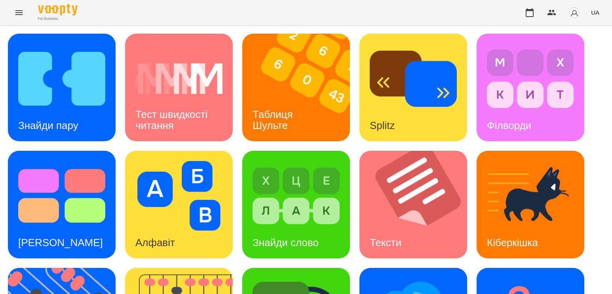
scroll to position [88, 0]
click at [397, 151] on img at bounding box center [418, 205] width 118 height 108
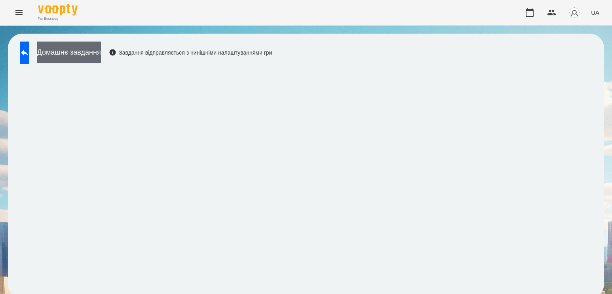
click at [101, 54] on button "Домашнє завдання" at bounding box center [69, 53] width 64 height 22
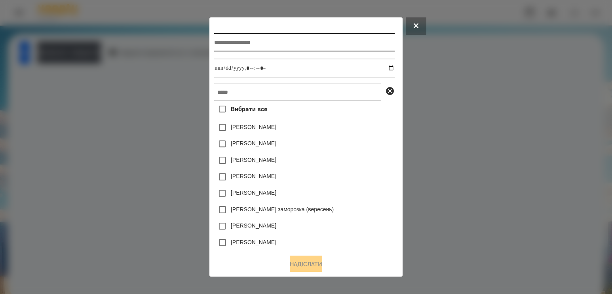
click at [251, 45] on input "text" at bounding box center [304, 42] width 180 height 18
type input "**********"
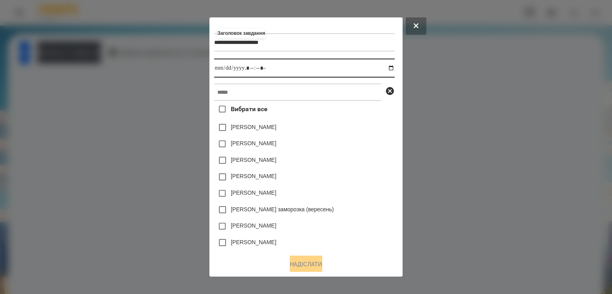
click at [392, 70] on input "datetime-local" at bounding box center [304, 68] width 180 height 19
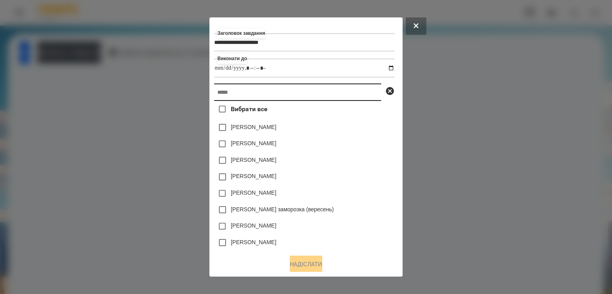
type input "**********"
click at [361, 96] on input "text" at bounding box center [297, 92] width 167 height 17
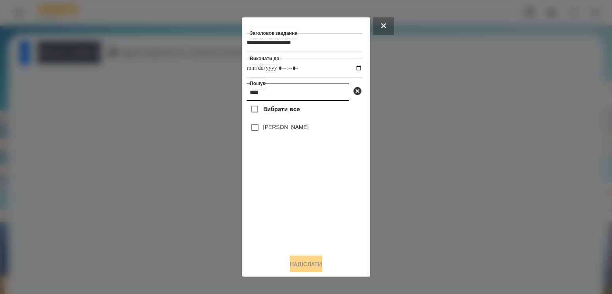
type input "****"
click at [297, 131] on label "[PERSON_NAME]" at bounding box center [286, 127] width 46 height 8
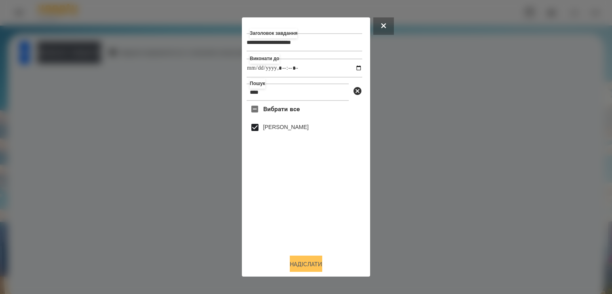
click at [306, 265] on button "Надіслати" at bounding box center [306, 264] width 32 height 17
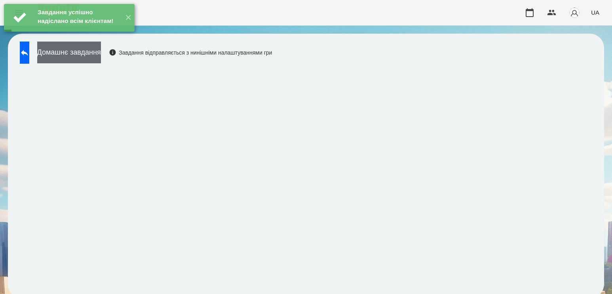
click at [101, 57] on button "Домашнє завдання" at bounding box center [69, 53] width 64 height 22
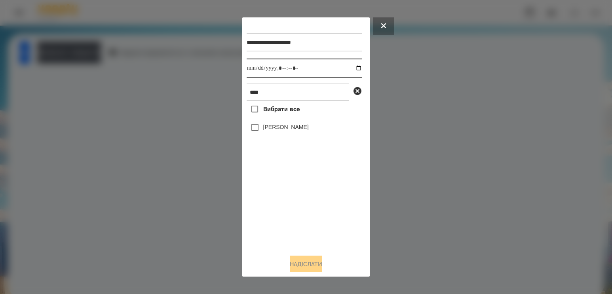
click at [353, 67] on input "datetime-local" at bounding box center [305, 68] width 116 height 19
type input "**********"
drag, startPoint x: 293, startPoint y: 192, endPoint x: 293, endPoint y: 177, distance: 15.0
click at [293, 192] on div "Вибрати все [PERSON_NAME]" at bounding box center [305, 174] width 116 height 147
click at [289, 131] on label "[PERSON_NAME]" at bounding box center [286, 127] width 46 height 8
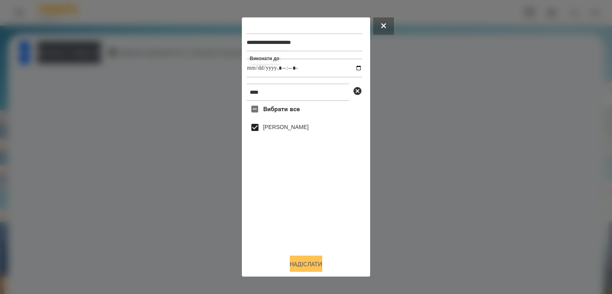
click at [291, 260] on button "Надіслати" at bounding box center [306, 264] width 32 height 17
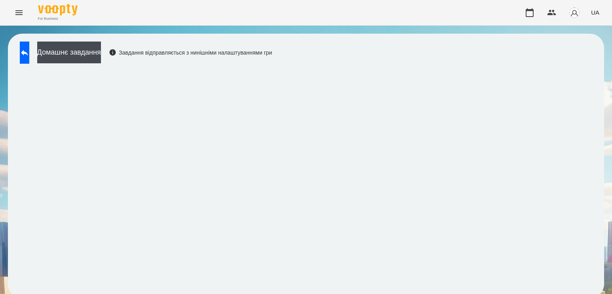
scroll to position [4, 0]
click at [101, 47] on button "Домашнє завдання" at bounding box center [69, 53] width 64 height 22
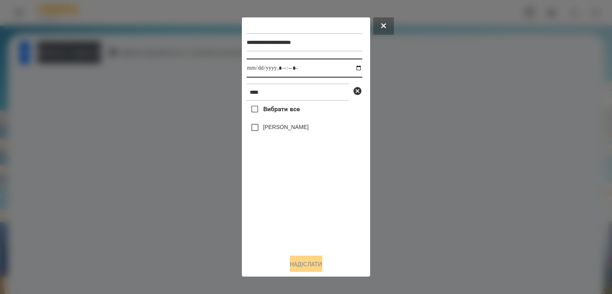
click at [355, 70] on input "datetime-local" at bounding box center [305, 68] width 116 height 19
type input "**********"
click at [287, 206] on div "Вибрати все [PERSON_NAME]" at bounding box center [305, 174] width 116 height 147
click at [282, 129] on label "[PERSON_NAME]" at bounding box center [286, 127] width 46 height 8
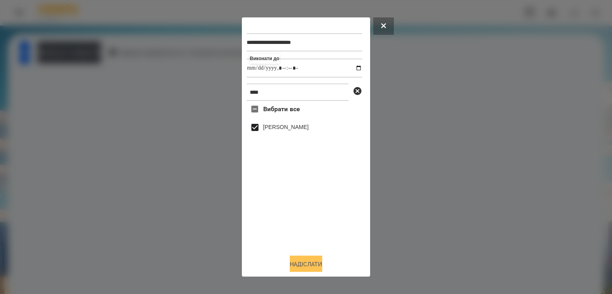
click at [301, 260] on button "Надіслати" at bounding box center [306, 264] width 32 height 17
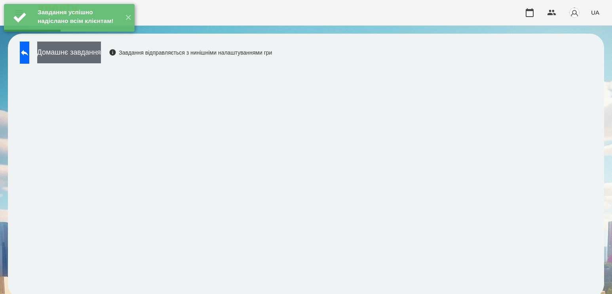
click at [95, 55] on button "Домашнє завдання" at bounding box center [69, 53] width 64 height 22
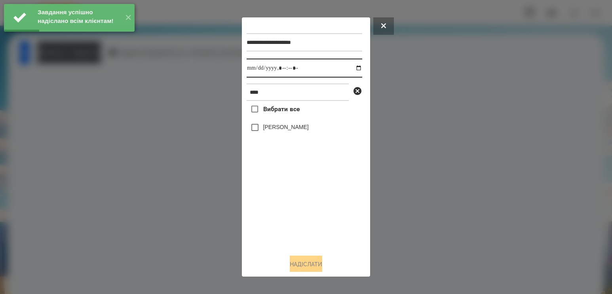
click at [349, 69] on input "datetime-local" at bounding box center [305, 68] width 116 height 19
type input "**********"
click at [310, 196] on div "Вибрати все [PERSON_NAME]" at bounding box center [305, 174] width 116 height 147
click at [287, 124] on div "[PERSON_NAME]" at bounding box center [305, 127] width 116 height 17
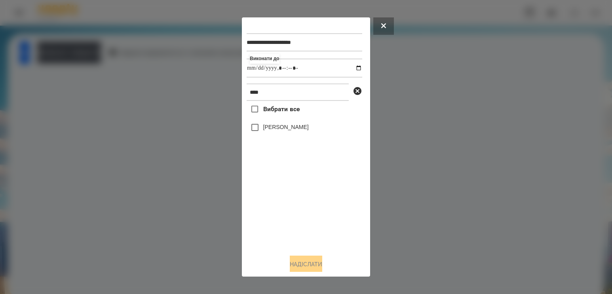
click at [286, 129] on label "[PERSON_NAME]" at bounding box center [286, 127] width 46 height 8
click at [299, 261] on button "Надіслати" at bounding box center [306, 264] width 32 height 17
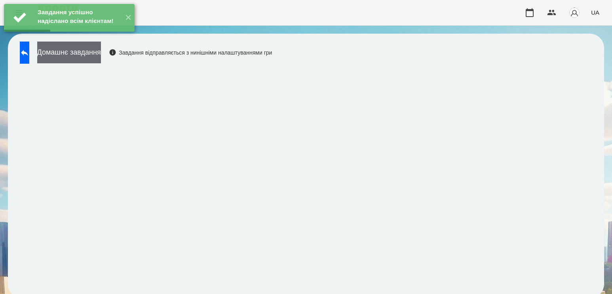
click at [101, 52] on button "Домашнє завдання" at bounding box center [69, 53] width 64 height 22
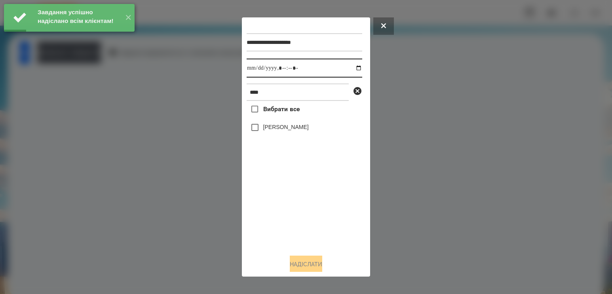
click at [348, 69] on input "datetime-local" at bounding box center [305, 68] width 116 height 19
type input "**********"
drag, startPoint x: 310, startPoint y: 207, endPoint x: 308, endPoint y: 183, distance: 23.8
click at [310, 205] on div "Вибрати все [PERSON_NAME]" at bounding box center [305, 174] width 116 height 147
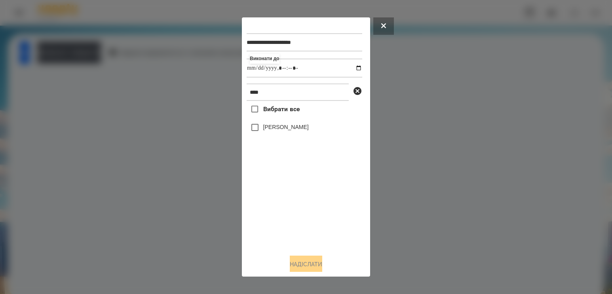
click at [296, 129] on label "[PERSON_NAME]" at bounding box center [286, 127] width 46 height 8
click at [309, 266] on button "Надіслати" at bounding box center [306, 264] width 32 height 17
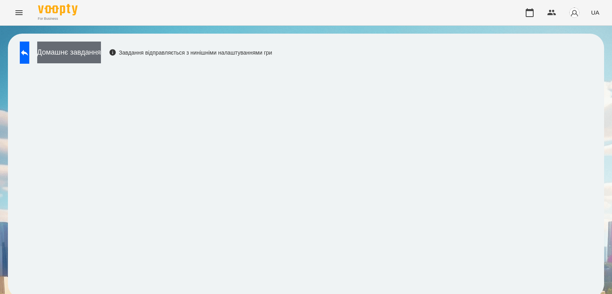
click at [101, 58] on button "Домашнє завдання" at bounding box center [69, 53] width 64 height 22
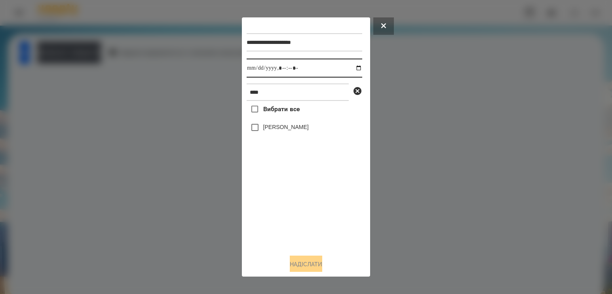
click at [346, 71] on input "datetime-local" at bounding box center [305, 68] width 116 height 19
click at [351, 71] on input "datetime-local" at bounding box center [305, 68] width 116 height 19
type input "**********"
drag, startPoint x: 268, startPoint y: 213, endPoint x: 275, endPoint y: 150, distance: 63.3
click at [269, 213] on div "Вибрати все [PERSON_NAME]" at bounding box center [305, 174] width 116 height 147
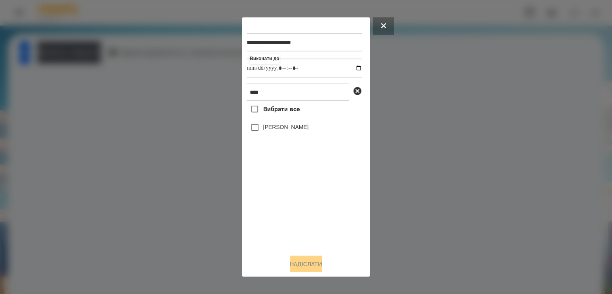
click at [280, 129] on label "[PERSON_NAME]" at bounding box center [286, 127] width 46 height 8
click at [304, 270] on button "Надіслати" at bounding box center [306, 264] width 32 height 17
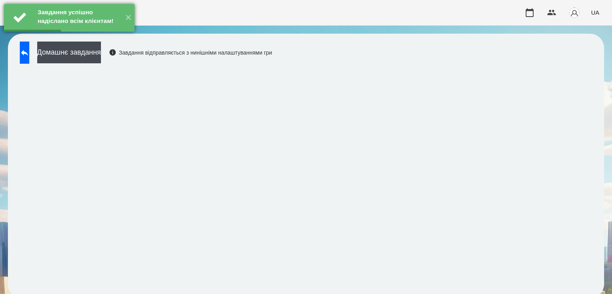
click at [108, 31] on div "Завдання успішно надіслано всім клієнтам!" at bounding box center [78, 17] width 85 height 27
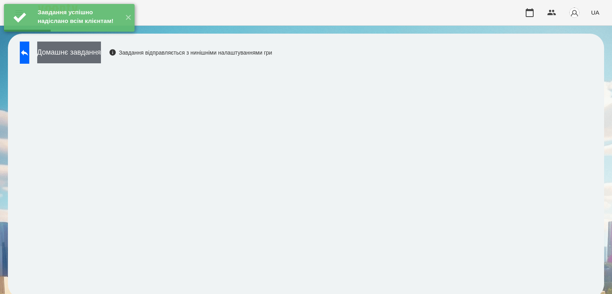
click at [101, 55] on button "Домашнє завдання" at bounding box center [69, 53] width 64 height 22
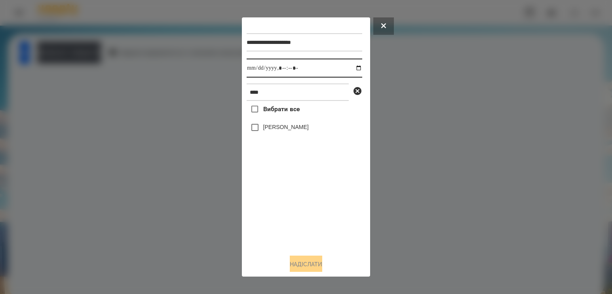
drag, startPoint x: 349, startPoint y: 65, endPoint x: 348, endPoint y: 69, distance: 4.8
click at [349, 65] on input "datetime-local" at bounding box center [305, 68] width 116 height 19
click at [352, 70] on input "datetime-local" at bounding box center [305, 68] width 116 height 19
type input "**********"
click at [269, 211] on div "Вибрати все [PERSON_NAME]" at bounding box center [305, 174] width 116 height 147
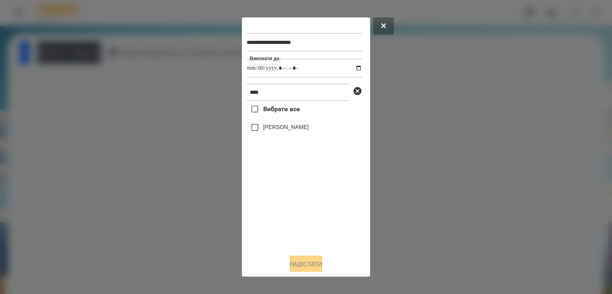
click at [269, 131] on label "[PERSON_NAME]" at bounding box center [286, 127] width 46 height 8
click at [300, 262] on button "Надіслати" at bounding box center [306, 264] width 32 height 17
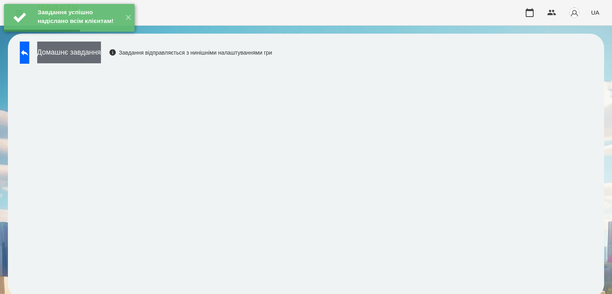
click at [90, 50] on button "Домашнє завдання" at bounding box center [69, 53] width 64 height 22
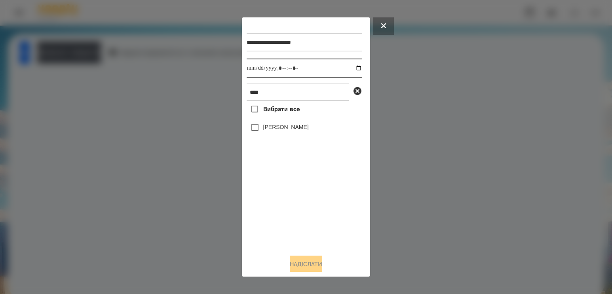
click at [356, 67] on input "datetime-local" at bounding box center [305, 68] width 116 height 19
click at [352, 68] on input "datetime-local" at bounding box center [305, 68] width 116 height 19
type input "**********"
click at [287, 198] on div "Вибрати все [PERSON_NAME]" at bounding box center [305, 174] width 116 height 147
drag, startPoint x: 210, startPoint y: 86, endPoint x: 36, endPoint y: 45, distance: 179.0
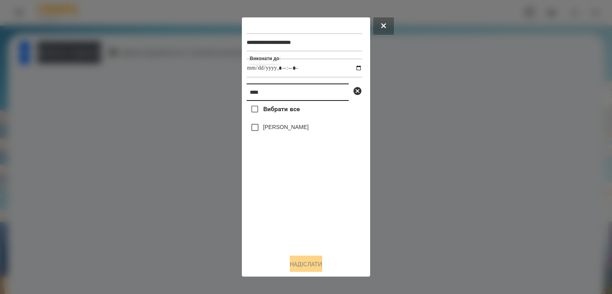
click at [76, 62] on div "**********" at bounding box center [306, 147] width 612 height 294
type input "****"
drag, startPoint x: 267, startPoint y: 125, endPoint x: 273, endPoint y: 148, distance: 23.7
click at [267, 125] on div "[PERSON_NAME]" at bounding box center [305, 127] width 116 height 17
click at [274, 131] on label "[PERSON_NAME]" at bounding box center [286, 127] width 46 height 8
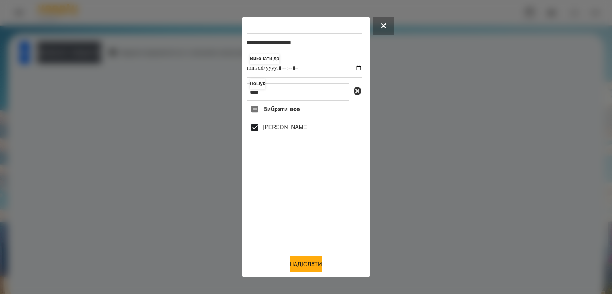
click at [481, 214] on div at bounding box center [306, 147] width 612 height 294
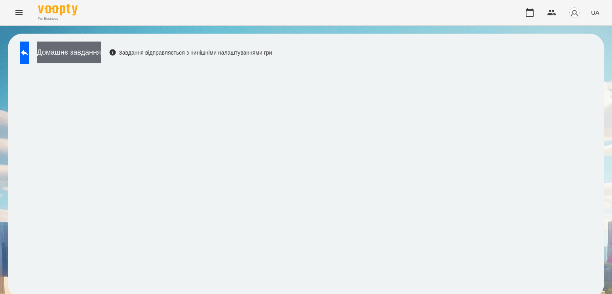
click at [101, 53] on button "Домашнє завдання" at bounding box center [69, 53] width 64 height 22
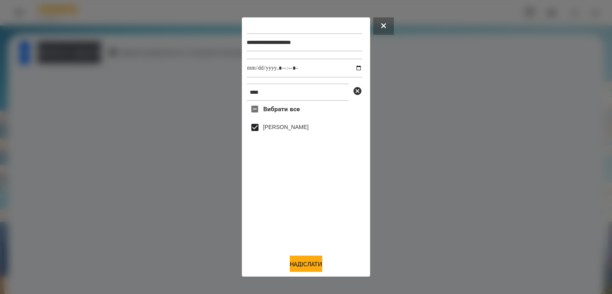
click at [530, 120] on div at bounding box center [306, 147] width 612 height 294
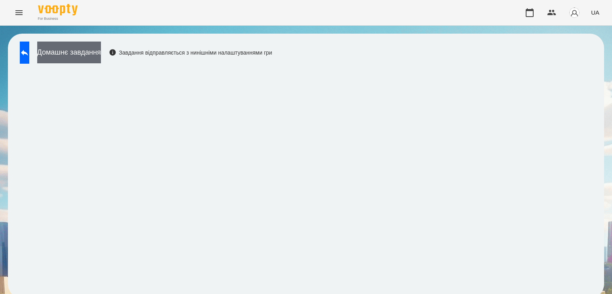
click at [101, 48] on button "Домашнє завдання" at bounding box center [69, 53] width 64 height 22
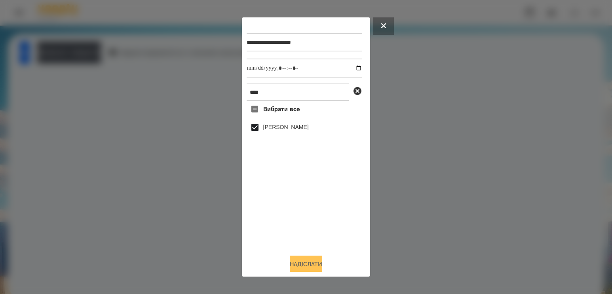
click at [309, 263] on button "Надіслати" at bounding box center [306, 264] width 32 height 17
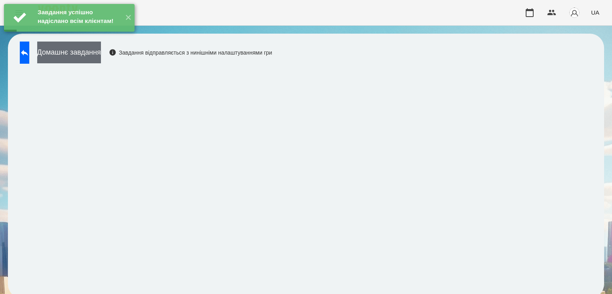
click at [101, 54] on button "Домашнє завдання" at bounding box center [69, 53] width 64 height 22
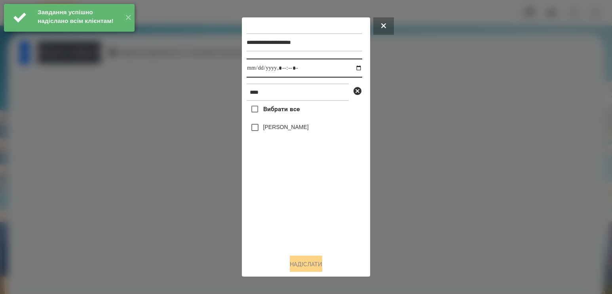
click at [348, 67] on input "datetime-local" at bounding box center [305, 68] width 116 height 19
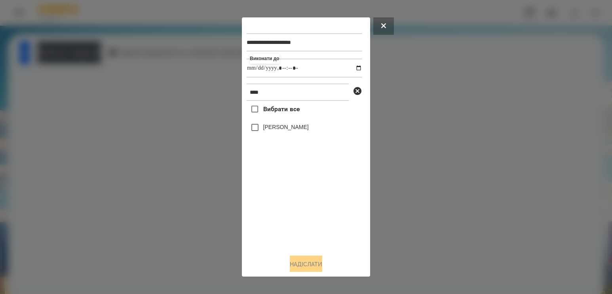
type input "**********"
drag, startPoint x: 284, startPoint y: 219, endPoint x: 285, endPoint y: 198, distance: 21.4
click at [285, 216] on div "Вибрати все [PERSON_NAME]" at bounding box center [305, 174] width 116 height 147
click at [282, 123] on div "[PERSON_NAME]" at bounding box center [305, 127] width 116 height 17
click at [281, 128] on label "[PERSON_NAME]" at bounding box center [286, 127] width 46 height 8
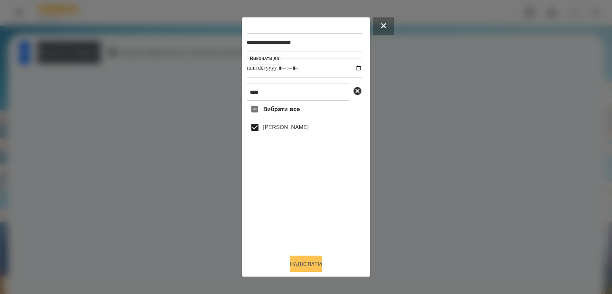
click at [301, 269] on button "Надіслати" at bounding box center [306, 264] width 32 height 17
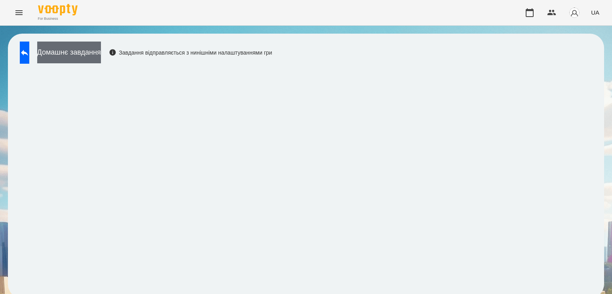
click at [94, 48] on button "Домашнє завдання" at bounding box center [69, 53] width 64 height 22
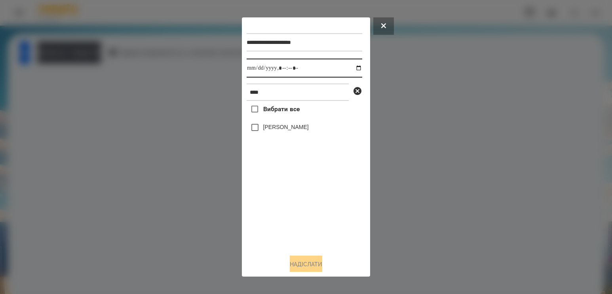
click at [350, 67] on input "datetime-local" at bounding box center [305, 68] width 116 height 19
type input "**********"
drag, startPoint x: 298, startPoint y: 224, endPoint x: 292, endPoint y: 202, distance: 23.2
click at [298, 224] on div "Вибрати все [PERSON_NAME]" at bounding box center [305, 174] width 116 height 147
click at [283, 128] on label "[PERSON_NAME]" at bounding box center [286, 127] width 46 height 8
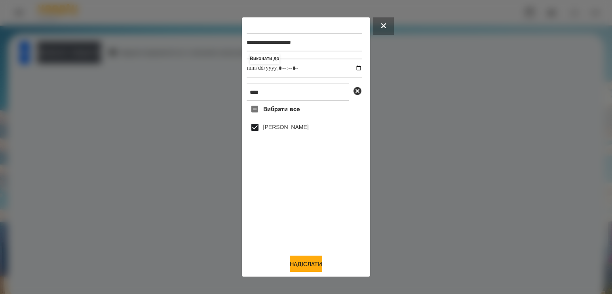
drag, startPoint x: 311, startPoint y: 268, endPoint x: 258, endPoint y: 243, distance: 59.0
click at [311, 268] on button "Надіслати" at bounding box center [306, 264] width 32 height 17
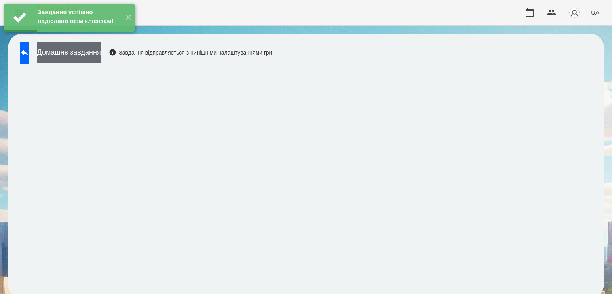
click at [101, 54] on button "Домашнє завдання" at bounding box center [69, 53] width 64 height 22
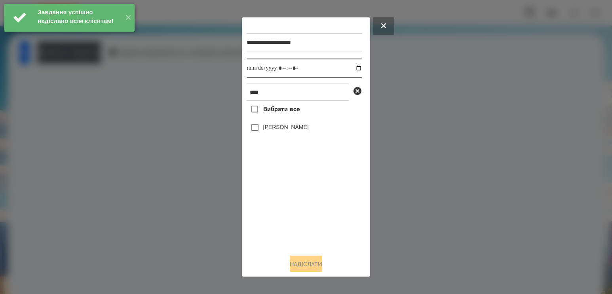
click at [356, 72] on input "datetime-local" at bounding box center [305, 68] width 116 height 19
click at [351, 68] on input "datetime-local" at bounding box center [305, 68] width 116 height 19
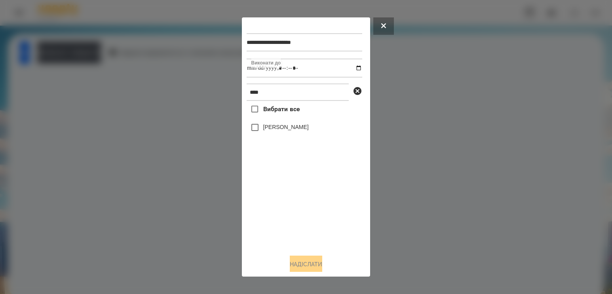
type input "**********"
drag, startPoint x: 319, startPoint y: 245, endPoint x: 314, endPoint y: 209, distance: 36.8
click at [320, 242] on div "Вибрати все [PERSON_NAME]" at bounding box center [305, 174] width 116 height 147
drag, startPoint x: 293, startPoint y: 129, endPoint x: 291, endPoint y: 179, distance: 49.9
click at [293, 129] on label "[PERSON_NAME]" at bounding box center [286, 127] width 46 height 8
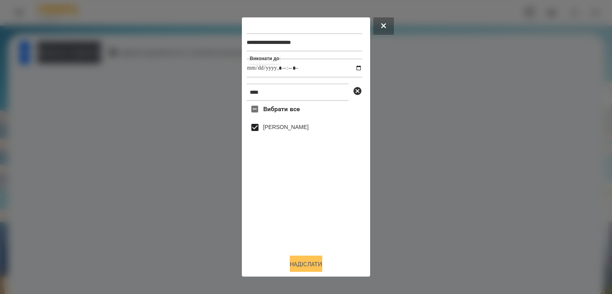
click at [300, 265] on button "Надіслати" at bounding box center [306, 264] width 32 height 17
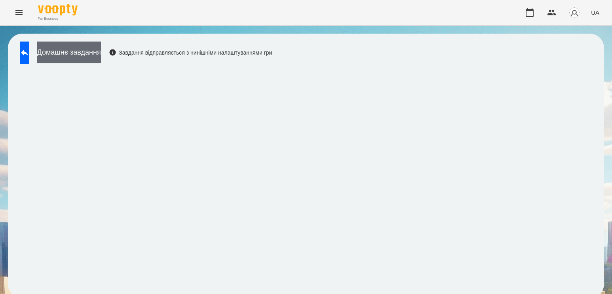
click at [96, 50] on button "Домашнє завдання" at bounding box center [69, 53] width 64 height 22
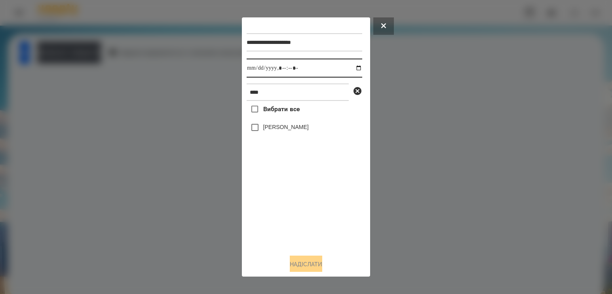
click at [357, 68] on input "datetime-local" at bounding box center [305, 68] width 116 height 19
click at [353, 68] on input "datetime-local" at bounding box center [305, 68] width 116 height 19
type input "**********"
drag, startPoint x: 312, startPoint y: 217, endPoint x: 296, endPoint y: 154, distance: 64.9
click at [312, 216] on div "Вибрати все [PERSON_NAME]" at bounding box center [305, 174] width 116 height 147
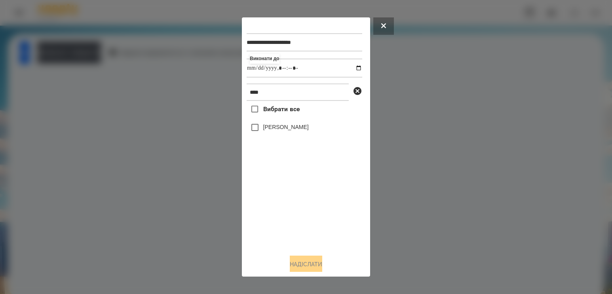
click at [288, 131] on label "[PERSON_NAME]" at bounding box center [286, 127] width 46 height 8
click at [306, 260] on button "Надіслати" at bounding box center [306, 264] width 32 height 17
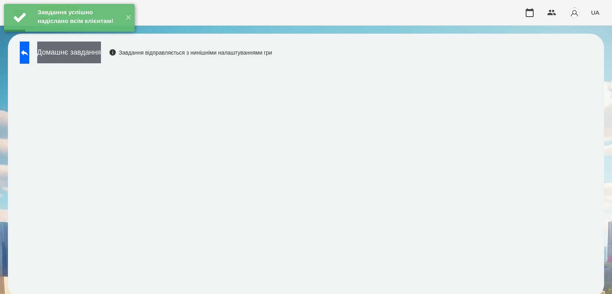
click at [101, 56] on button "Домашнє завдання" at bounding box center [69, 53] width 64 height 22
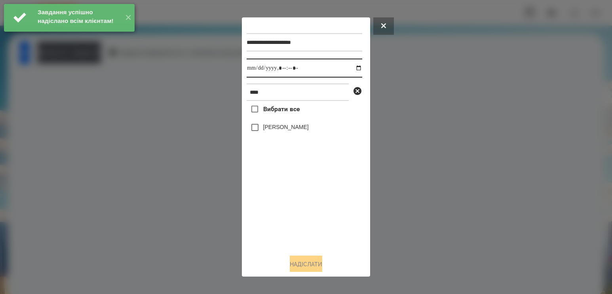
click at [348, 68] on input "datetime-local" at bounding box center [305, 68] width 116 height 19
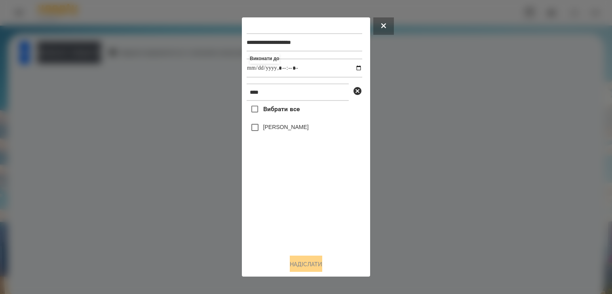
type input "**********"
click at [270, 197] on div "Вибрати все [PERSON_NAME]" at bounding box center [305, 174] width 116 height 147
click at [280, 131] on label "[PERSON_NAME]" at bounding box center [286, 127] width 46 height 8
click at [310, 265] on button "Надіслати" at bounding box center [306, 264] width 32 height 17
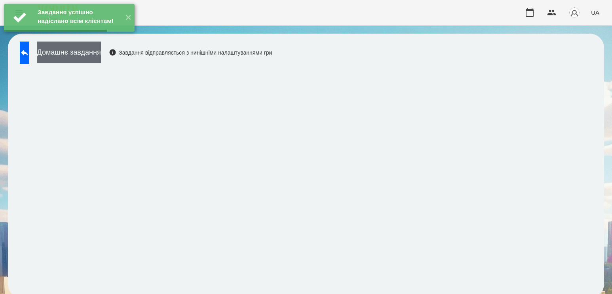
click at [91, 48] on button "Домашнє завдання" at bounding box center [69, 53] width 64 height 22
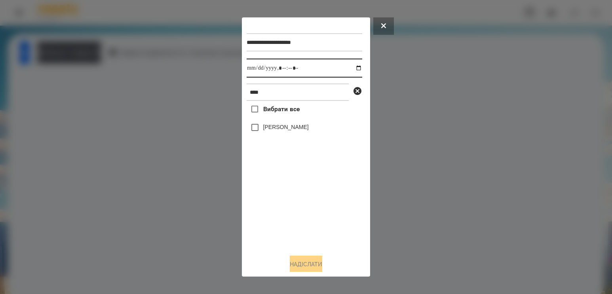
click at [354, 71] on input "datetime-local" at bounding box center [305, 68] width 116 height 19
type input "**********"
click at [290, 198] on div "Вибрати все [PERSON_NAME]" at bounding box center [305, 174] width 116 height 147
click at [289, 131] on label "[PERSON_NAME]" at bounding box center [286, 127] width 46 height 8
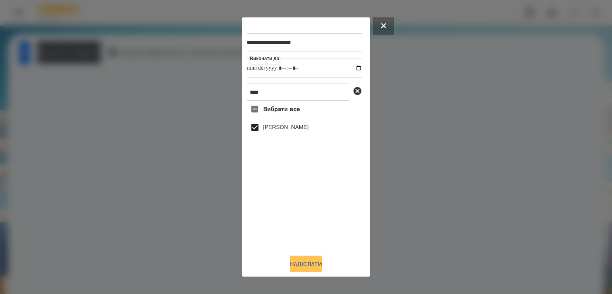
click at [314, 263] on button "Надіслати" at bounding box center [306, 264] width 32 height 17
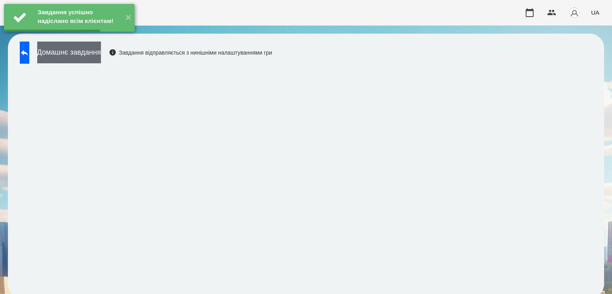
click at [81, 51] on button "Домашнє завдання" at bounding box center [69, 53] width 64 height 22
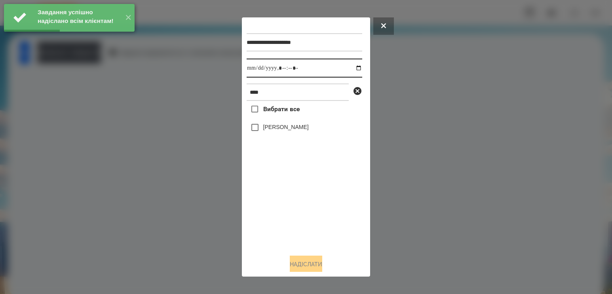
click at [350, 71] on input "datetime-local" at bounding box center [305, 68] width 116 height 19
type input "**********"
drag, startPoint x: 297, startPoint y: 209, endPoint x: 297, endPoint y: 190, distance: 19.0
click at [298, 208] on div "Вибрати все [PERSON_NAME]" at bounding box center [305, 174] width 116 height 147
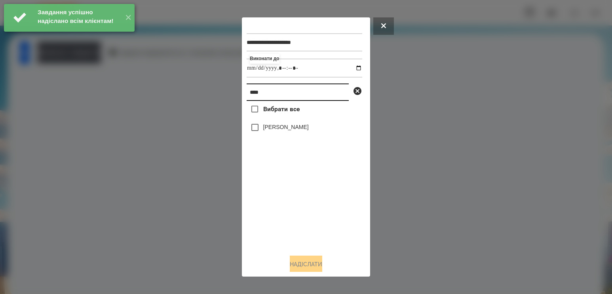
drag, startPoint x: 293, startPoint y: 91, endPoint x: 137, endPoint y: 84, distance: 157.0
click at [137, 84] on div "**********" at bounding box center [306, 147] width 612 height 294
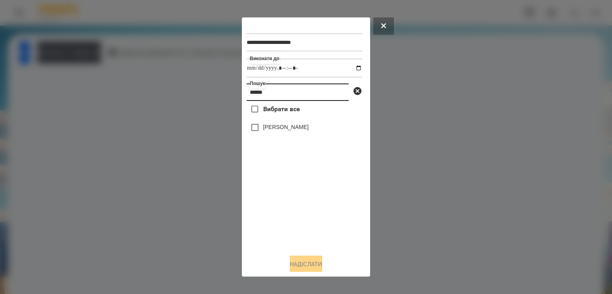
type input "******"
click at [293, 130] on label "[PERSON_NAME]" at bounding box center [286, 127] width 46 height 8
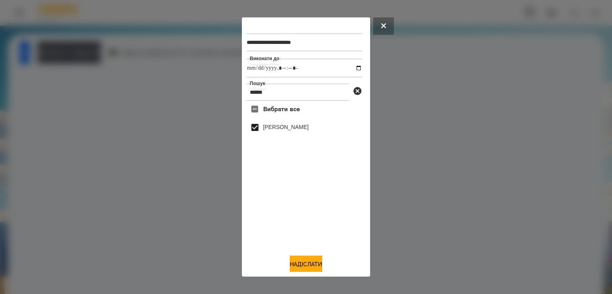
click at [473, 137] on div at bounding box center [306, 147] width 612 height 294
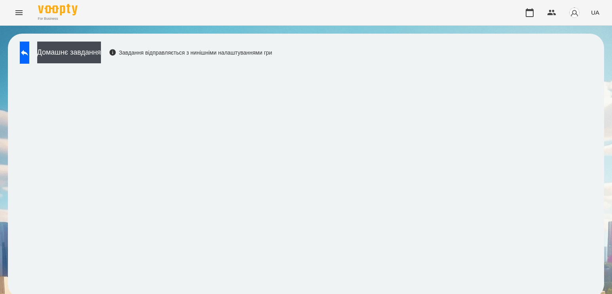
scroll to position [0, 0]
click at [101, 52] on button "Домашнє завдання" at bounding box center [69, 53] width 64 height 22
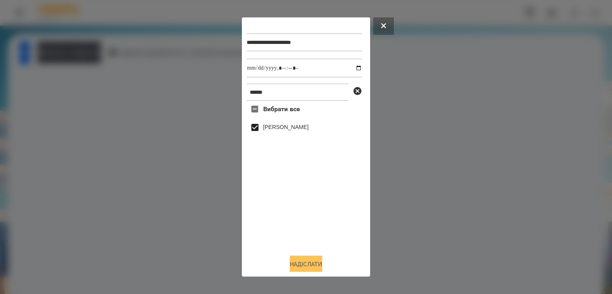
click at [303, 262] on button "Надіслати" at bounding box center [306, 264] width 32 height 17
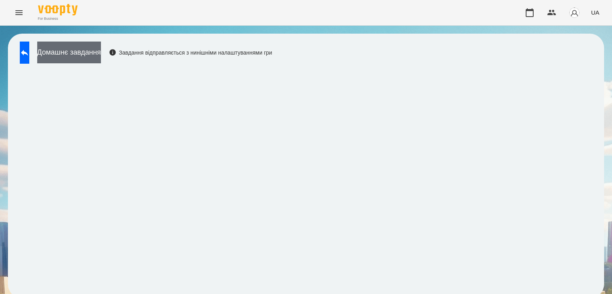
click at [101, 62] on button "Домашнє завдання" at bounding box center [69, 53] width 64 height 22
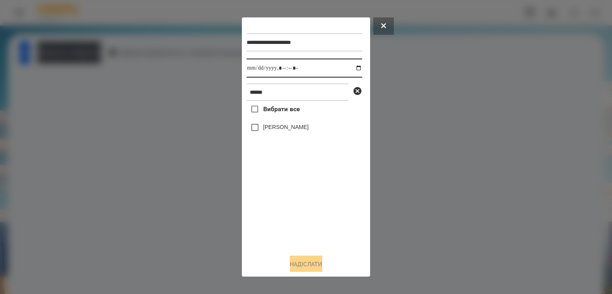
click at [353, 71] on input "datetime-local" at bounding box center [305, 68] width 116 height 19
type input "**********"
drag, startPoint x: 300, startPoint y: 214, endPoint x: 298, endPoint y: 166, distance: 48.0
click at [300, 214] on div "Вибрати все [PERSON_NAME]" at bounding box center [305, 174] width 116 height 147
click at [291, 128] on label "[PERSON_NAME]" at bounding box center [286, 127] width 46 height 8
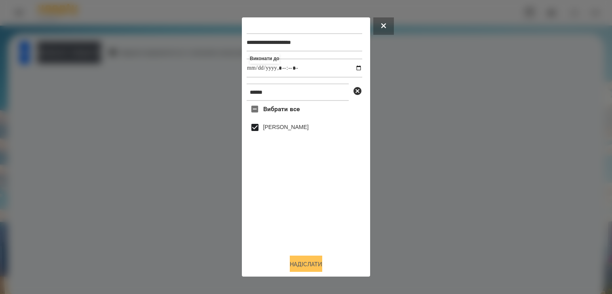
click at [293, 260] on button "Надіслати" at bounding box center [306, 264] width 32 height 17
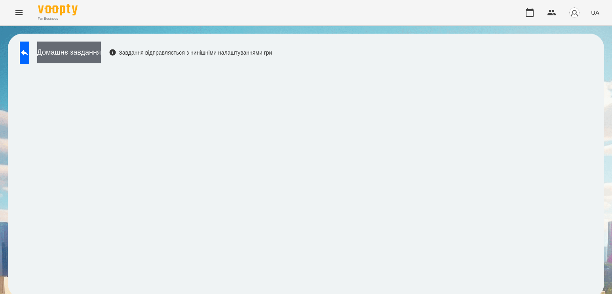
click at [101, 53] on button "Домашнє завдання" at bounding box center [69, 53] width 64 height 22
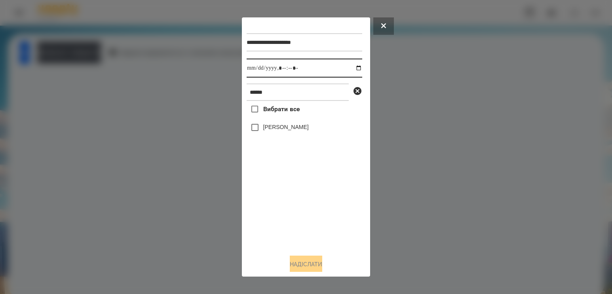
drag, startPoint x: 350, startPoint y: 69, endPoint x: 346, endPoint y: 79, distance: 10.3
click at [350, 69] on input "datetime-local" at bounding box center [305, 68] width 116 height 19
type input "**********"
click at [298, 206] on div "Вибрати все [PERSON_NAME]" at bounding box center [305, 174] width 116 height 147
click at [282, 127] on label "[PERSON_NAME]" at bounding box center [286, 127] width 46 height 8
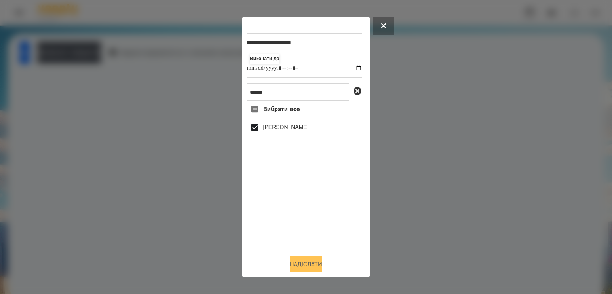
click at [317, 264] on button "Надіслати" at bounding box center [306, 264] width 32 height 17
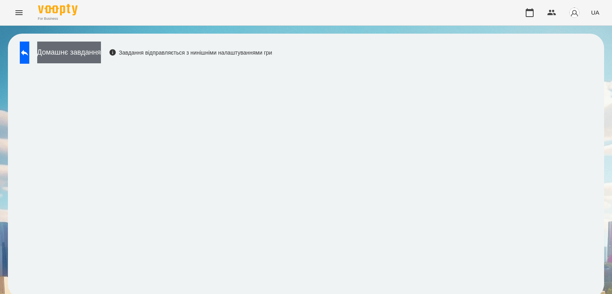
click at [101, 54] on button "Домашнє завдання" at bounding box center [69, 53] width 64 height 22
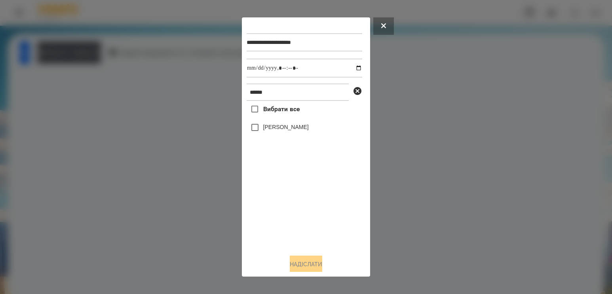
click at [309, 131] on label "[PERSON_NAME]" at bounding box center [286, 127] width 46 height 8
click at [313, 267] on button "Надіслати" at bounding box center [306, 264] width 32 height 17
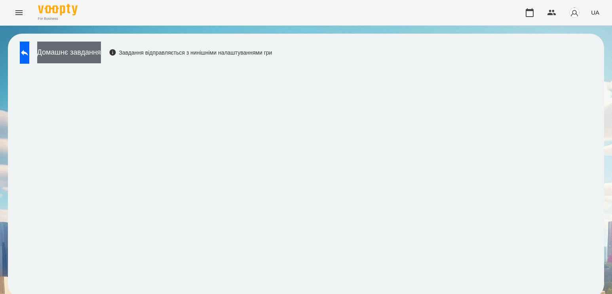
click at [81, 52] on button "Домашнє завдання" at bounding box center [69, 53] width 64 height 22
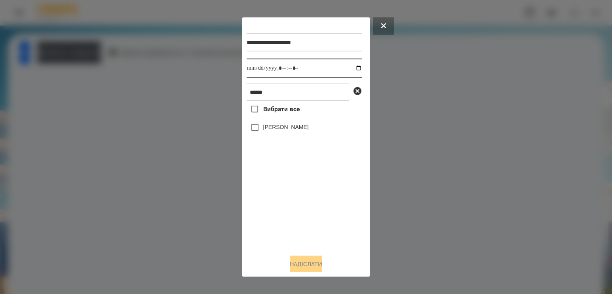
click at [349, 68] on input "datetime-local" at bounding box center [305, 68] width 116 height 19
type input "**********"
drag, startPoint x: 281, startPoint y: 234, endPoint x: 282, endPoint y: 174, distance: 60.6
click at [281, 232] on div "Вибрати все [PERSON_NAME]" at bounding box center [305, 174] width 116 height 147
click at [281, 131] on label "[PERSON_NAME]" at bounding box center [286, 127] width 46 height 8
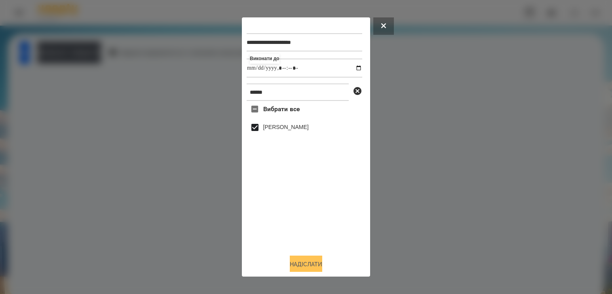
click at [312, 264] on button "Надіслати" at bounding box center [306, 264] width 32 height 17
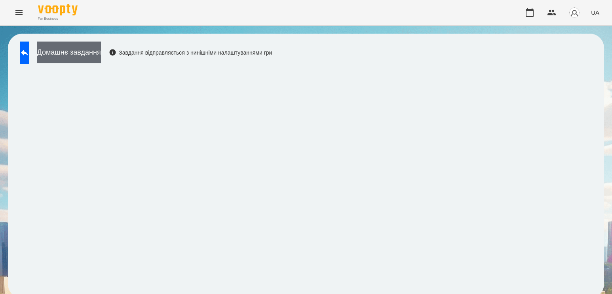
click at [101, 54] on button "Домашнє завдання" at bounding box center [69, 53] width 64 height 22
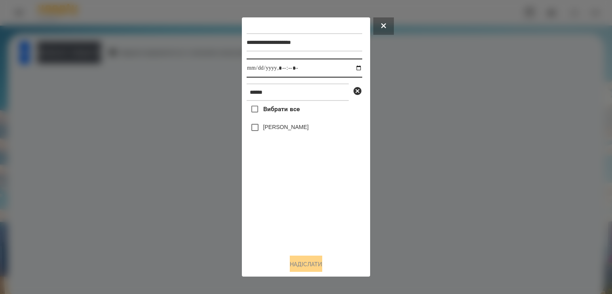
click at [349, 68] on input "datetime-local" at bounding box center [305, 68] width 116 height 19
click at [306, 215] on div "Вибрати все [PERSON_NAME]" at bounding box center [305, 174] width 116 height 147
click at [293, 127] on label "[PERSON_NAME]" at bounding box center [286, 127] width 46 height 8
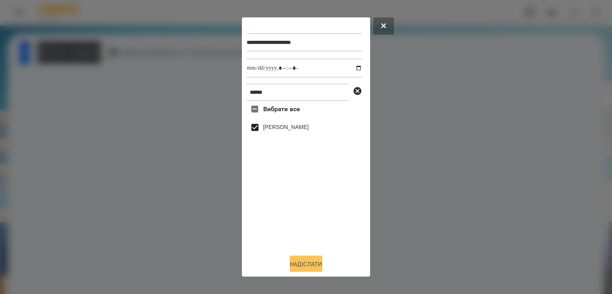
click at [311, 259] on div "Надіслати" at bounding box center [306, 264] width 119 height 17
click at [310, 266] on button "Надіслати" at bounding box center [306, 264] width 32 height 17
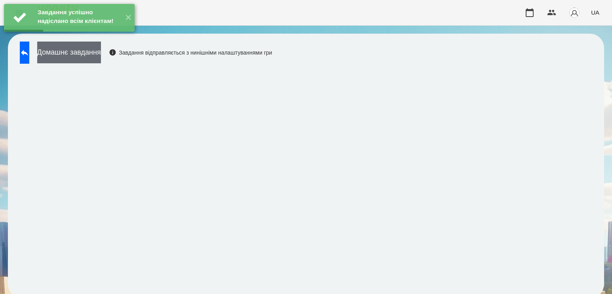
click at [101, 55] on button "Домашнє завдання" at bounding box center [69, 53] width 64 height 22
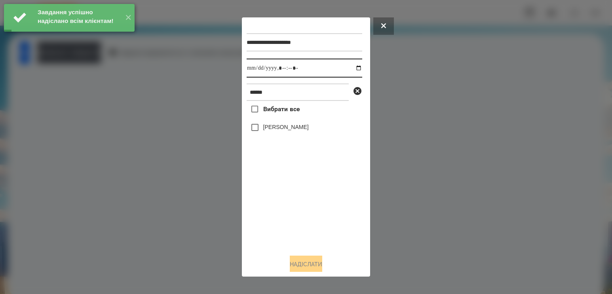
click at [348, 71] on input "datetime-local" at bounding box center [305, 68] width 116 height 19
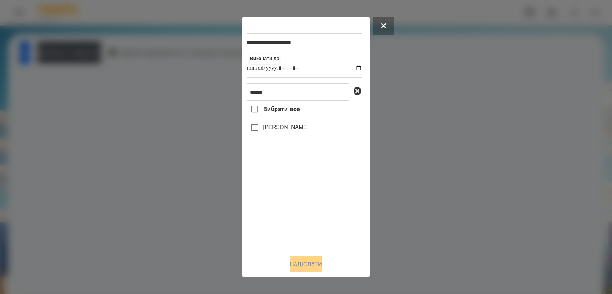
type input "**********"
drag, startPoint x: 325, startPoint y: 233, endPoint x: 311, endPoint y: 195, distance: 40.1
click at [325, 229] on div "Вибрати все [PERSON_NAME]" at bounding box center [305, 174] width 116 height 147
click at [291, 130] on label "[PERSON_NAME]" at bounding box center [286, 127] width 46 height 8
click at [308, 262] on button "Надіслати" at bounding box center [306, 264] width 32 height 17
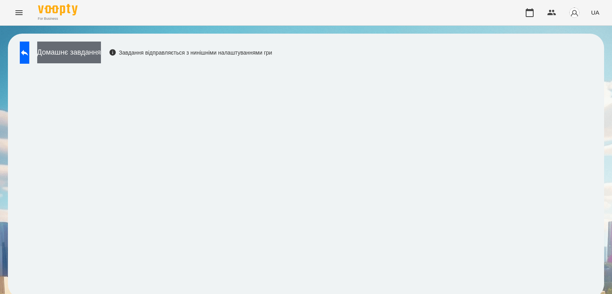
click at [101, 62] on button "Домашнє завдання" at bounding box center [69, 53] width 64 height 22
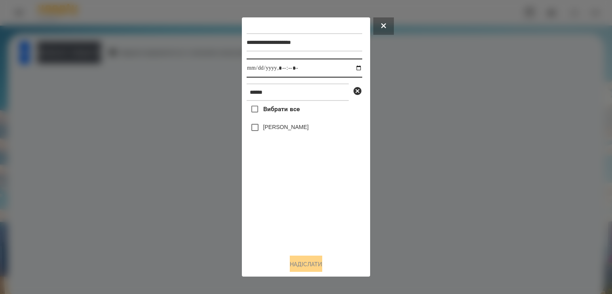
click at [350, 68] on input "datetime-local" at bounding box center [305, 68] width 116 height 19
type input "**********"
drag, startPoint x: 271, startPoint y: 213, endPoint x: 286, endPoint y: 176, distance: 39.6
click at [274, 209] on div "Вибрати все [PERSON_NAME]" at bounding box center [305, 174] width 116 height 147
click at [288, 131] on label "[PERSON_NAME]" at bounding box center [286, 127] width 46 height 8
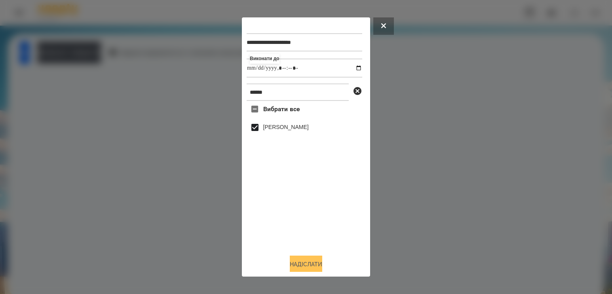
click at [302, 264] on button "Надіслати" at bounding box center [306, 264] width 32 height 17
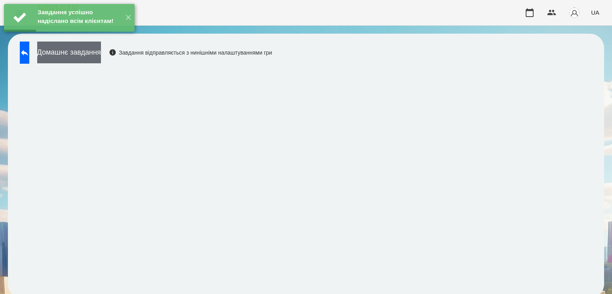
click at [101, 51] on button "Домашнє завдання" at bounding box center [69, 53] width 64 height 22
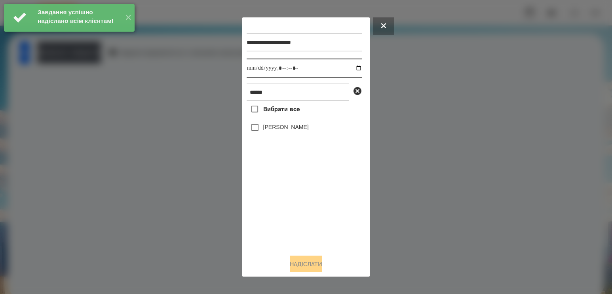
click at [350, 66] on input "datetime-local" at bounding box center [305, 68] width 116 height 19
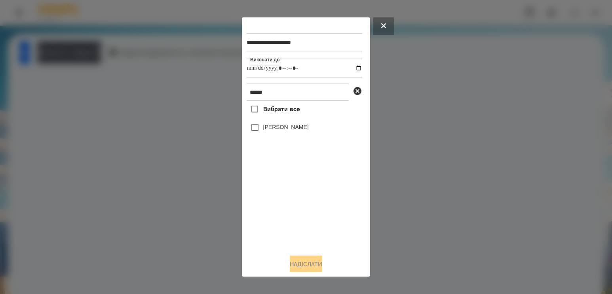
type input "**********"
drag, startPoint x: 276, startPoint y: 205, endPoint x: 283, endPoint y: 145, distance: 60.7
click at [276, 203] on div "Вибрати все [PERSON_NAME]" at bounding box center [305, 174] width 116 height 147
drag, startPoint x: 283, startPoint y: 125, endPoint x: 281, endPoint y: 147, distance: 21.4
click at [281, 127] on div "[PERSON_NAME]" at bounding box center [305, 127] width 116 height 17
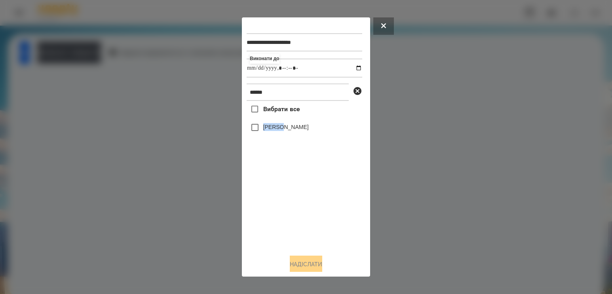
click at [282, 131] on label "[PERSON_NAME]" at bounding box center [286, 127] width 46 height 8
click at [304, 264] on button "Надіслати" at bounding box center [306, 264] width 32 height 17
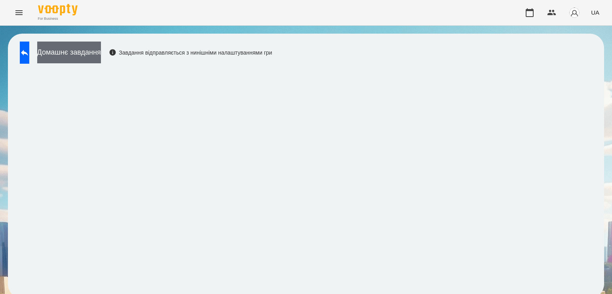
click at [99, 48] on button "Домашнє завдання" at bounding box center [69, 53] width 64 height 22
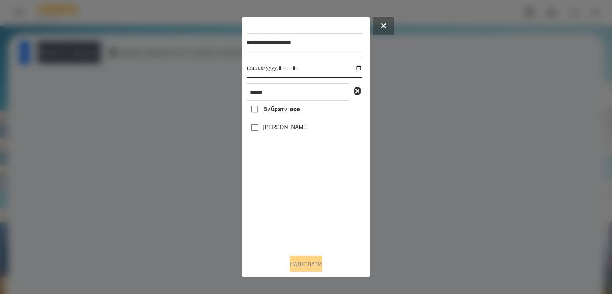
click at [350, 71] on input "datetime-local" at bounding box center [305, 68] width 116 height 19
type input "**********"
click at [255, 206] on div "Вибрати все [PERSON_NAME]" at bounding box center [305, 174] width 116 height 147
click at [291, 131] on label "[PERSON_NAME]" at bounding box center [286, 127] width 46 height 8
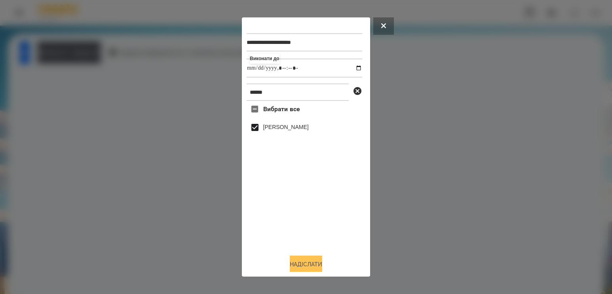
click at [309, 260] on button "Надіслати" at bounding box center [306, 264] width 32 height 17
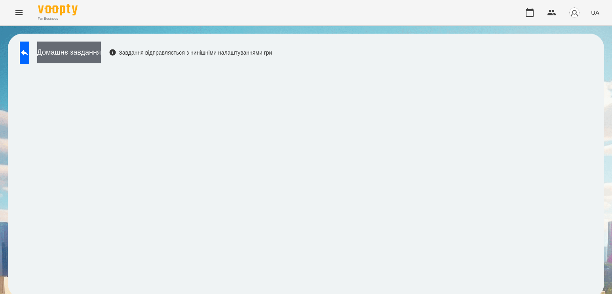
click at [101, 59] on button "Домашнє завдання" at bounding box center [69, 53] width 64 height 22
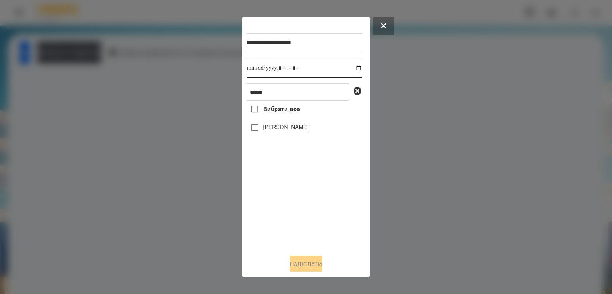
drag, startPoint x: 354, startPoint y: 68, endPoint x: 342, endPoint y: 79, distance: 16.2
click at [353, 68] on input "datetime-local" at bounding box center [305, 68] width 116 height 19
click at [333, 67] on input "datetime-local" at bounding box center [305, 68] width 116 height 19
drag, startPoint x: 255, startPoint y: 94, endPoint x: 82, endPoint y: 79, distance: 173.2
click at [86, 81] on div "**********" at bounding box center [306, 147] width 612 height 294
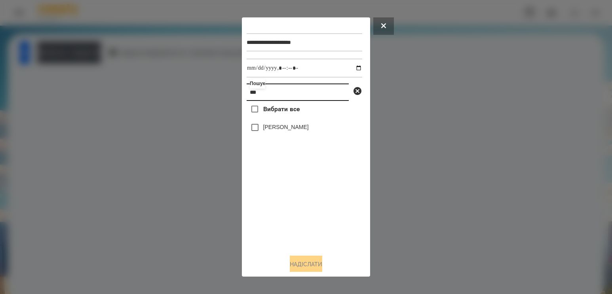
type input "***"
click at [278, 131] on label "[PERSON_NAME]" at bounding box center [286, 127] width 46 height 8
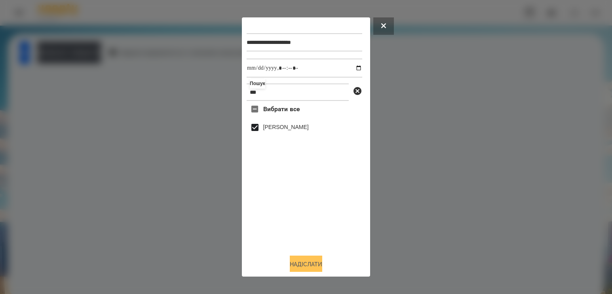
click at [293, 264] on button "Надіслати" at bounding box center [306, 264] width 32 height 17
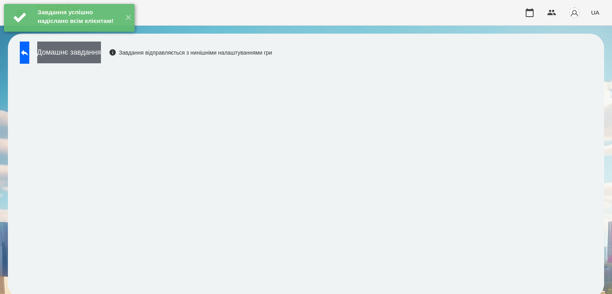
click at [85, 50] on button "Домашнє завдання" at bounding box center [69, 53] width 64 height 22
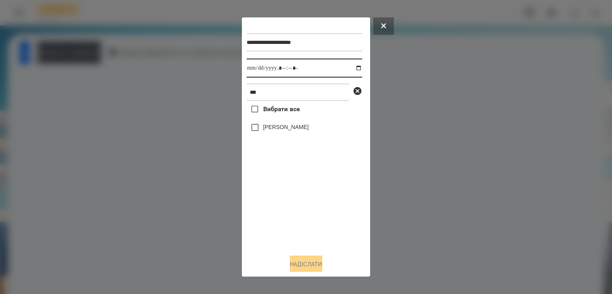
click at [352, 69] on input "datetime-local" at bounding box center [305, 68] width 116 height 19
type input "**********"
click at [278, 205] on div "Вибрати все [PERSON_NAME]" at bounding box center [305, 174] width 116 height 147
click at [289, 129] on label "[PERSON_NAME]" at bounding box center [286, 127] width 46 height 8
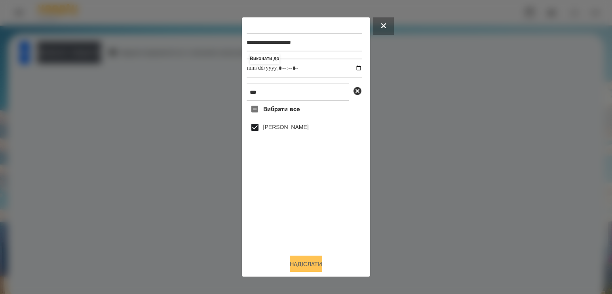
click at [290, 266] on button "Надіслати" at bounding box center [306, 264] width 32 height 17
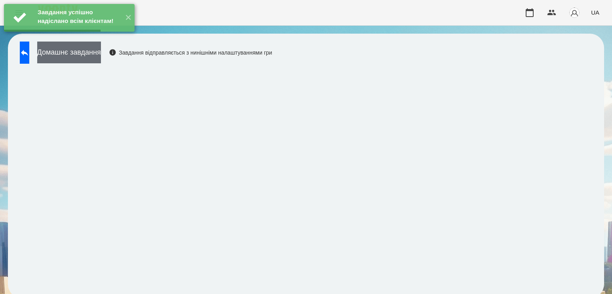
click at [96, 60] on button "Домашнє завдання" at bounding box center [69, 53] width 64 height 22
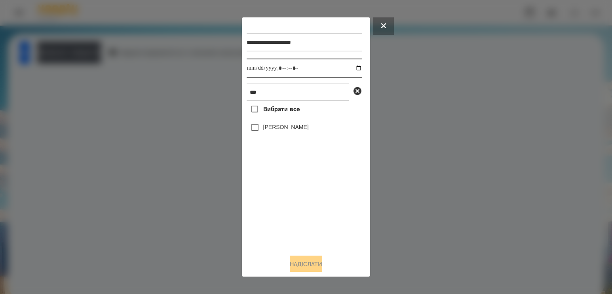
click at [353, 66] on input "datetime-local" at bounding box center [305, 68] width 116 height 19
type input "**********"
click at [288, 205] on div "Вибрати все [PERSON_NAME]" at bounding box center [305, 174] width 116 height 147
click at [293, 128] on label "[PERSON_NAME]" at bounding box center [286, 127] width 46 height 8
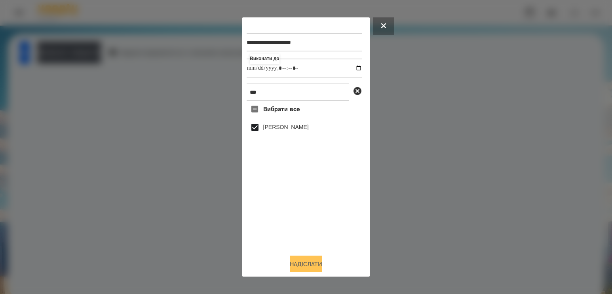
click at [302, 263] on button "Надіслати" at bounding box center [306, 264] width 32 height 17
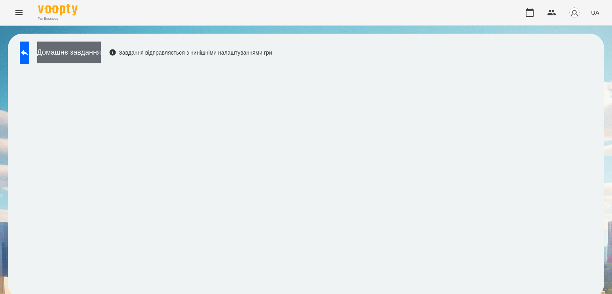
click at [83, 60] on button "Домашнє завдання" at bounding box center [69, 53] width 64 height 22
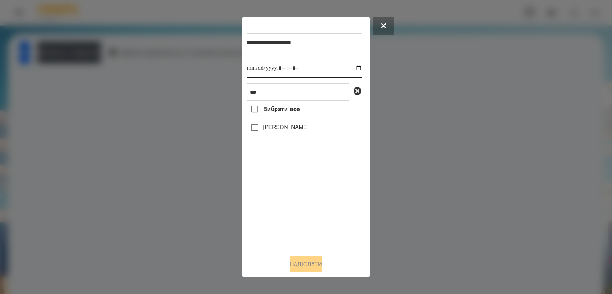
click at [351, 69] on input "datetime-local" at bounding box center [305, 68] width 116 height 19
type input "**********"
click at [287, 216] on div "Вибрати все [PERSON_NAME]" at bounding box center [305, 174] width 116 height 147
click at [275, 125] on div "[PERSON_NAME]" at bounding box center [305, 127] width 116 height 17
click at [271, 131] on label "[PERSON_NAME]" at bounding box center [286, 127] width 46 height 8
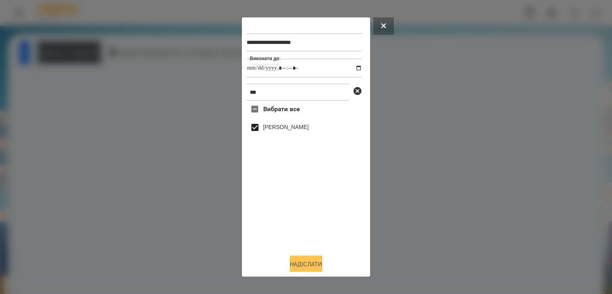
click at [302, 264] on button "Надіслати" at bounding box center [306, 264] width 32 height 17
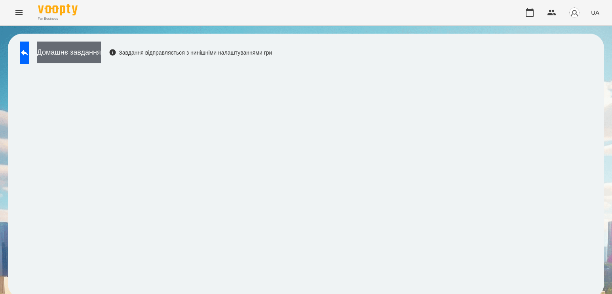
click at [97, 55] on button "Домашнє завдання" at bounding box center [69, 53] width 64 height 22
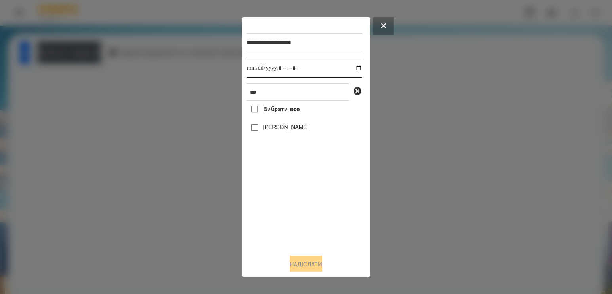
click at [350, 69] on input "datetime-local" at bounding box center [305, 68] width 116 height 19
type input "**********"
click at [285, 222] on div "Вибрати все [PERSON_NAME]" at bounding box center [305, 174] width 116 height 147
click at [267, 127] on label "[PERSON_NAME]" at bounding box center [286, 127] width 46 height 8
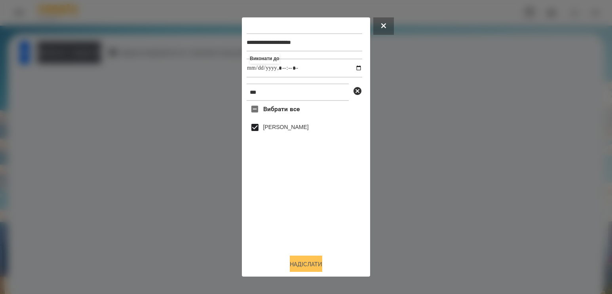
drag, startPoint x: 298, startPoint y: 259, endPoint x: 302, endPoint y: 259, distance: 4.0
click at [298, 259] on div "Надіслати" at bounding box center [306, 264] width 119 height 17
click at [315, 266] on button "Надіслати" at bounding box center [306, 264] width 32 height 17
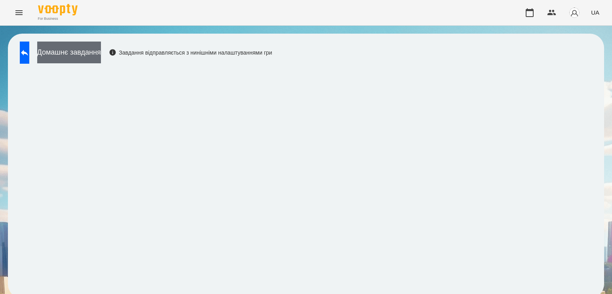
click at [83, 48] on button "Домашнє завдання" at bounding box center [69, 53] width 64 height 22
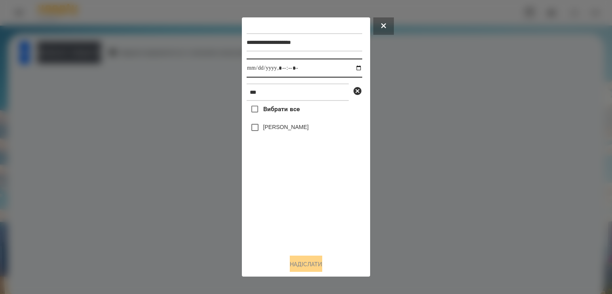
click at [350, 70] on input "datetime-local" at bounding box center [305, 68] width 116 height 19
type input "**********"
click at [276, 213] on div "Вибрати все [PERSON_NAME]" at bounding box center [305, 174] width 116 height 147
click at [268, 131] on label "[PERSON_NAME]" at bounding box center [286, 127] width 46 height 8
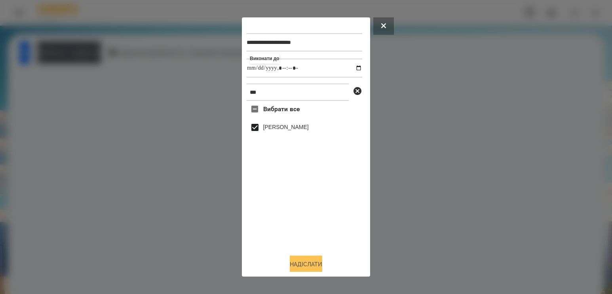
click at [306, 267] on button "Надіслати" at bounding box center [306, 264] width 32 height 17
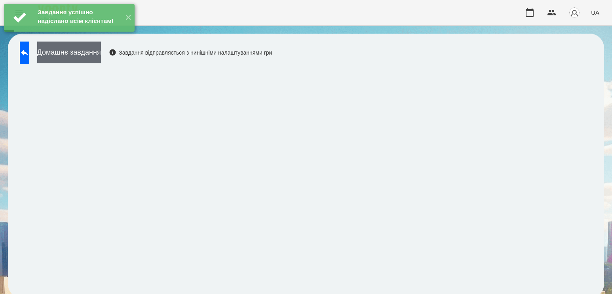
click at [100, 57] on button "Домашнє завдання" at bounding box center [69, 53] width 64 height 22
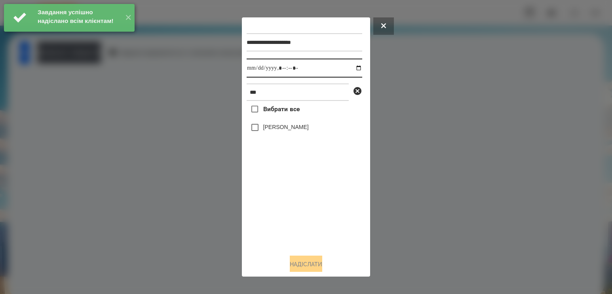
click at [349, 68] on input "datetime-local" at bounding box center [305, 68] width 116 height 19
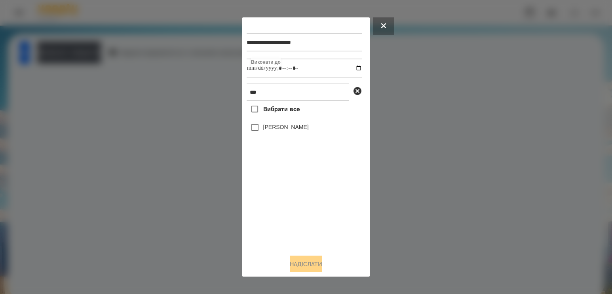
type input "**********"
click at [272, 205] on div "Вибрати все [PERSON_NAME]" at bounding box center [305, 174] width 116 height 147
click at [269, 131] on label "[PERSON_NAME]" at bounding box center [286, 127] width 46 height 8
click at [299, 265] on button "Надіслати" at bounding box center [306, 264] width 32 height 17
